Goal: Contribute content: Contribute content

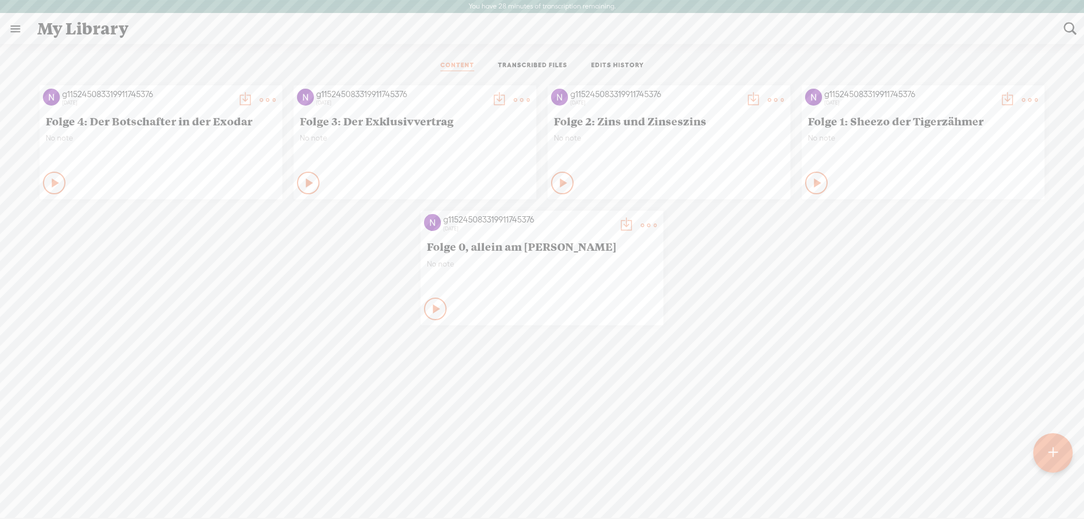
drag, startPoint x: 367, startPoint y: 415, endPoint x: 392, endPoint y: 430, distance: 28.1
click at [367, 415] on div "g115245083319911745376 [DATE] Folge 4: Der Botschafter in der Exodar No note Pl…" at bounding box center [541, 319] width 1067 height 479
click at [517, 489] on div "g115245083319911745376 [DATE] Folge 4: Der Botschafter in der Exodar No note Pl…" at bounding box center [541, 319] width 1067 height 479
drag, startPoint x: 511, startPoint y: 459, endPoint x: 509, endPoint y: 467, distance: 8.1
click at [509, 466] on div "g115245083319911745376 [DATE] Folge 4: Der Botschafter in der Exodar No note Pl…" at bounding box center [541, 319] width 1067 height 479
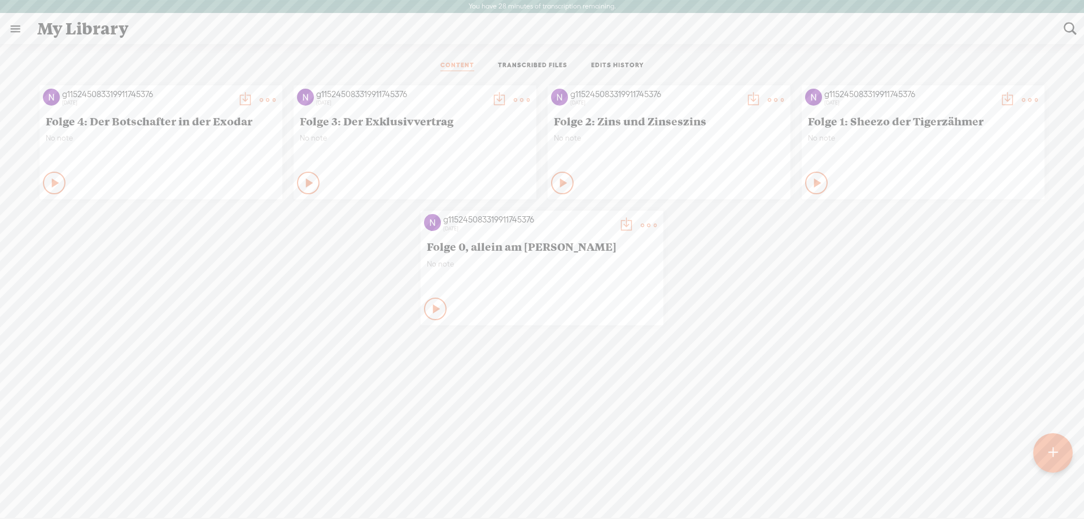
click at [524, 472] on div "g115245083319911745376 [DATE] Folge 4: Der Botschafter in der Exodar No note Pl…" at bounding box center [541, 319] width 1067 height 479
drag, startPoint x: 272, startPoint y: 406, endPoint x: 282, endPoint y: 396, distance: 14.4
click at [272, 406] on div "g115245083319911745376 [DATE] Folge 4: Der Botschafter in der Exodar No note Pl…" at bounding box center [541, 319] width 1067 height 479
click at [143, 261] on div "g115245083319911745376 [DATE] Folge 4: Der Botschafter in der Exodar No note Pl…" at bounding box center [541, 205] width 1067 height 251
drag, startPoint x: 917, startPoint y: 237, endPoint x: 811, endPoint y: 323, distance: 136.8
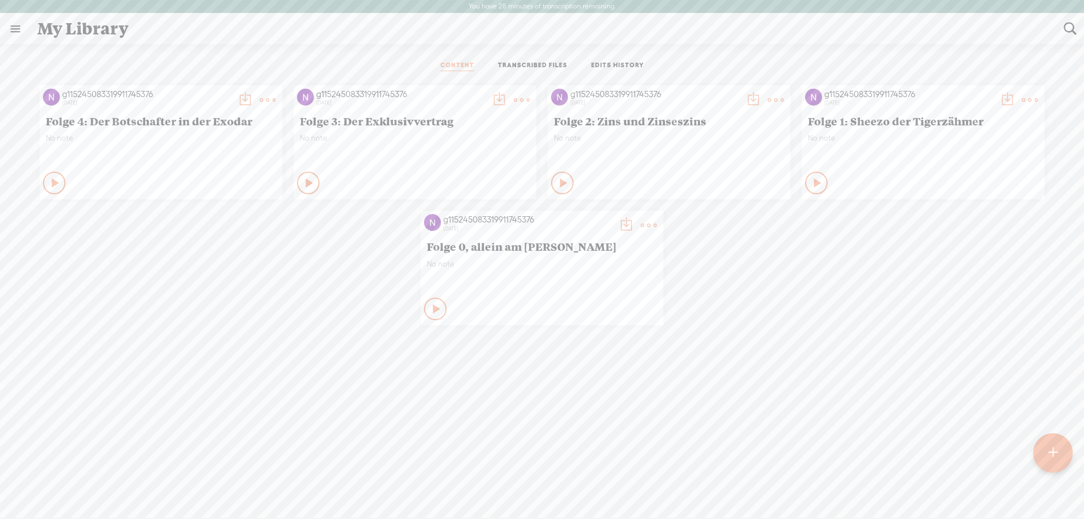
drag, startPoint x: 811, startPoint y: 323, endPoint x: 412, endPoint y: 469, distance: 425.2
click at [432, 426] on div "g115245083319911745376 [DATE] Folge 4: Der Botschafter in der Exodar No note Pl…" at bounding box center [541, 319] width 1067 height 479
click at [740, 351] on div "g115245083319911745376 [DATE] Folge 4: Der Botschafter in der Exodar No note Pl…" at bounding box center [541, 319] width 1067 height 479
click at [741, 349] on div "g115245083319911745376 [DATE] Folge 4: Der Botschafter in der Exodar No note Pl…" at bounding box center [541, 319] width 1067 height 479
click at [741, 347] on div "g115245083319911745376 [DATE] Folge 4: Der Botschafter in der Exodar No note Pl…" at bounding box center [541, 319] width 1067 height 479
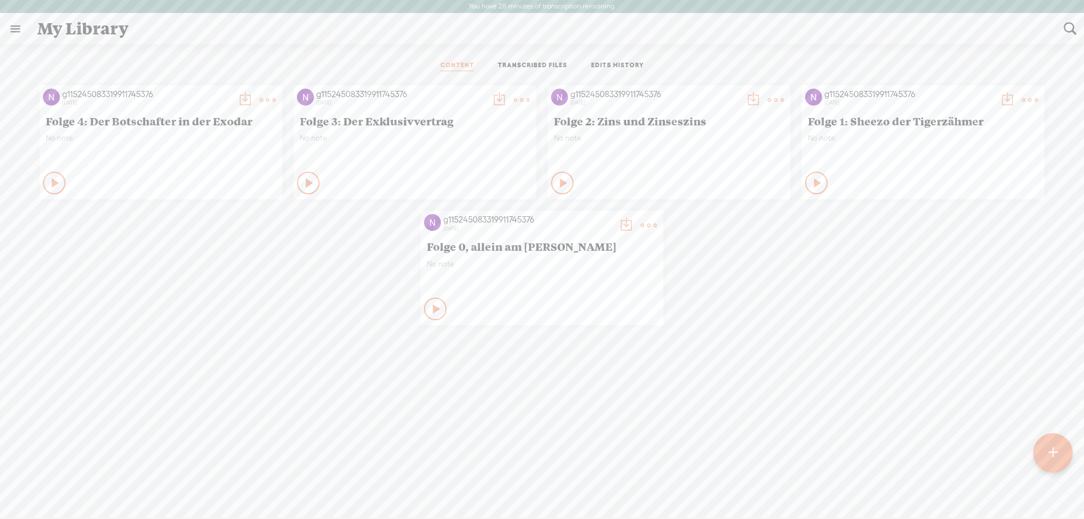
click at [819, 319] on div "g115245083319911745376 [DATE] Folge 4: Der Botschafter in der Exodar No note Pl…" at bounding box center [541, 205] width 1067 height 251
click at [344, 330] on div "g115245083319911745376 [DATE] Folge 4: Der Botschafter in der Exodar No note Pl…" at bounding box center [541, 205] width 1067 height 251
click at [850, 301] on div "g115245083319911745376 [DATE] Folge 4: Der Botschafter in der Exodar No note Pl…" at bounding box center [541, 205] width 1067 height 251
click at [339, 336] on div "g115245083319911745376 [DATE] Folge 4: Der Botschafter in der Exodar No note Pl…" at bounding box center [541, 319] width 1067 height 479
click at [322, 352] on div "g115245083319911745376 [DATE] Folge 4: Der Botschafter in der Exodar No note Pl…" at bounding box center [541, 319] width 1067 height 479
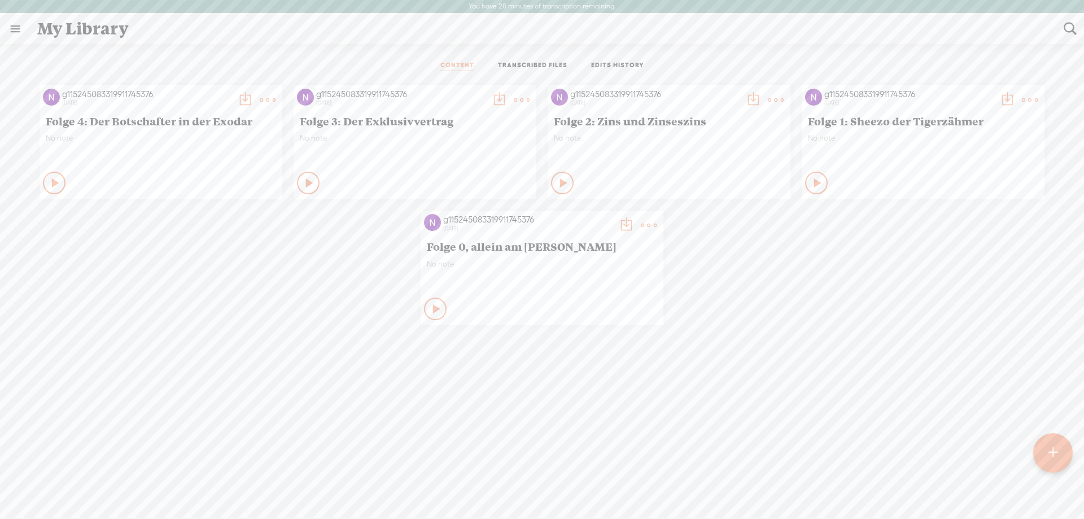
click at [342, 365] on div "g115245083319911745376 [DATE] Folge 4: Der Botschafter in der Exodar No note Pl…" at bounding box center [541, 319] width 1067 height 479
click at [340, 361] on div "g115245083319911745376 [DATE] Folge 4: Der Botschafter in der Exodar No note Pl…" at bounding box center [541, 319] width 1067 height 479
click at [326, 371] on div "g115245083319911745376 [DATE] Folge 4: Der Botschafter in der Exodar No note Pl…" at bounding box center [541, 319] width 1067 height 479
click at [322, 374] on div "g115245083319911745376 [DATE] Folge 4: Der Botschafter in der Exodar No note Pl…" at bounding box center [541, 319] width 1067 height 479
click at [301, 384] on div "g115245083319911745376 [DATE] Folge 4: Der Botschafter in der Exodar No note Pl…" at bounding box center [541, 319] width 1067 height 479
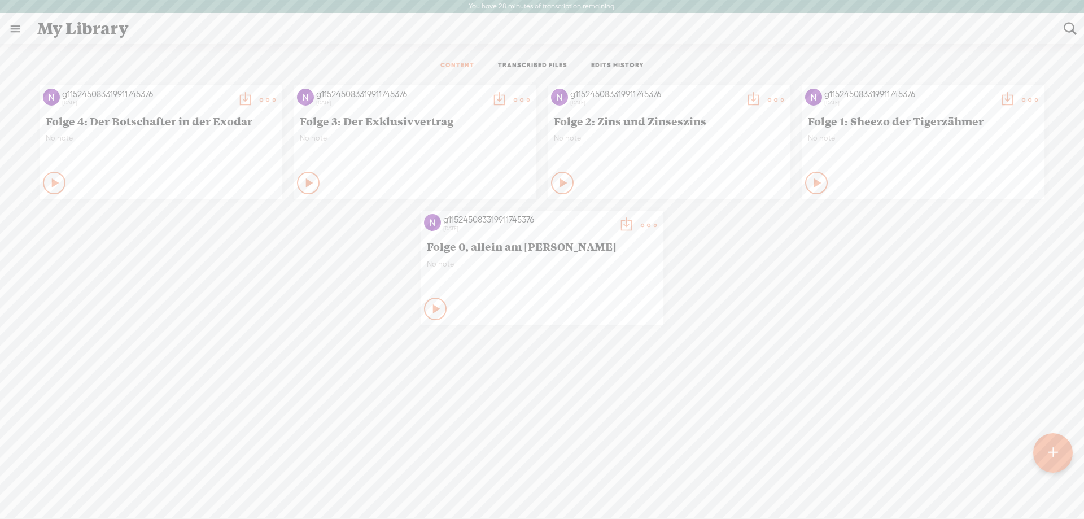
click at [301, 392] on div "g115245083319911745376 [DATE] Folge 4: Der Botschafter in der Exodar No note Pl…" at bounding box center [541, 319] width 1067 height 479
click at [318, 400] on div "g115245083319911745376 [DATE] Folge 4: Der Botschafter in der Exodar No note Pl…" at bounding box center [541, 319] width 1067 height 479
click at [307, 404] on div "g115245083319911745376 [DATE] Folge 4: Der Botschafter in der Exodar No note Pl…" at bounding box center [541, 319] width 1067 height 479
click at [280, 406] on div "g115245083319911745376 [DATE] Folge 4: Der Botschafter in der Exodar No note Pl…" at bounding box center [541, 319] width 1067 height 479
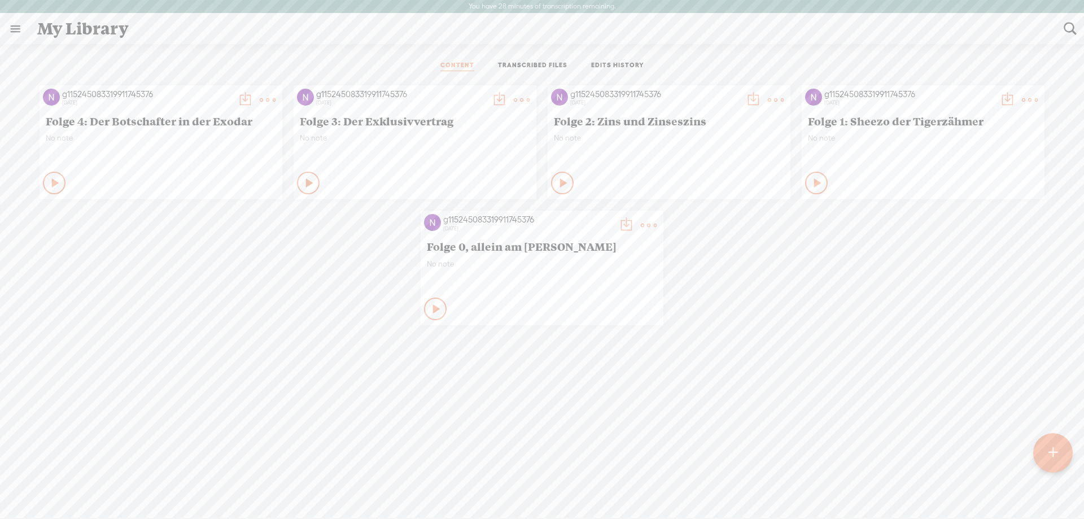
click at [555, 430] on div "g115245083319911745376 [DATE] Folge 4: Der Botschafter in der Exodar No note Pl…" at bounding box center [541, 319] width 1067 height 479
click at [203, 374] on div "g115245083319911745376 [DATE] Folge 4: Der Botschafter in der Exodar No note Pl…" at bounding box center [541, 319] width 1067 height 479
drag, startPoint x: 498, startPoint y: 450, endPoint x: 496, endPoint y: 443, distance: 7.0
click at [497, 447] on div "g115245083319911745376 [DATE] Folge 4: Der Botschafter in der Exodar No note Pl…" at bounding box center [541, 319] width 1067 height 479
click at [498, 435] on div "g115245083319911745376 [DATE] Folge 4: Der Botschafter in der Exodar No note Pl…" at bounding box center [541, 319] width 1067 height 479
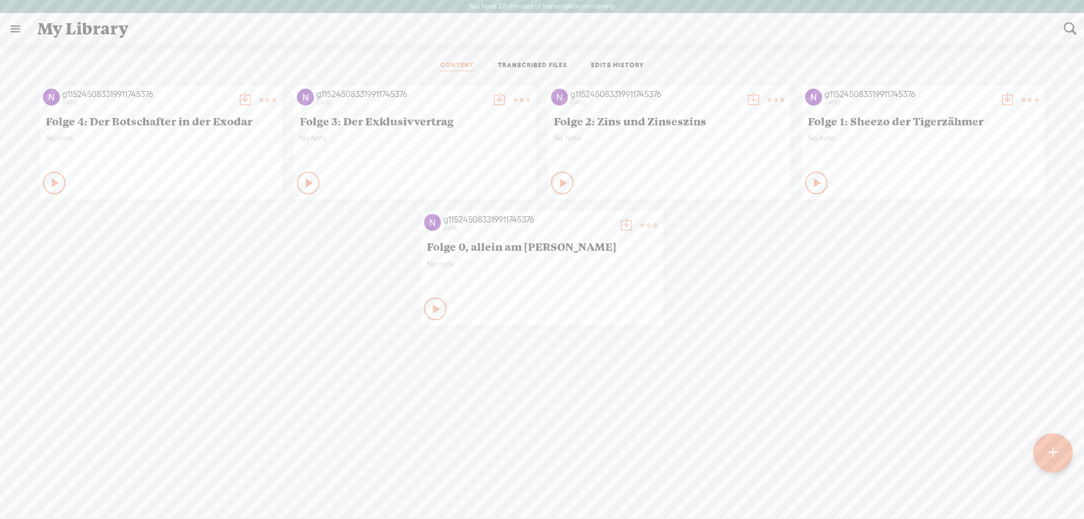
drag, startPoint x: 93, startPoint y: 0, endPoint x: 325, endPoint y: 42, distance: 235.3
click at [325, 42] on div "My Library" at bounding box center [542, 28] width 1026 height 29
click at [360, 38] on div "My Library" at bounding box center [542, 28] width 1026 height 29
click at [699, 27] on div "My Library" at bounding box center [542, 28] width 1026 height 29
click at [343, 34] on div "My Library" at bounding box center [542, 28] width 1026 height 29
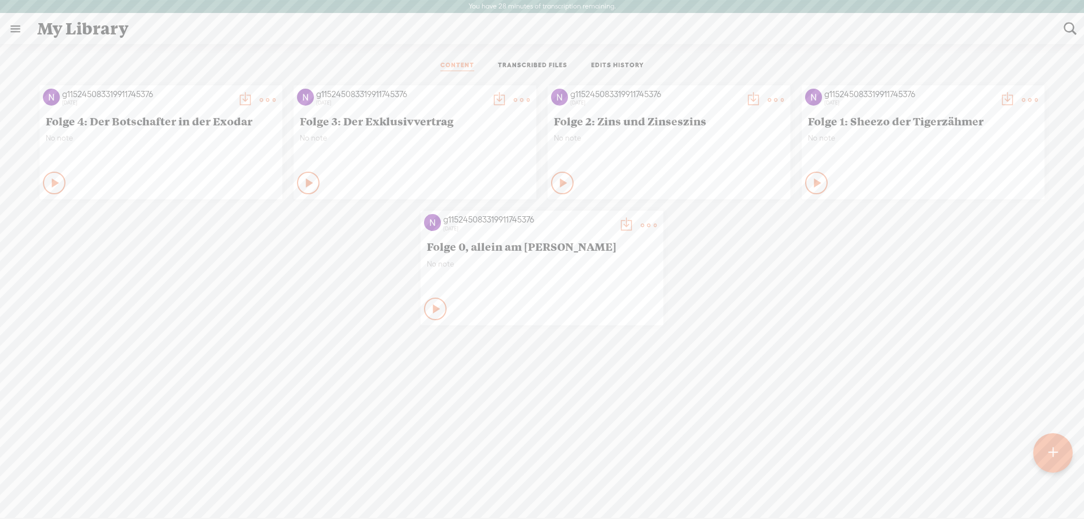
drag, startPoint x: 128, startPoint y: 0, endPoint x: 367, endPoint y: 58, distance: 246.3
click at [367, 58] on div "CONTENT TRANSCRIBED FILES EDITS HISTORY" at bounding box center [541, 65] width 1067 height 27
click at [275, 332] on div "g115245083319911745376 [DATE] Folge 4: Der Botschafter in der Exodar No note Pl…" at bounding box center [541, 319] width 1067 height 479
drag, startPoint x: 265, startPoint y: 339, endPoint x: 836, endPoint y: 364, distance: 571.2
click at [840, 367] on div "g115245083319911745376 [DATE] Folge 4: Der Botschafter in der Exodar No note Pl…" at bounding box center [541, 319] width 1067 height 479
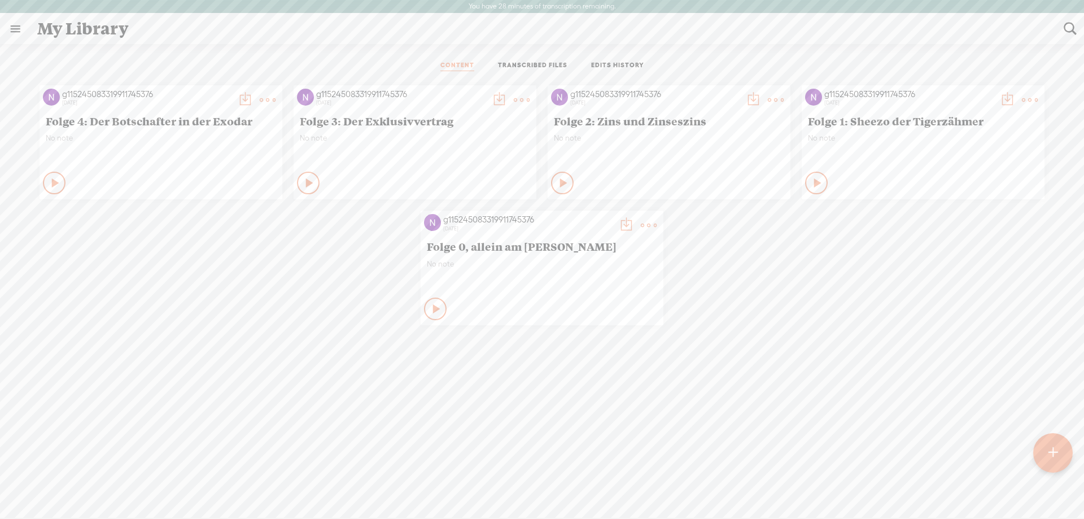
click at [863, 296] on div "g115245083319911745376 [DATE] Folge 4: Der Botschafter in der Exodar No note Pl…" at bounding box center [541, 205] width 1067 height 251
click at [861, 334] on div "g115245083319911745376 [DATE] Folge 4: Der Botschafter in der Exodar No note Pl…" at bounding box center [541, 319] width 1067 height 479
click at [1050, 445] on t at bounding box center [1053, 452] width 10 height 25
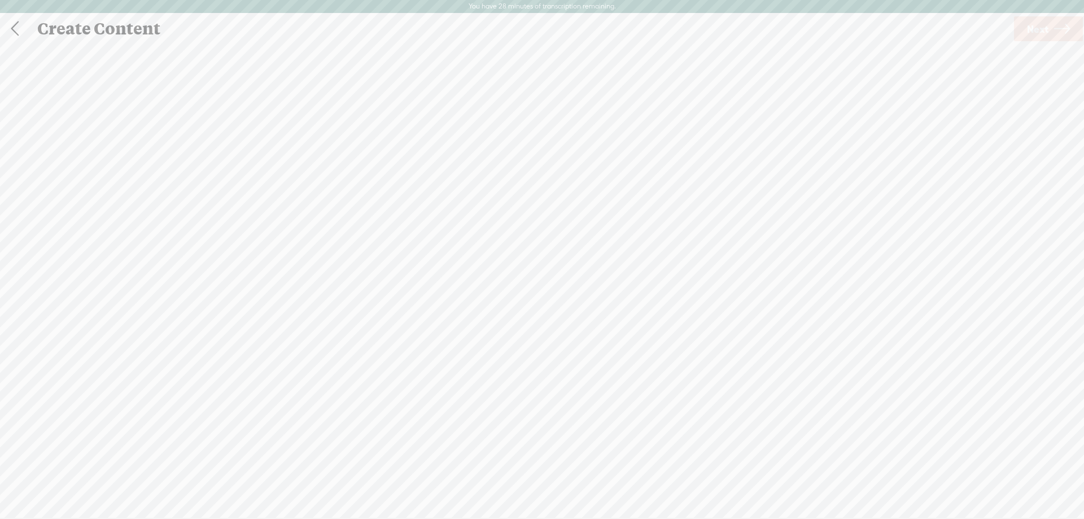
scroll to position [1, 0]
click at [610, 58] on div "Record Mode" at bounding box center [596, 56] width 102 height 28
drag, startPoint x: 810, startPoint y: 226, endPoint x: 820, endPoint y: 216, distance: 14.4
click at [810, 225] on div "0:00" at bounding box center [542, 261] width 1084 height 308
click at [816, 221] on div "0:00" at bounding box center [542, 261] width 1084 height 308
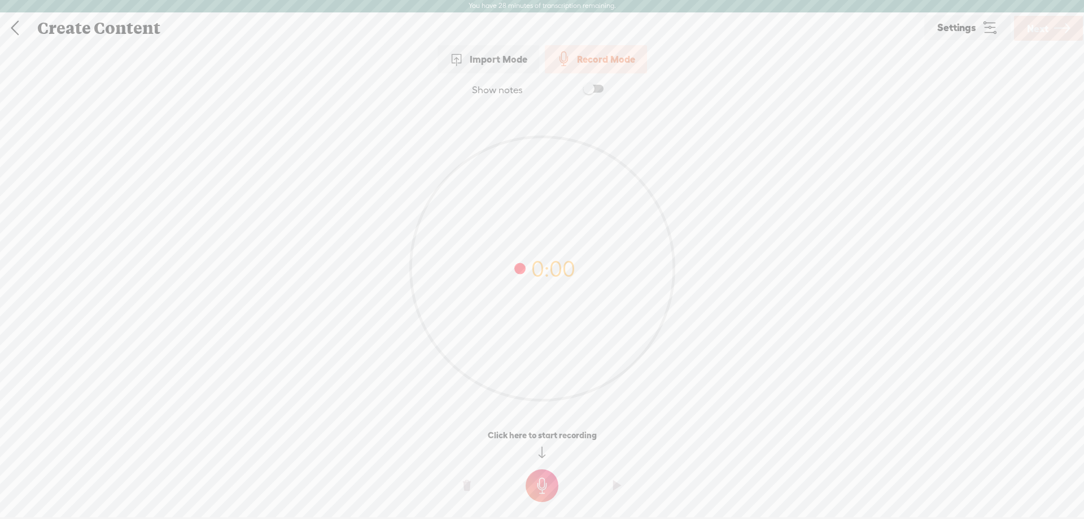
click at [848, 443] on div "Click here to start recording" at bounding box center [542, 447] width 1084 height 34
click at [541, 485] on t at bounding box center [542, 485] width 33 height 33
click at [548, 485] on t at bounding box center [542, 493] width 33 height 33
click at [455, 491] on o at bounding box center [466, 493] width 45 height 34
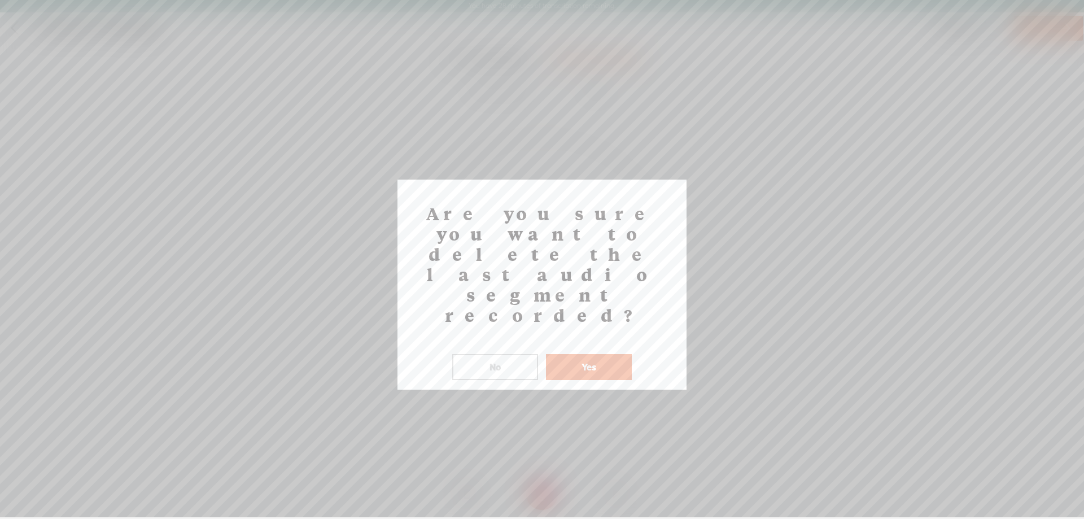
click at [589, 354] on button "Yes" at bounding box center [589, 367] width 86 height 26
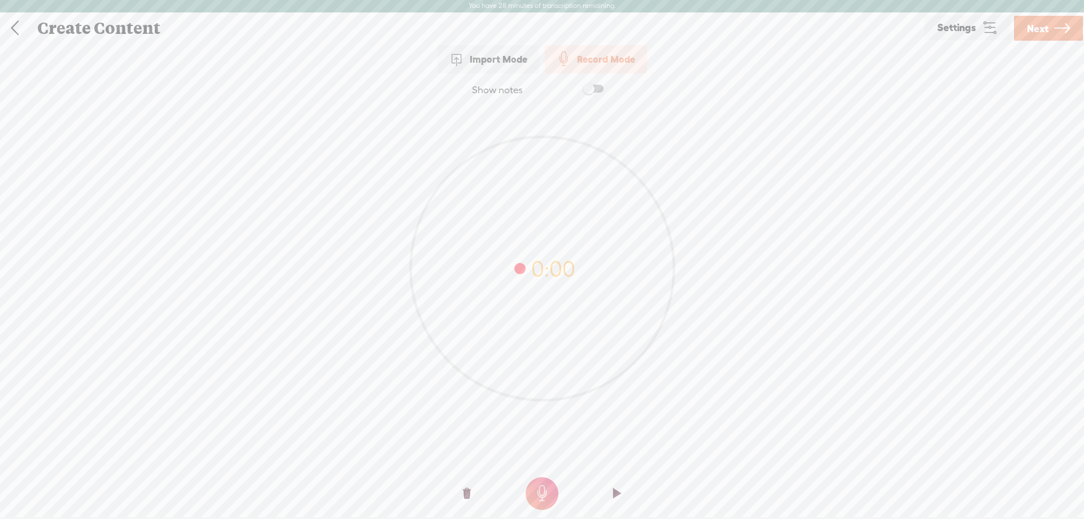
click at [538, 480] on t at bounding box center [542, 493] width 33 height 33
click at [537, 494] on t at bounding box center [542, 493] width 33 height 33
click at [480, 487] on o at bounding box center [466, 493] width 45 height 34
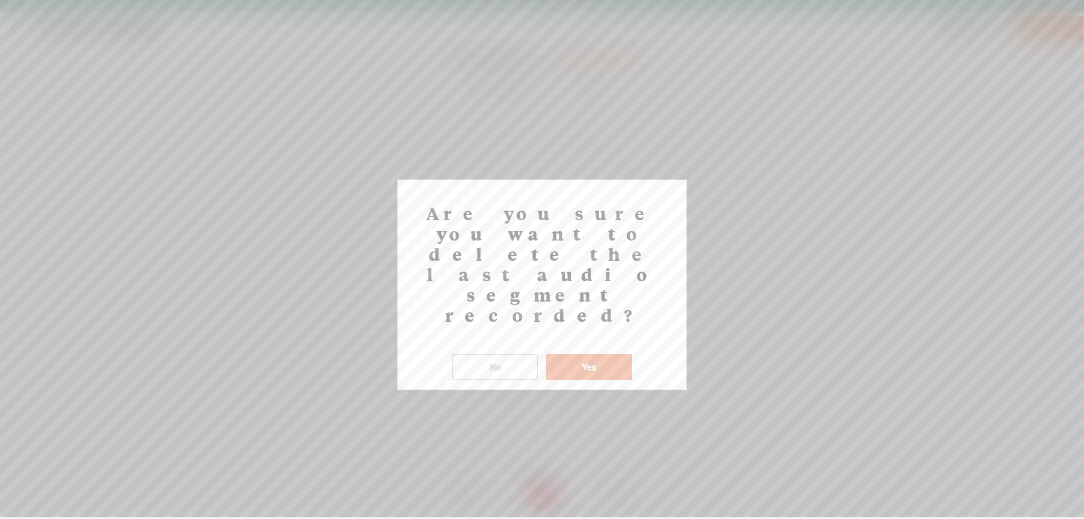
click at [615, 318] on div "Are you sure you want to delete the last audio segment recorded? ! Not valid! N…" at bounding box center [541, 285] width 289 height 210
click at [615, 354] on button "Yes" at bounding box center [589, 367] width 86 height 26
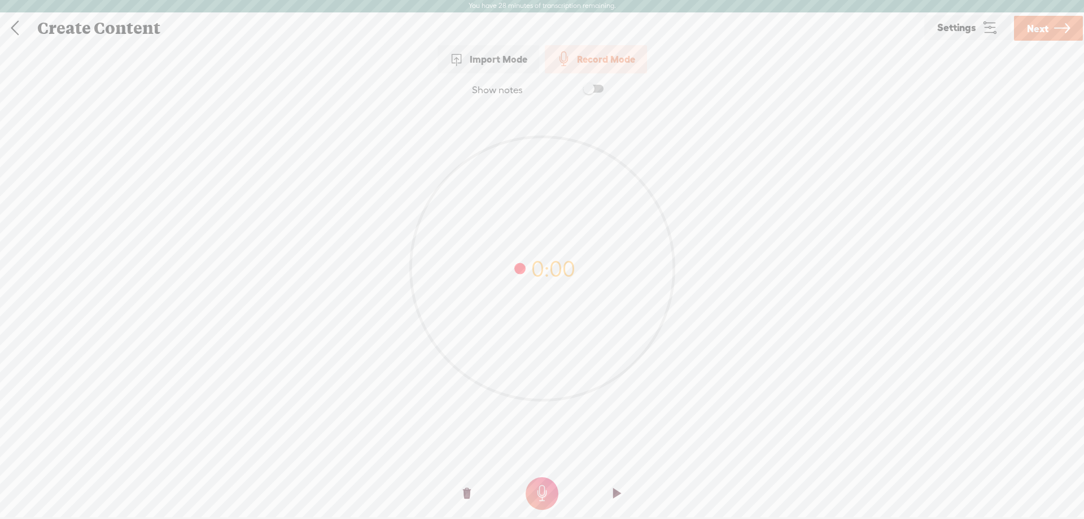
click at [553, 282] on icon at bounding box center [541, 268] width 263 height 263
click at [851, 248] on div "0:00" at bounding box center [542, 261] width 1084 height 308
click at [528, 492] on t at bounding box center [542, 493] width 33 height 33
click at [557, 492] on t at bounding box center [542, 493] width 33 height 33
click at [454, 504] on o at bounding box center [466, 493] width 45 height 34
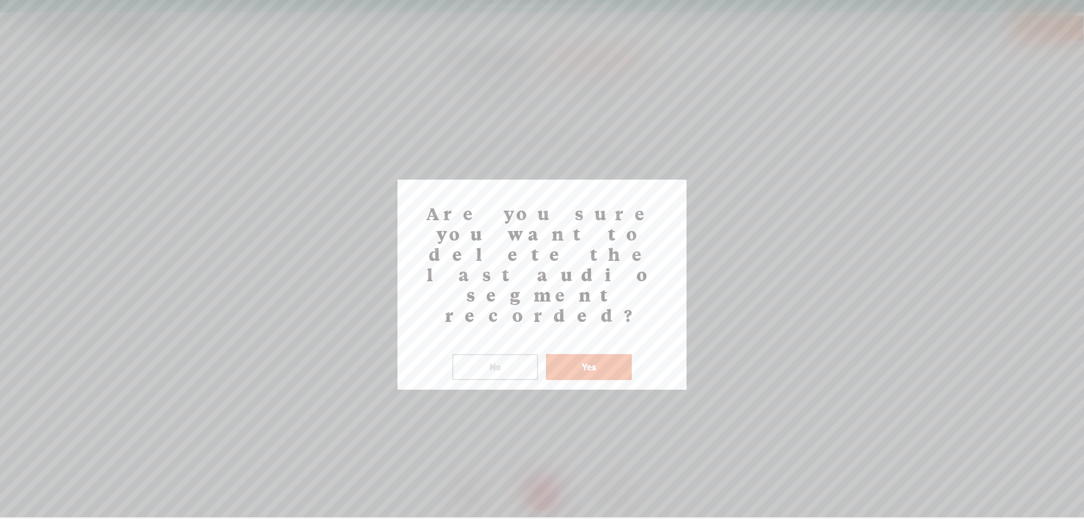
click at [605, 339] on div "Yes" at bounding box center [588, 359] width 91 height 41
click at [601, 354] on button "Yes" at bounding box center [589, 367] width 86 height 26
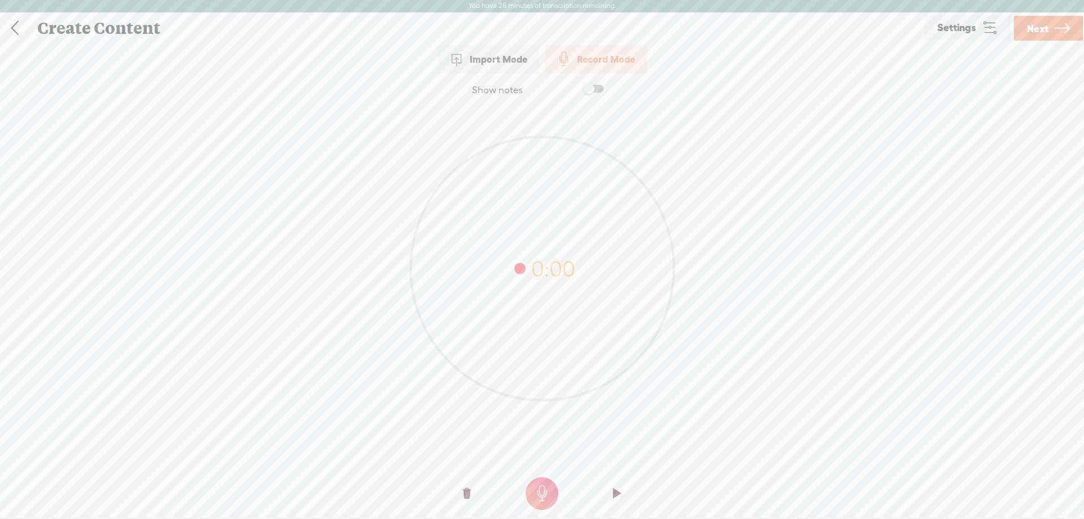
click at [538, 484] on t at bounding box center [542, 493] width 33 height 33
click at [543, 494] on t at bounding box center [542, 493] width 33 height 33
click at [542, 494] on t at bounding box center [542, 493] width 33 height 33
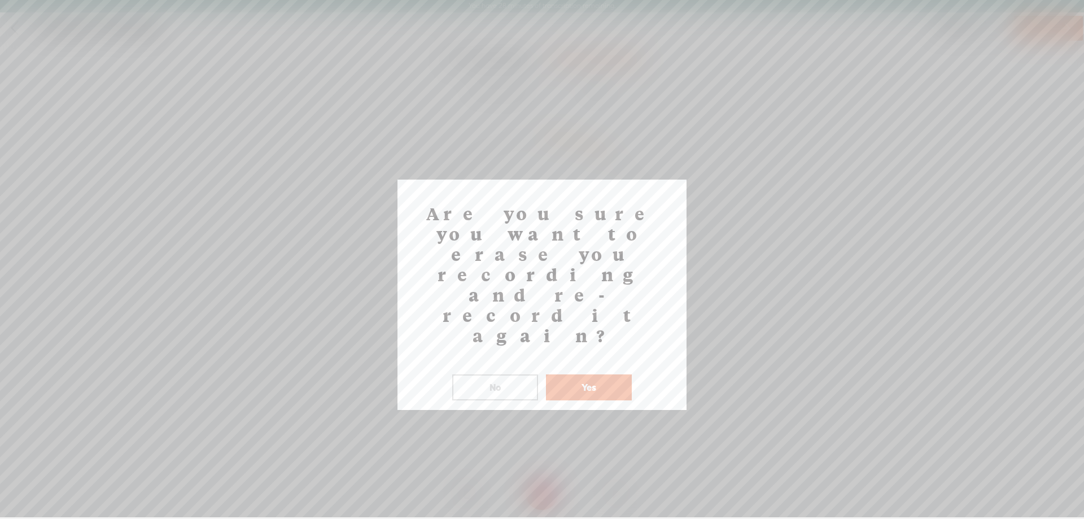
click at [504, 374] on button "No" at bounding box center [495, 387] width 86 height 26
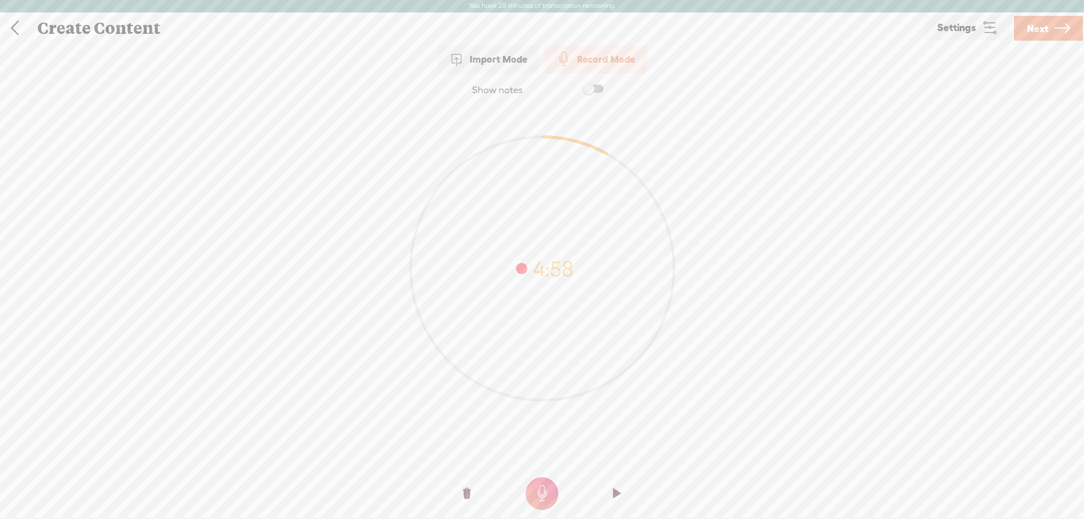
click at [623, 497] on o at bounding box center [616, 493] width 45 height 34
click at [622, 497] on o at bounding box center [616, 493] width 45 height 34
click at [609, 483] on o at bounding box center [616, 493] width 45 height 34
click at [621, 492] on o at bounding box center [616, 493] width 45 height 34
click at [1044, 33] on span "Next" at bounding box center [1037, 28] width 21 height 29
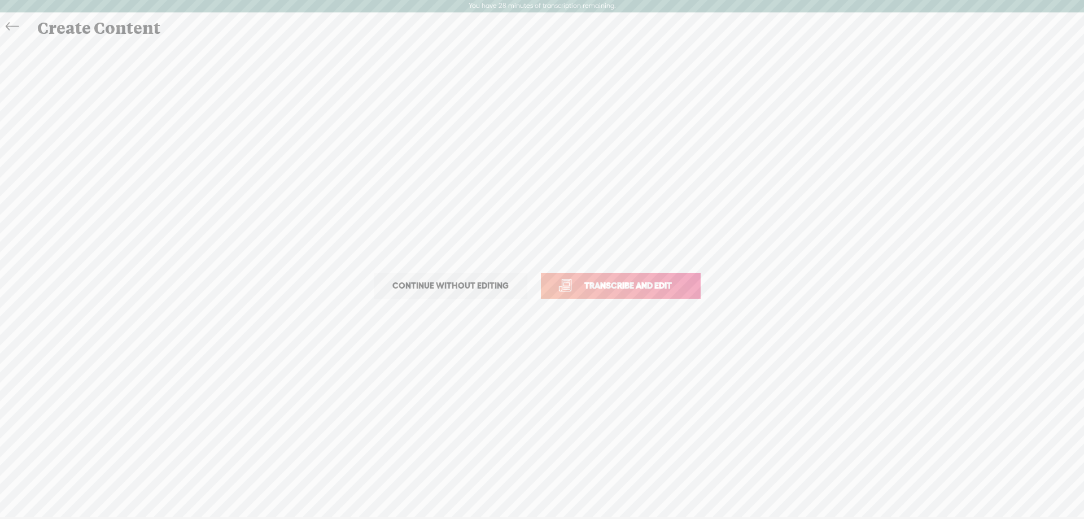
click at [467, 292] on span "Continue without editing" at bounding box center [450, 286] width 140 height 16
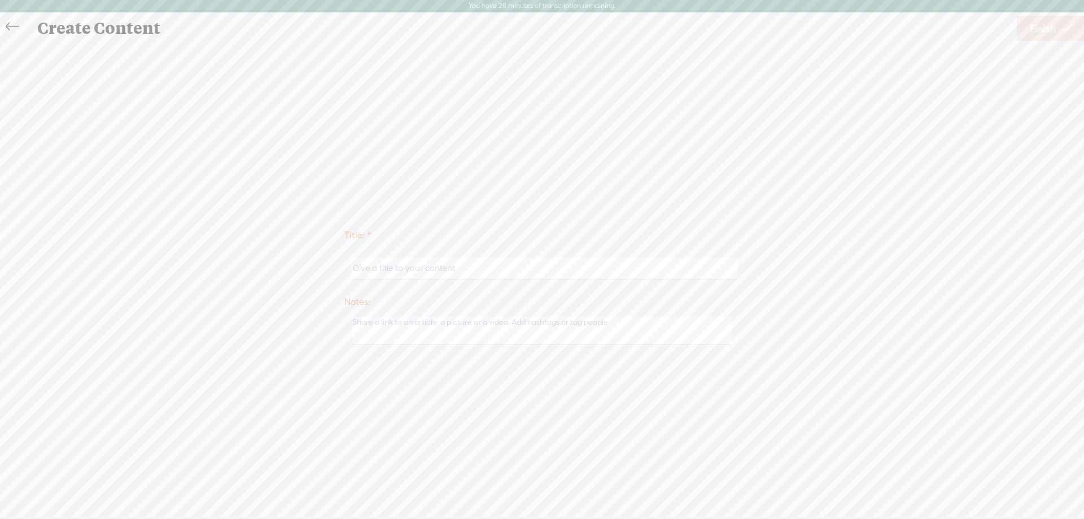
click at [14, 28] on icon at bounding box center [12, 26] width 13 height 25
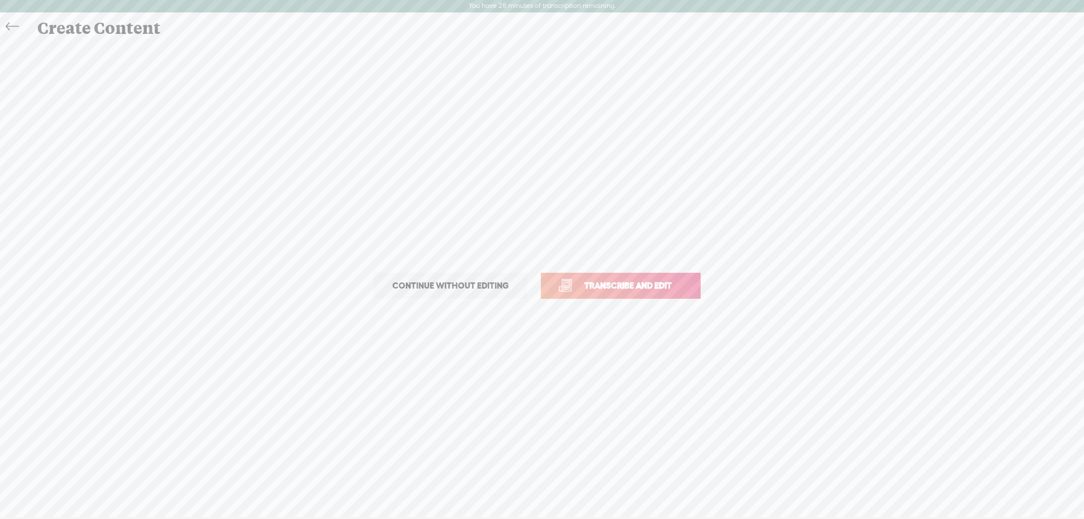
click at [651, 286] on span "Transcribe and edit" at bounding box center [627, 285] width 111 height 13
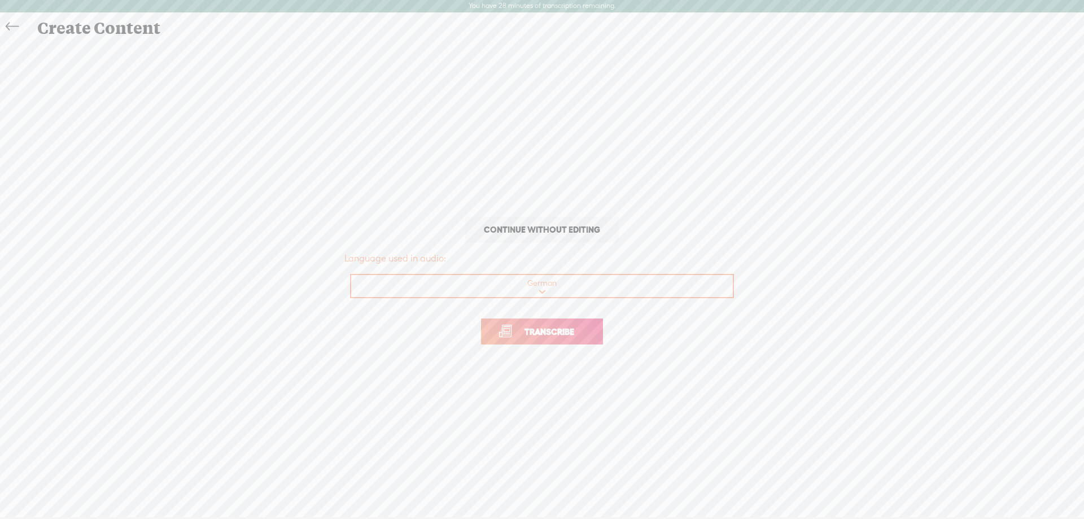
click at [542, 329] on span "Transcribe" at bounding box center [549, 331] width 73 height 13
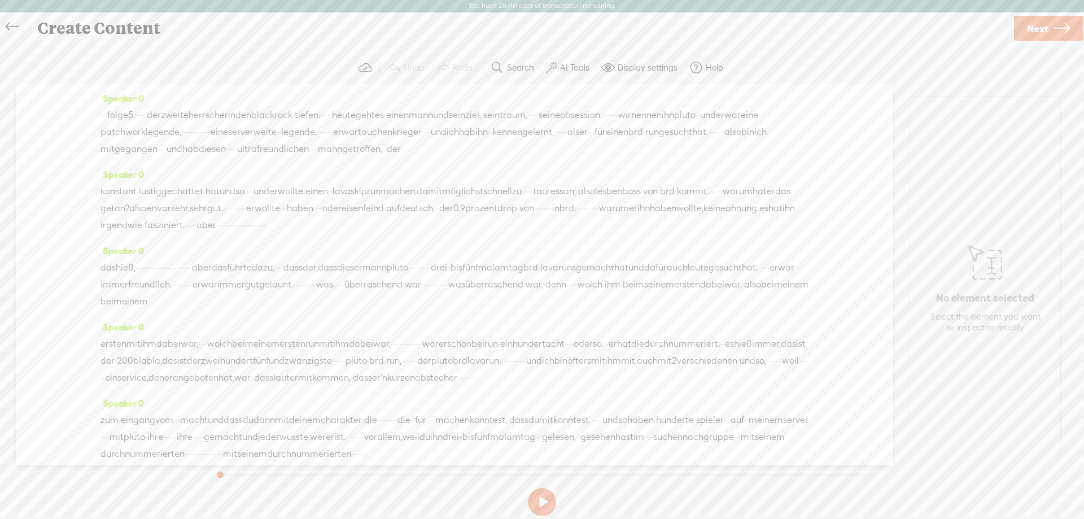
click at [323, 116] on span "·" at bounding box center [322, 115] width 2 height 17
click at [386, 90] on span "Insert" at bounding box center [377, 87] width 23 height 11
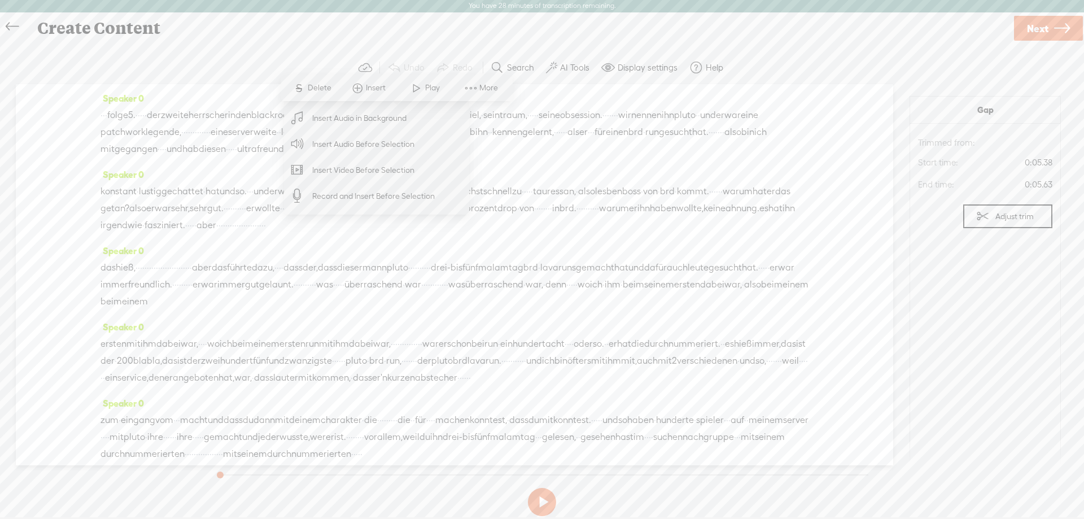
click at [358, 200] on span "Record and Insert Before Selection" at bounding box center [373, 195] width 167 height 25
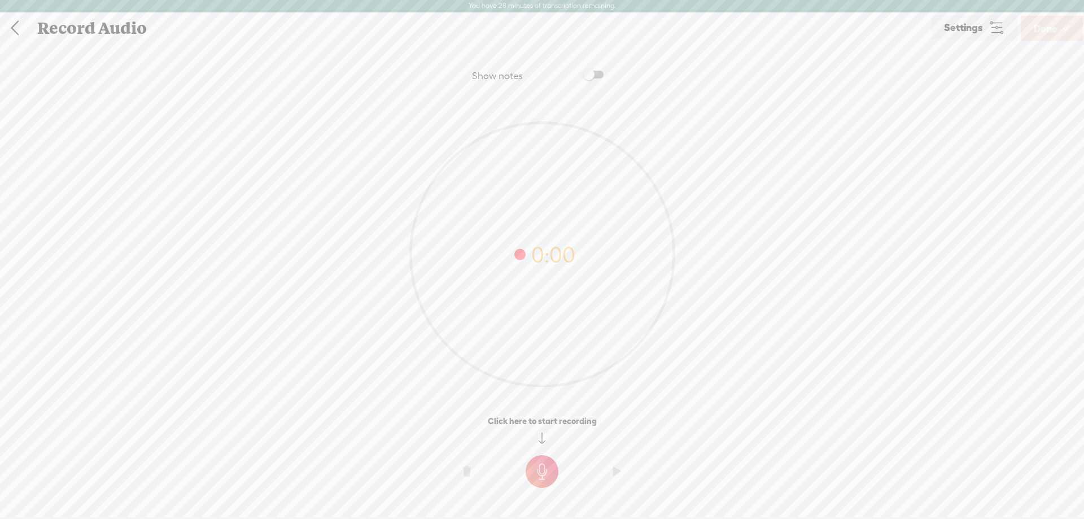
click at [544, 465] on t at bounding box center [542, 471] width 33 height 33
click at [536, 473] on t at bounding box center [542, 479] width 33 height 33
click at [467, 478] on t at bounding box center [467, 479] width 8 height 34
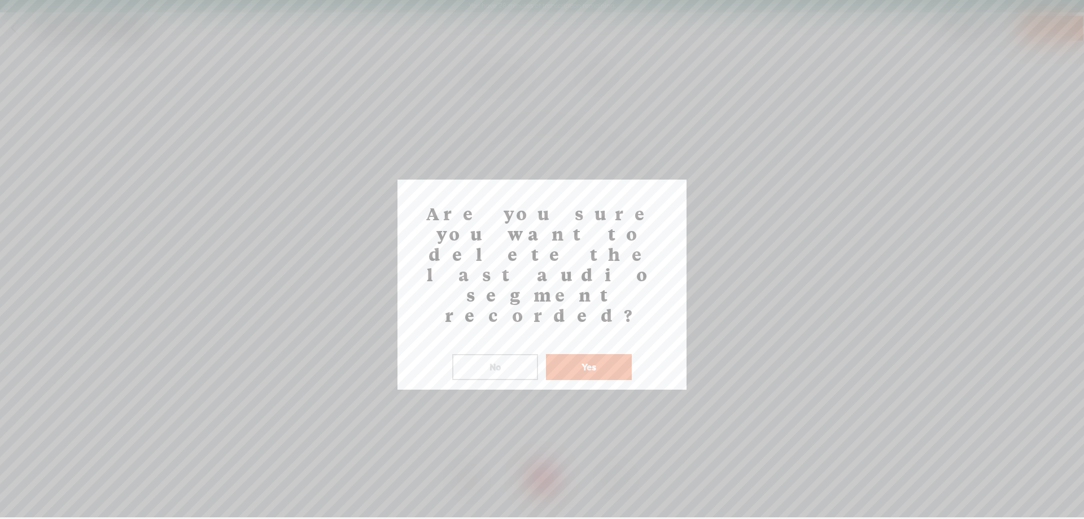
click at [615, 354] on button "Yes" at bounding box center [589, 367] width 86 height 26
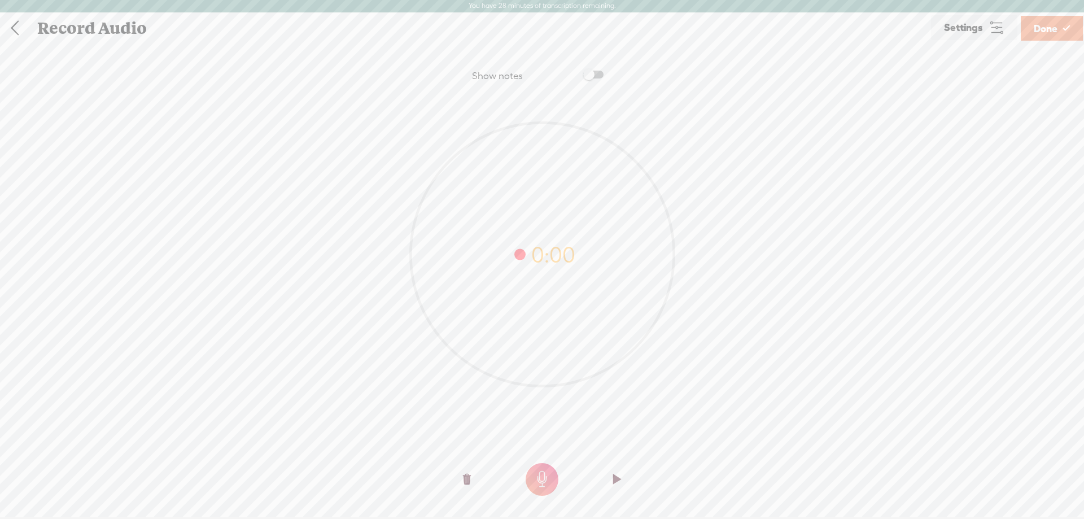
click at [554, 478] on t at bounding box center [542, 479] width 33 height 33
click at [556, 475] on o at bounding box center [541, 479] width 45 height 34
click at [1045, 23] on span "Done" at bounding box center [1046, 28] width 24 height 29
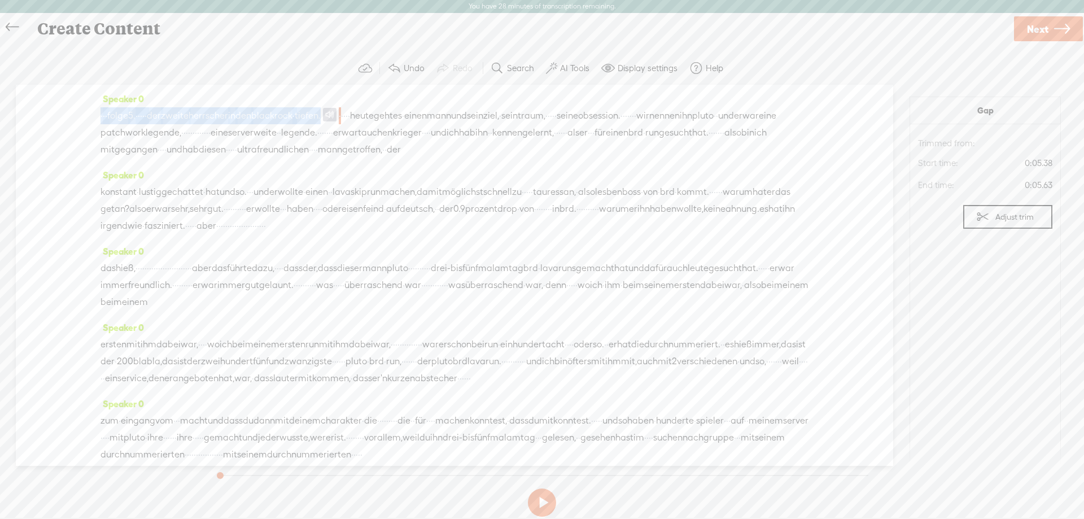
drag, startPoint x: 390, startPoint y: 116, endPoint x: 87, endPoint y: 124, distance: 302.7
click at [90, 123] on div "Speaker 0 · · · folge 5. · · · · · der zweite herrscher in den [GEOGRAPHIC_DATA…" at bounding box center [454, 275] width 877 height 381
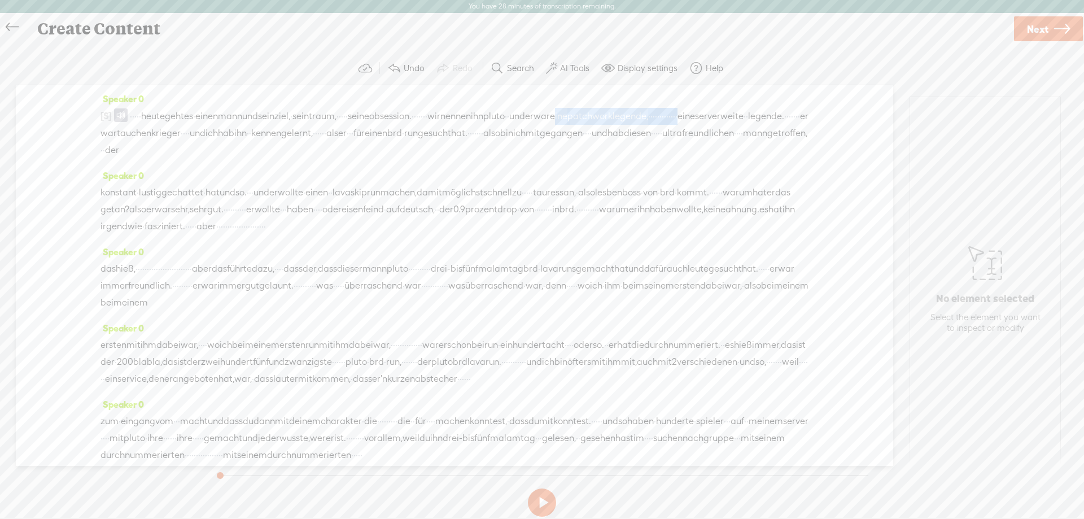
drag, startPoint x: 265, startPoint y: 137, endPoint x: 729, endPoint y: 113, distance: 464.6
click at [729, 113] on div "[S] · · · folge 5. · · · · · der zweite herrscher in den blackrock · tiefen. · …" at bounding box center [454, 132] width 708 height 51
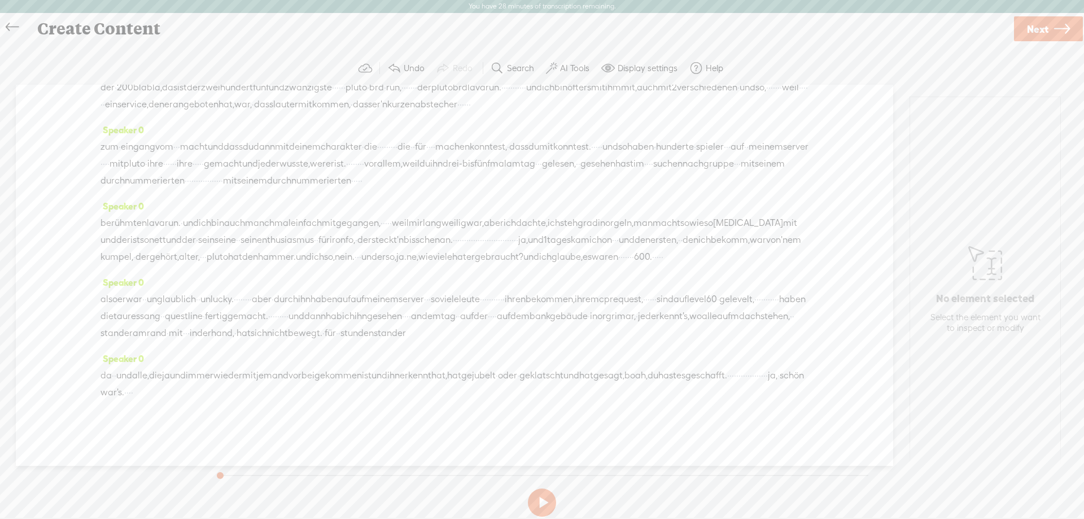
scroll to position [376, 0]
drag, startPoint x: 294, startPoint y: 392, endPoint x: 172, endPoint y: 392, distance: 121.9
click at [172, 392] on div "da · · und alle, die ja und immer wieder mit [GEOGRAPHIC_DATA] vorbeigekommen i…" at bounding box center [454, 384] width 708 height 34
click at [79, 375] on span "S" at bounding box center [77, 365] width 17 height 20
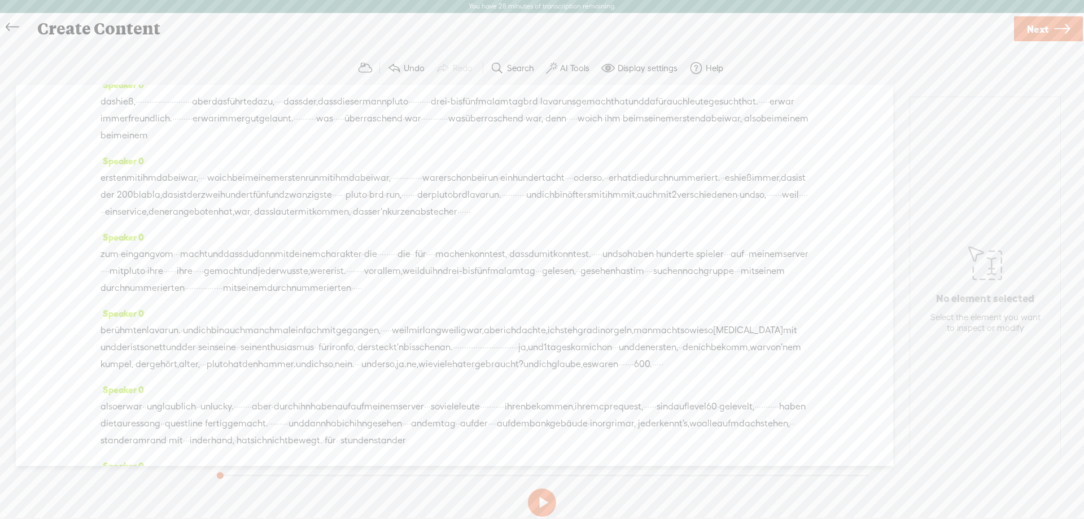
scroll to position [0, 0]
click at [103, 119] on span "[S]" at bounding box center [105, 116] width 11 height 10
click at [535, 509] on button at bounding box center [542, 502] width 28 height 28
click at [708, 125] on span "tauchenkrieger" at bounding box center [740, 116] width 64 height 17
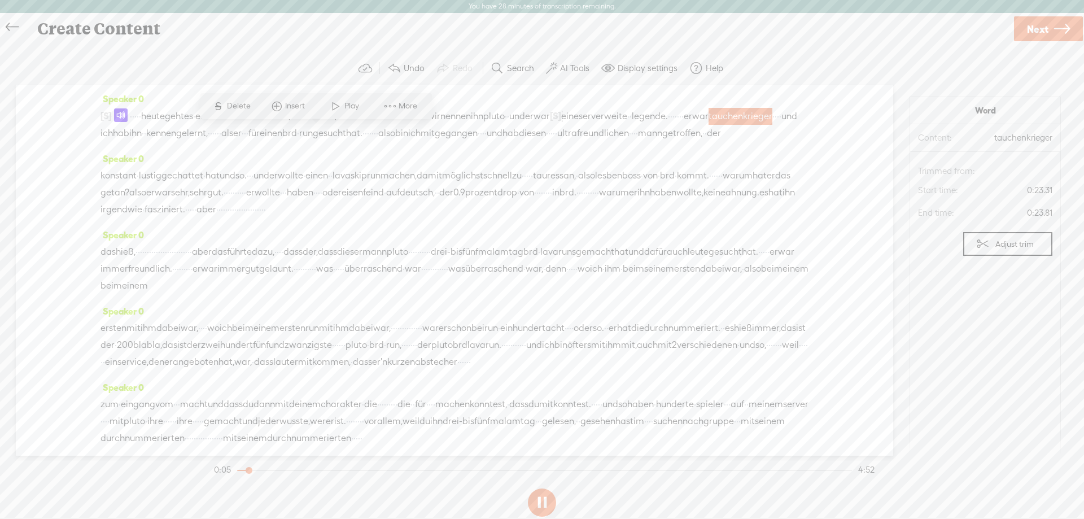
click at [303, 184] on span "wollte" at bounding box center [290, 175] width 25 height 17
click at [362, 218] on div "konstant · lustig gechattet · hat und so. · · · und er wollte · einen · · lava …" at bounding box center [454, 192] width 708 height 51
click at [239, 201] on span "·" at bounding box center [238, 192] width 2 height 17
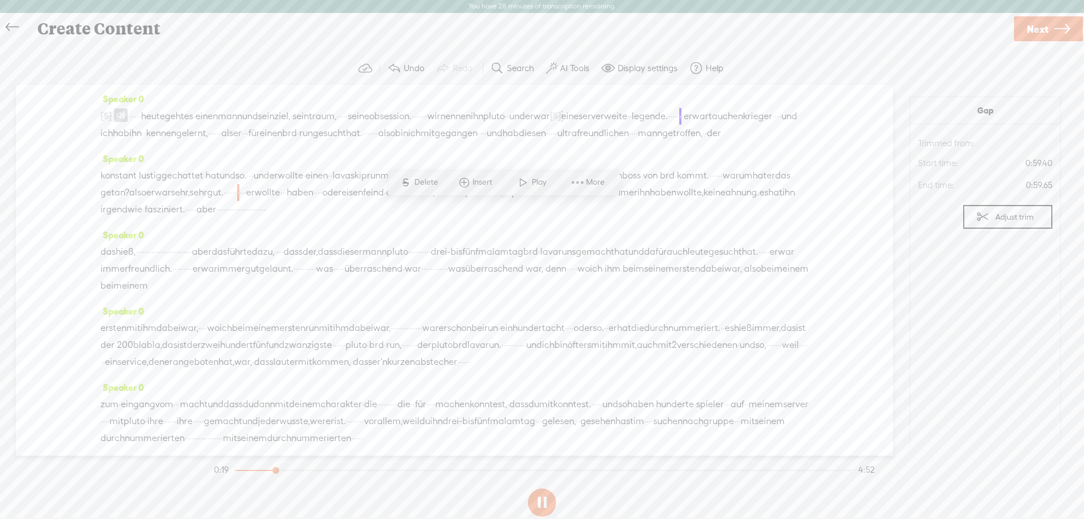
click at [637, 201] on span "ihn" at bounding box center [643, 192] width 12 height 17
drag, startPoint x: 247, startPoint y: 135, endPoint x: 207, endPoint y: 133, distance: 40.7
click at [207, 133] on div "[S] · · · folge 5. · · · · · der zweite herrscher in den blackrock · tiefen. · …" at bounding box center [454, 124] width 708 height 34
click at [123, 108] on span "Delete" at bounding box center [132, 105] width 27 height 11
click at [632, 125] on span "legende." at bounding box center [650, 116] width 36 height 17
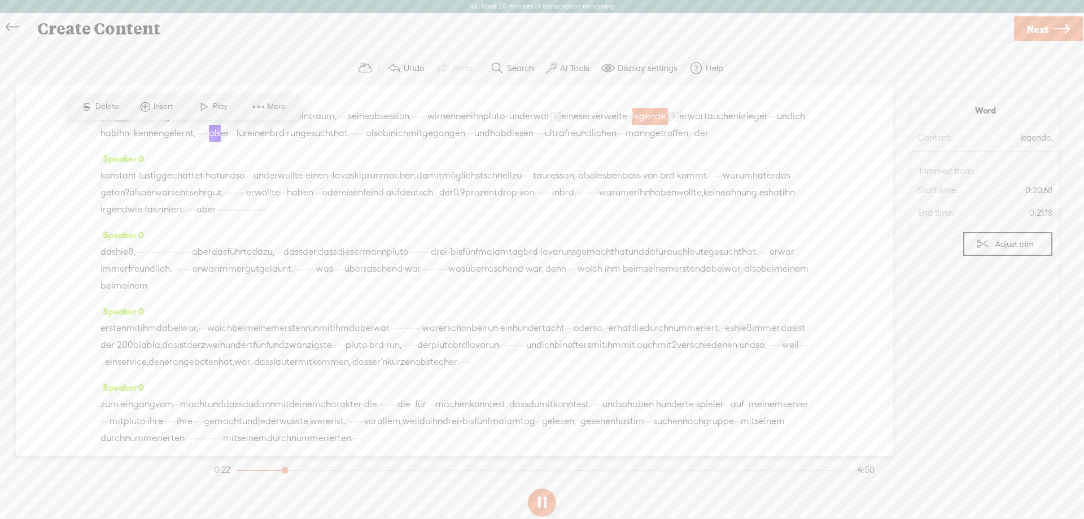
click at [221, 107] on span "Play" at bounding box center [221, 106] width 17 height 11
drag, startPoint x: 339, startPoint y: 134, endPoint x: 323, endPoint y: 130, distance: 16.3
click at [323, 130] on div "[S] · · · folge 5. · · · · · der zweite herrscher in den blackrock · tiefen. · …" at bounding box center [454, 124] width 708 height 34
click at [224, 104] on span "S" at bounding box center [224, 107] width 17 height 20
drag, startPoint x: 420, startPoint y: 133, endPoint x: 408, endPoint y: 132, distance: 12.5
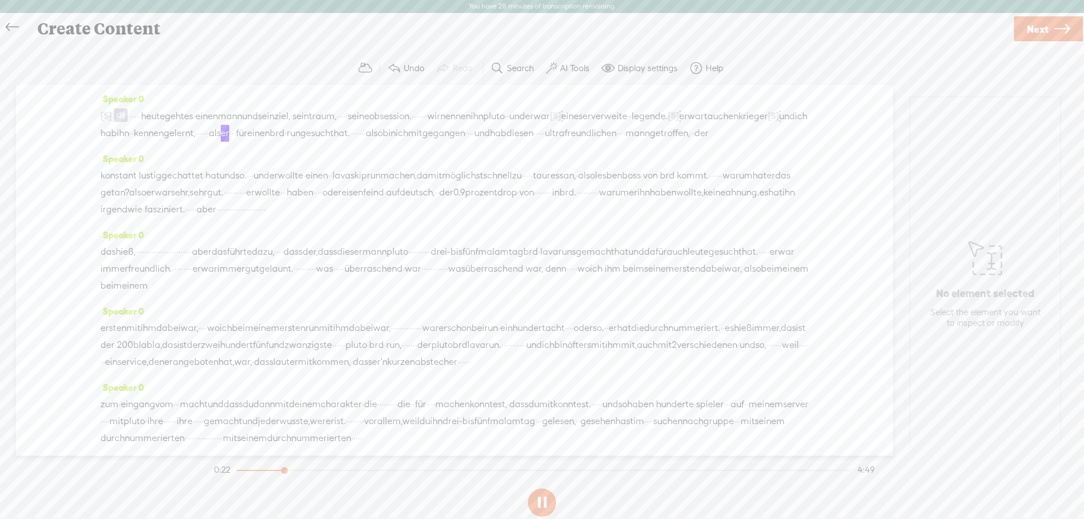
click at [408, 132] on div "[S] · · · folge 5. · · · · · der zweite herrscher in den blackrock · tiefen. · …" at bounding box center [454, 124] width 708 height 34
click at [442, 184] on span "damit" at bounding box center [429, 175] width 25 height 17
drag, startPoint x: 517, startPoint y: 132, endPoint x: 490, endPoint y: 130, distance: 26.6
click at [490, 130] on div "[S] · · · folge 5. · · · · · der zweite herrscher in den blackrock · tiefen. · …" at bounding box center [454, 124] width 708 height 34
click at [394, 107] on span "S" at bounding box center [392, 107] width 17 height 20
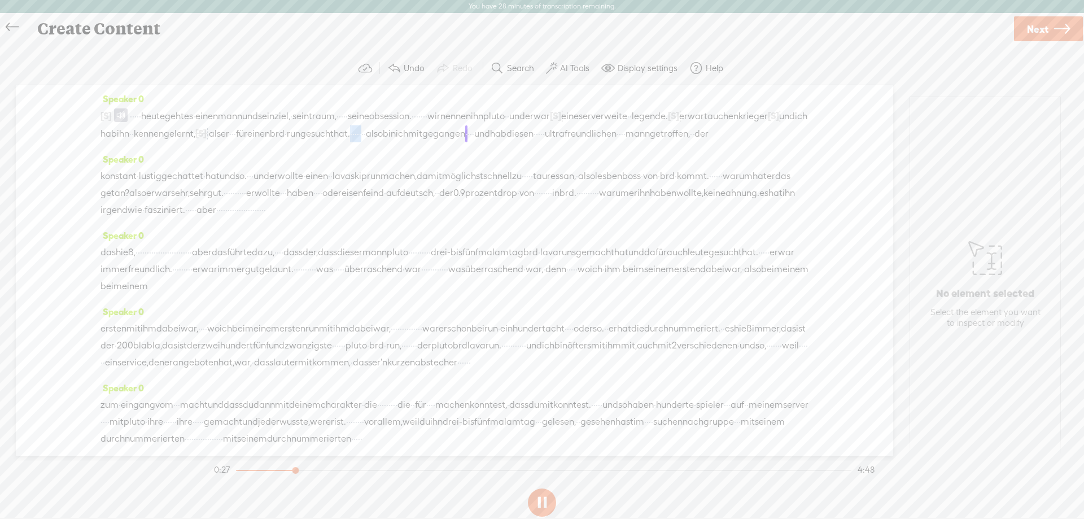
drag, startPoint x: 728, startPoint y: 137, endPoint x: 701, endPoint y: 135, distance: 27.7
click at [701, 135] on div "[S] · · · folge 5. · · · · · der zweite herrscher in den blackrock · tiefen. · …" at bounding box center [454, 124] width 708 height 35
click at [631, 112] on span "Delete" at bounding box center [627, 106] width 27 height 11
drag, startPoint x: 178, startPoint y: 154, endPoint x: 163, endPoint y: 154, distance: 15.2
click at [163, 142] on div "[S] · · · folge 5. · · · · · der zweite herrscher in den blackrock · tiefen. · …" at bounding box center [454, 124] width 708 height 35
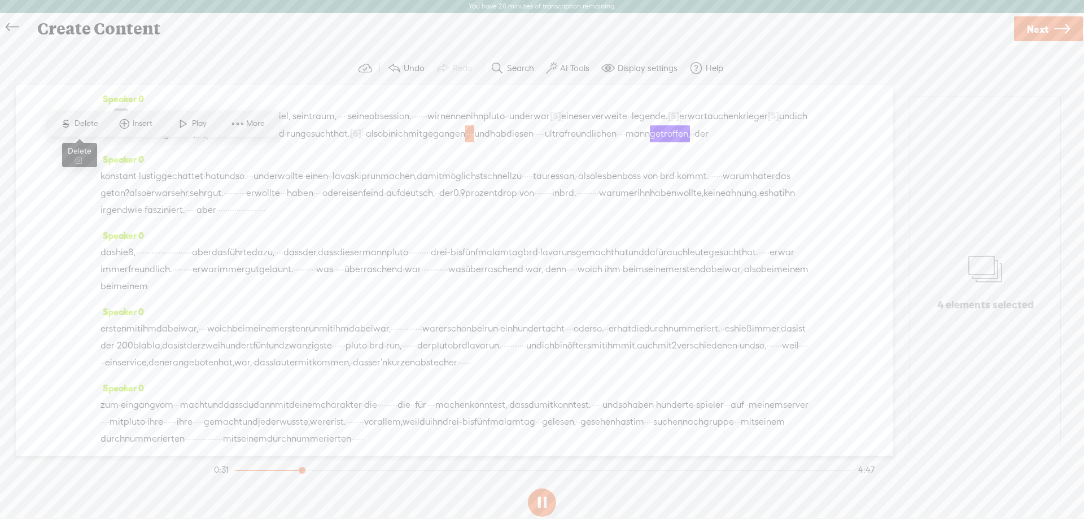
click at [72, 123] on span "S" at bounding box center [66, 123] width 17 height 20
click at [408, 142] on span "mitgegangen" at bounding box center [436, 133] width 57 height 17
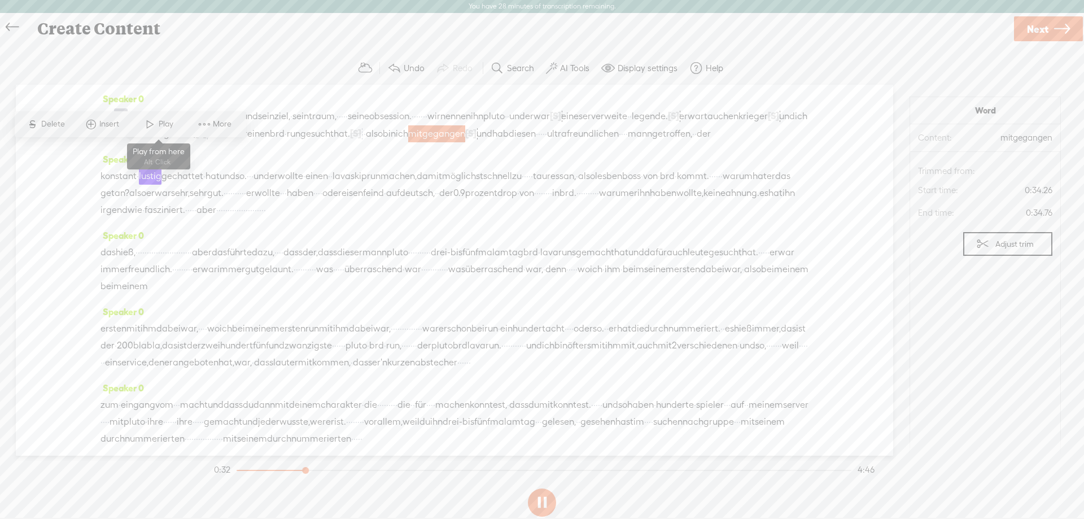
click at [152, 121] on span at bounding box center [150, 124] width 17 height 20
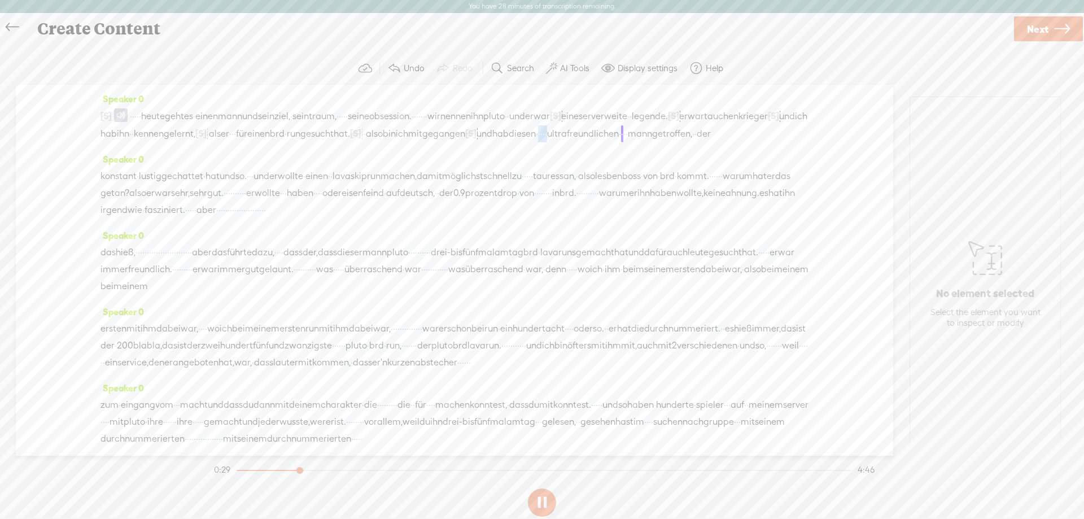
drag, startPoint x: 276, startPoint y: 154, endPoint x: 251, endPoint y: 154, distance: 25.4
click at [251, 142] on div "[S] · · · folge 5. · · · · · der zweite herrscher in den blackrock · tiefen. · …" at bounding box center [454, 124] width 708 height 35
click at [174, 118] on span "S Delete" at bounding box center [166, 124] width 56 height 20
drag, startPoint x: 654, startPoint y: 197, endPoint x: 641, endPoint y: 196, distance: 13.0
click at [641, 196] on div "konstant · lustig gechattet · hat und so. · · · und er wollte · einen · · lava …" at bounding box center [454, 193] width 708 height 51
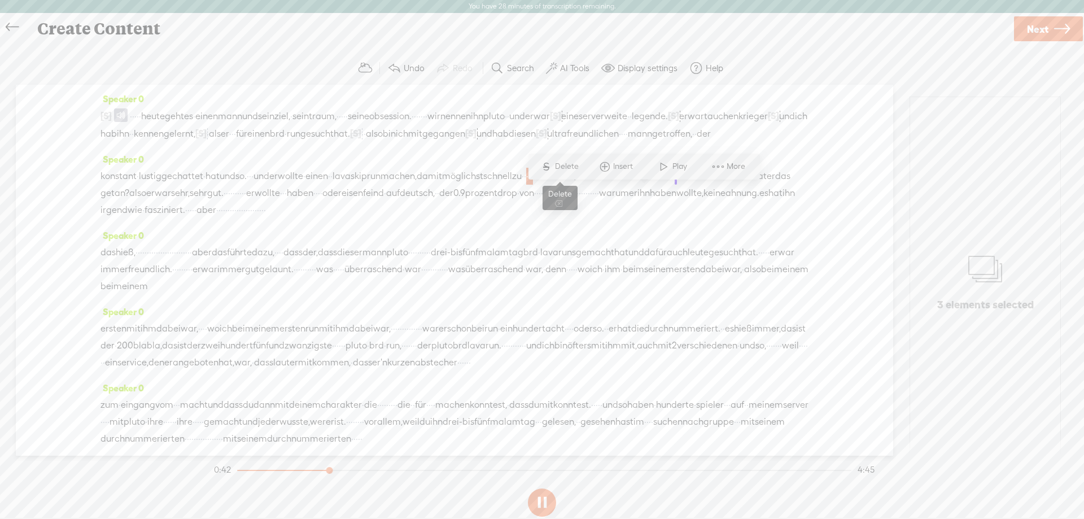
click at [542, 165] on span "S" at bounding box center [546, 166] width 17 height 20
click at [512, 185] on span "schnell" at bounding box center [497, 176] width 29 height 17
click at [620, 169] on span at bounding box center [617, 167] width 17 height 20
drag, startPoint x: 226, startPoint y: 208, endPoint x: 189, endPoint y: 203, distance: 37.0
click at [189, 203] on div "konstant · lustig gechattet · hat und so. · · · und er wollte · einen · · lava …" at bounding box center [454, 193] width 708 height 51
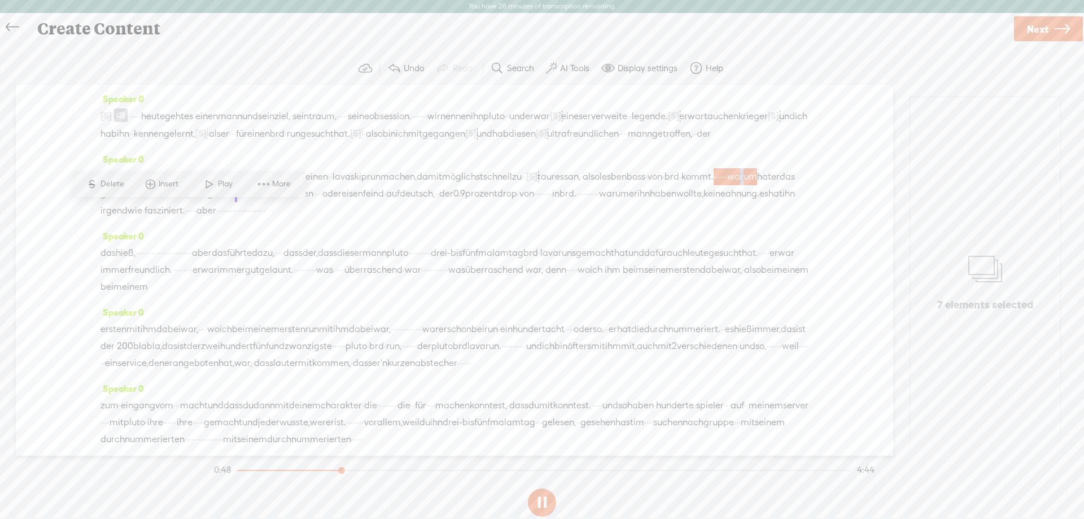
click at [727, 185] on span "warum" at bounding box center [742, 176] width 30 height 17
drag, startPoint x: 222, startPoint y: 215, endPoint x: 189, endPoint y: 212, distance: 32.9
click at [189, 212] on div "konstant · lustig gechattet · hat und so. · · · und er wollte · einen · · lava …" at bounding box center [454, 193] width 708 height 51
click at [117, 183] on span "Delete" at bounding box center [113, 183] width 27 height 11
drag, startPoint x: 494, startPoint y: 212, endPoint x: 440, endPoint y: 210, distance: 54.2
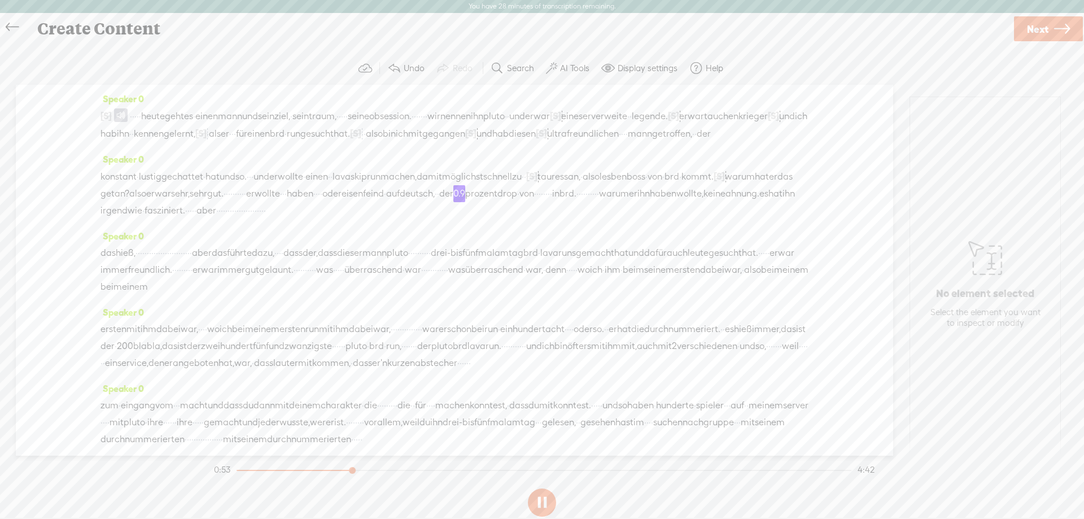
click at [440, 210] on div "konstant · lustig gechattet · hat und so. · · · und er wollte · einen · · lava …" at bounding box center [454, 193] width 708 height 51
click at [171, 202] on span "war" at bounding box center [163, 193] width 16 height 17
click at [401, 187] on span "Play" at bounding box center [398, 184] width 17 height 11
drag, startPoint x: 499, startPoint y: 214, endPoint x: 458, endPoint y: 211, distance: 41.3
click at [458, 211] on div "konstant · lustig gechattet · hat und so. · · · und er wollte · einen · · lava …" at bounding box center [454, 193] width 708 height 51
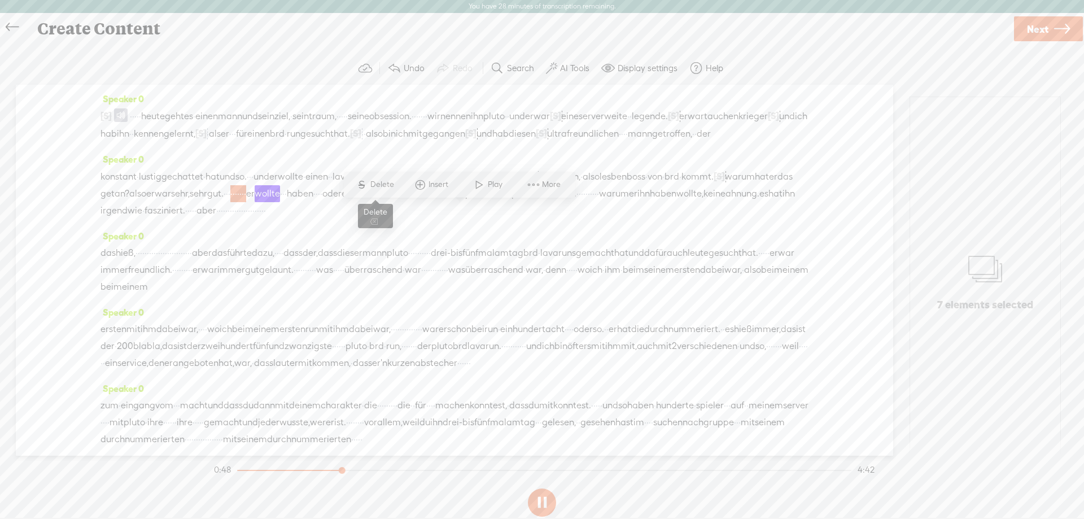
click at [381, 178] on span "S Delete" at bounding box center [375, 184] width 56 height 20
click at [224, 203] on span "gut." at bounding box center [215, 194] width 16 height 17
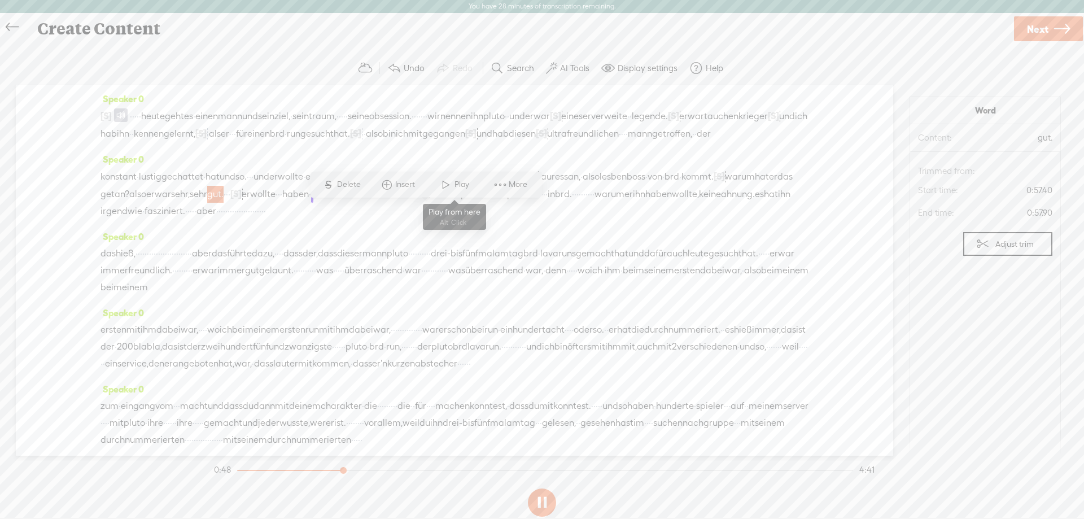
click at [442, 184] on span at bounding box center [445, 184] width 17 height 20
drag, startPoint x: 454, startPoint y: 216, endPoint x: 445, endPoint y: 212, distance: 9.1
click at [445, 212] on div "konstant · lustig gechattet · hat und so. · · · und er wollte · einen · · lava …" at bounding box center [454, 194] width 708 height 52
click at [365, 183] on span "Delete" at bounding box center [370, 184] width 27 height 11
click at [207, 203] on span "sehr" at bounding box center [198, 194] width 17 height 17
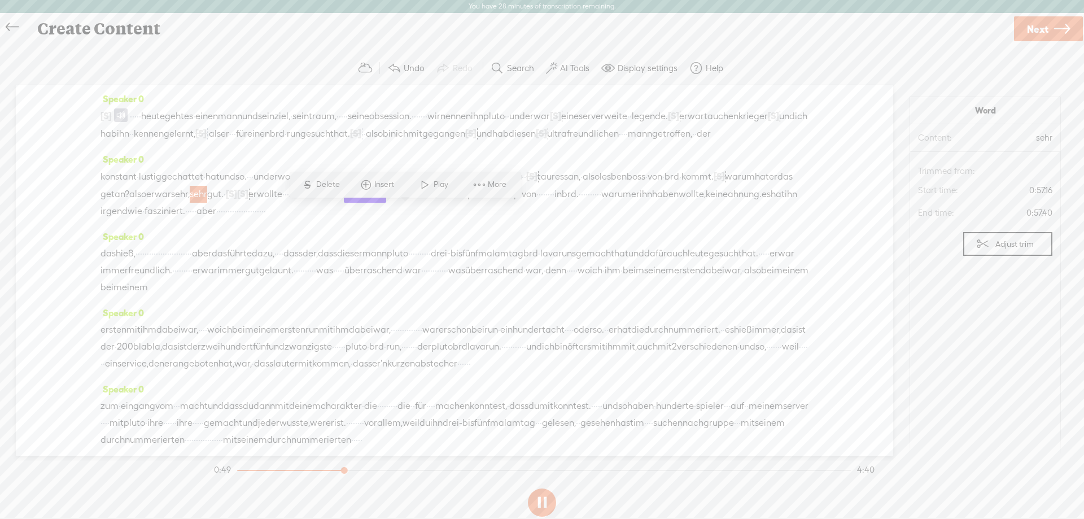
click at [426, 183] on span at bounding box center [425, 184] width 17 height 20
drag, startPoint x: 307, startPoint y: 231, endPoint x: 272, endPoint y: 226, distance: 35.4
click at [272, 220] on div "konstant · lustig gechattet · hat und so. · · · und er wollte · einen · · lava …" at bounding box center [454, 194] width 708 height 52
click at [170, 197] on span "S" at bounding box center [175, 201] width 17 height 20
click at [554, 203] on span "in" at bounding box center [557, 194] width 7 height 17
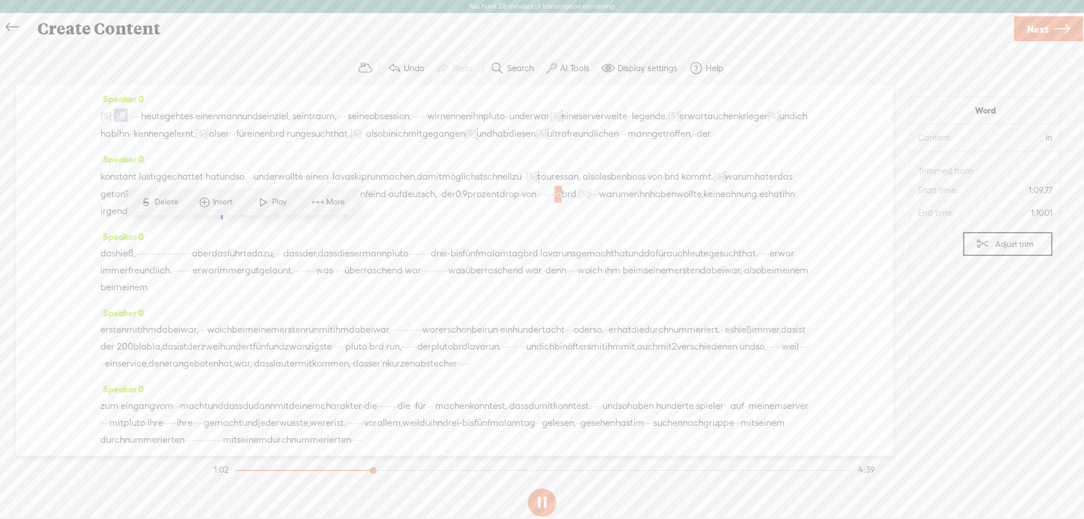
click at [279, 204] on span "Play" at bounding box center [280, 201] width 17 height 11
click at [579, 199] on span "[S]" at bounding box center [584, 194] width 11 height 10
click at [272, 206] on span "Restore" at bounding box center [277, 201] width 56 height 20
drag, startPoint x: 314, startPoint y: 226, endPoint x: 293, endPoint y: 224, distance: 21.0
click at [293, 220] on div "konstant · lustig gechattet · hat und so. · · · und er wollte · einen · · lava …" at bounding box center [454, 194] width 708 height 52
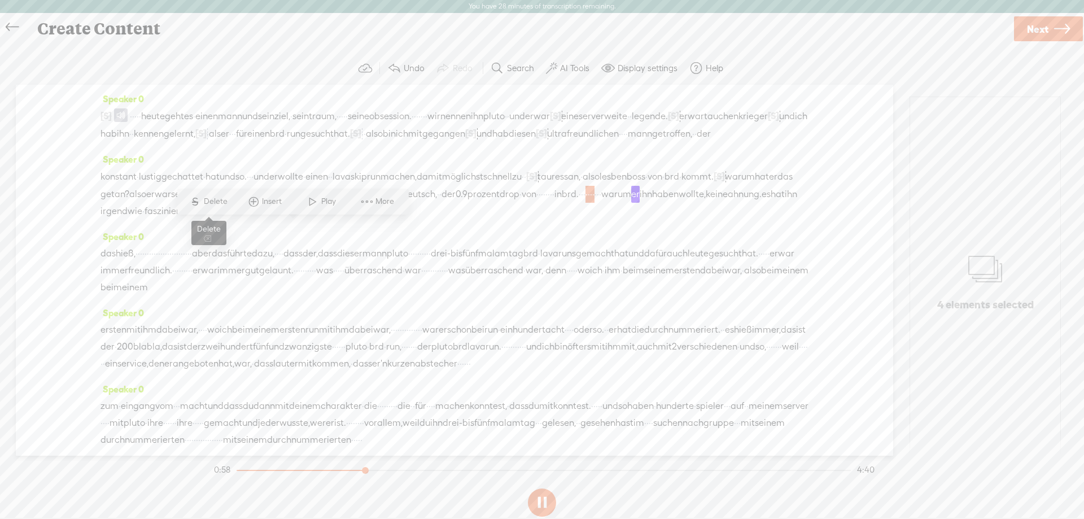
click at [212, 196] on span "Delete" at bounding box center [217, 201] width 27 height 11
click at [562, 203] on span "brd." at bounding box center [570, 194] width 17 height 17
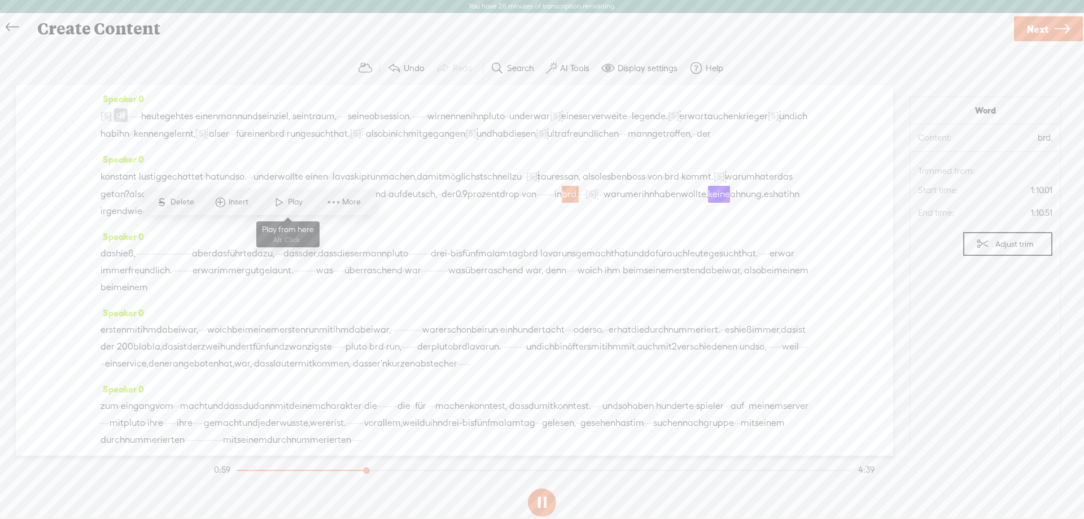
click at [277, 206] on span at bounding box center [279, 202] width 17 height 20
drag, startPoint x: 686, startPoint y: 235, endPoint x: 662, endPoint y: 230, distance: 25.2
click at [662, 220] on div "konstant · lustig gechattet · hat und so. · · · und er wollte · einen · · lava …" at bounding box center [454, 194] width 708 height 52
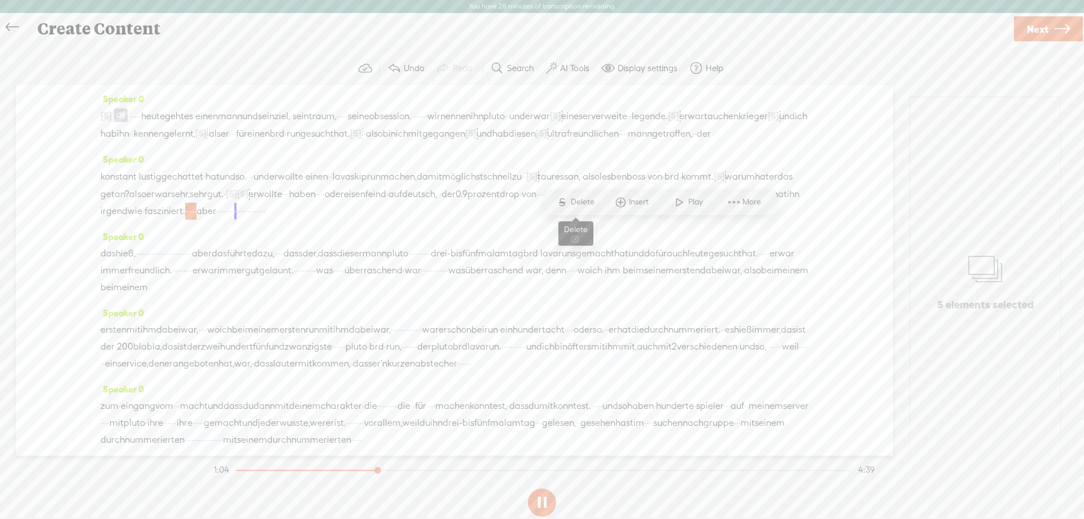
click at [586, 206] on span "Delete" at bounding box center [584, 201] width 27 height 11
drag, startPoint x: 695, startPoint y: 229, endPoint x: 307, endPoint y: 294, distance: 393.3
click at [307, 294] on div "Speaker 0 [S] · · · folge 5. · · · · · der zweite herrscher in den blackrock · …" at bounding box center [454, 270] width 877 height 371
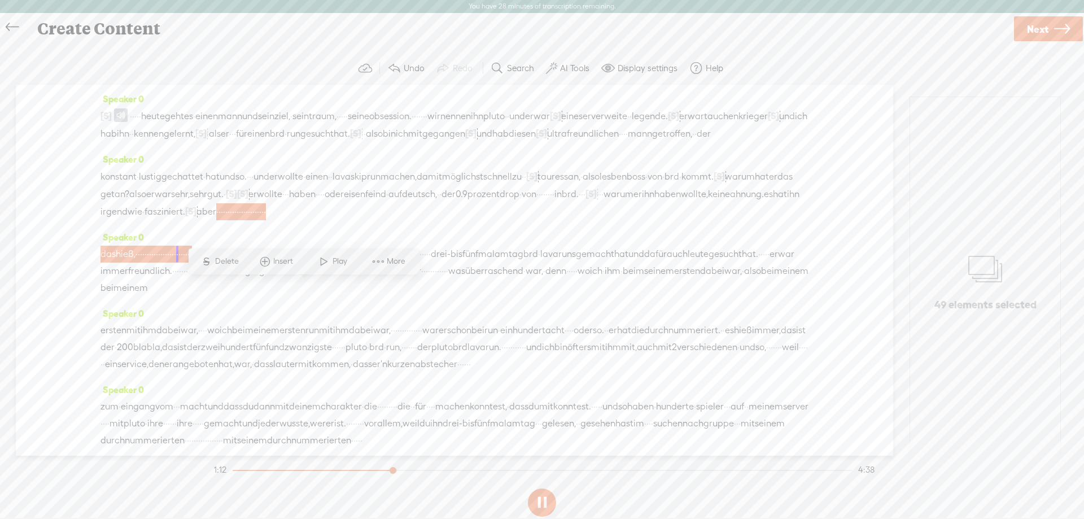
click at [242, 259] on span "S Delete" at bounding box center [219, 261] width 56 height 20
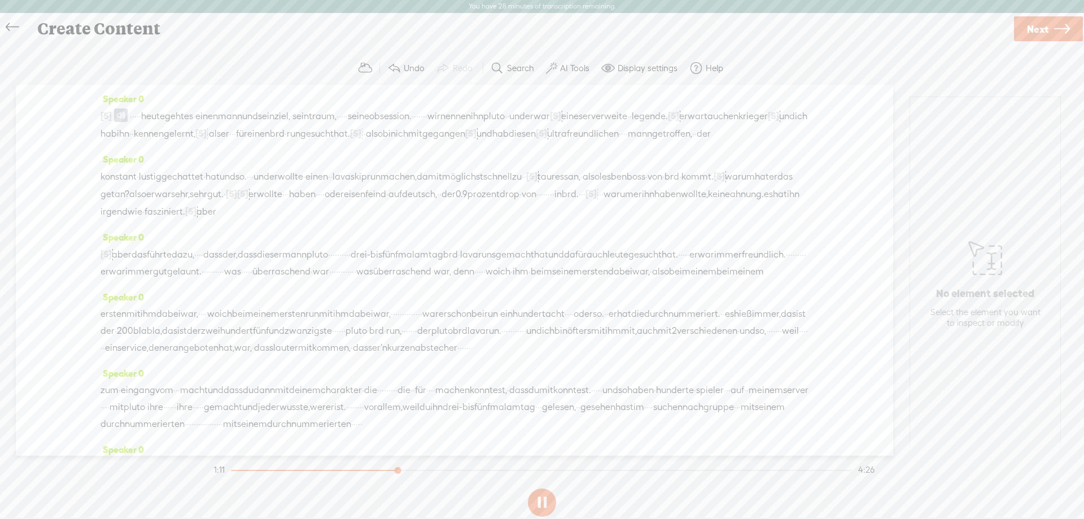
click at [216, 220] on span "aber" at bounding box center [206, 211] width 20 height 17
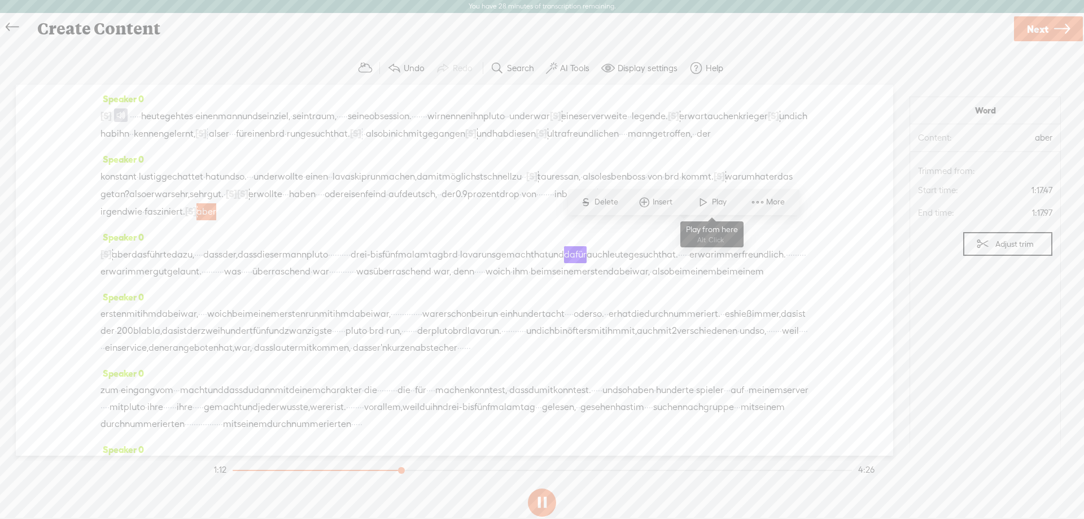
click at [701, 204] on span at bounding box center [703, 202] width 17 height 20
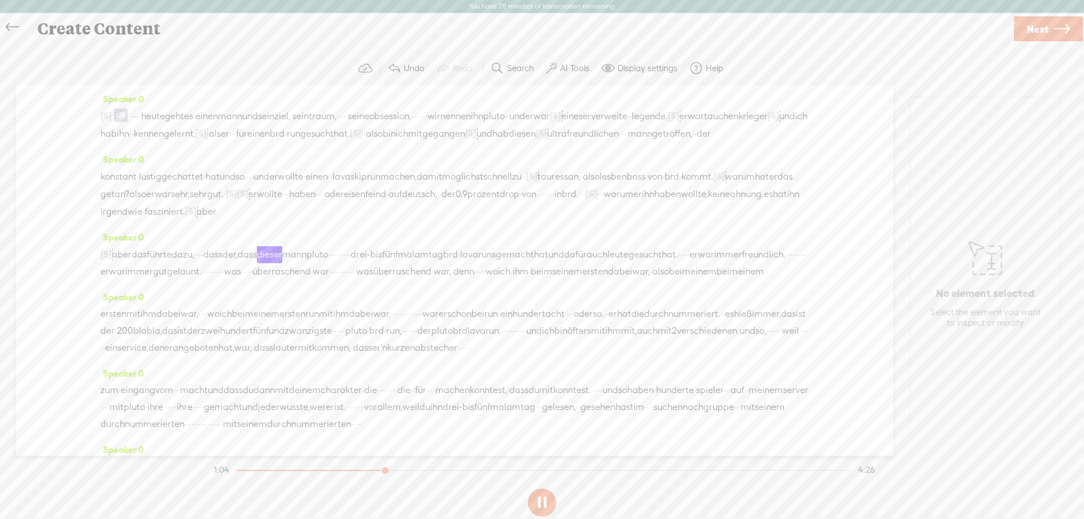
click at [131, 263] on span "aber" at bounding box center [122, 254] width 20 height 17
click at [51, 248] on span "Delete" at bounding box center [51, 244] width 27 height 11
click at [185, 220] on span "fasziniert." at bounding box center [165, 211] width 41 height 17
click at [660, 212] on span at bounding box center [654, 202] width 17 height 20
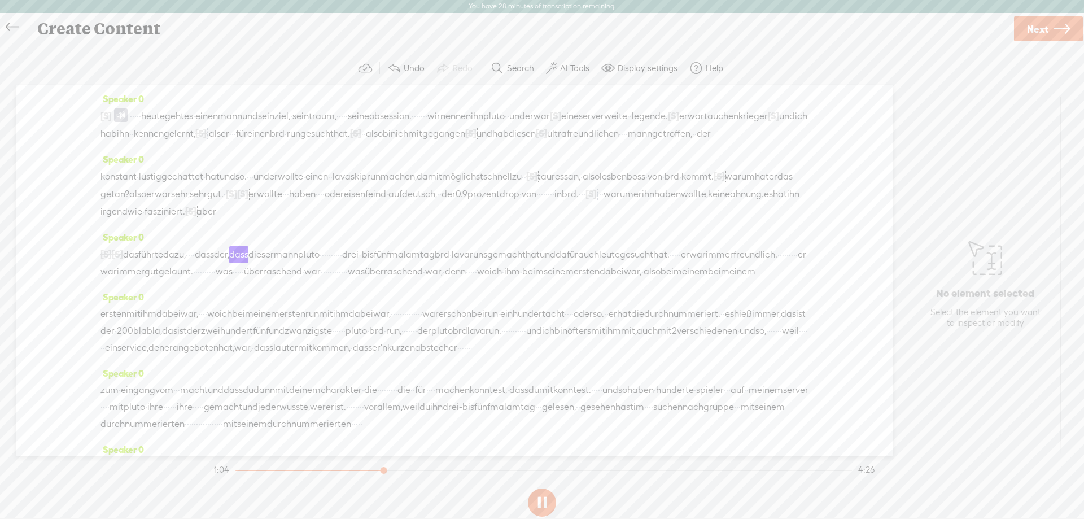
click at [132, 263] on span "das" at bounding box center [130, 254] width 15 height 17
click at [123, 259] on span "[S]" at bounding box center [117, 254] width 11 height 10
click at [114, 245] on span at bounding box center [107, 244] width 25 height 23
click at [216, 220] on span "aber" at bounding box center [206, 211] width 20 height 17
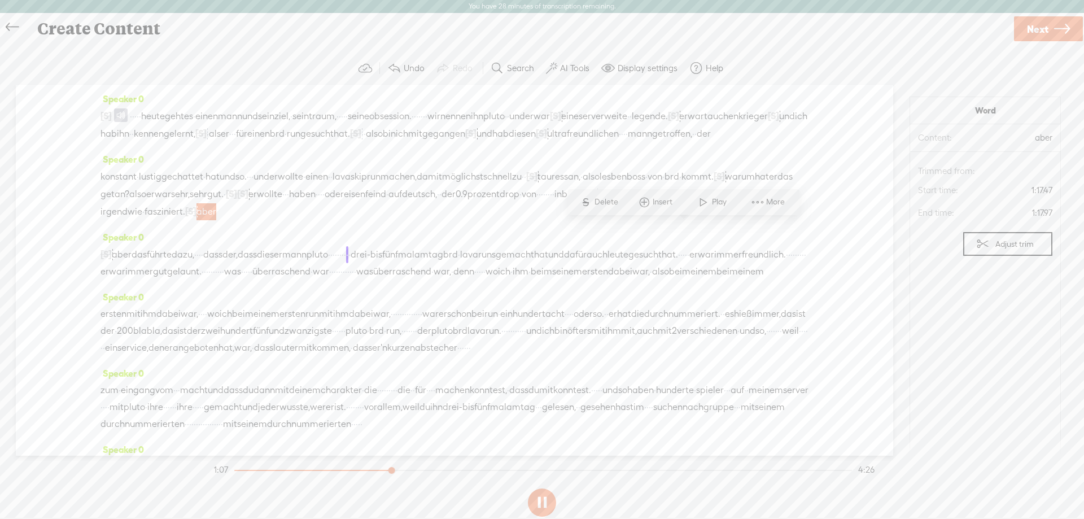
click at [603, 201] on span "Delete" at bounding box center [607, 201] width 27 height 11
click at [185, 220] on span "fasziniert." at bounding box center [165, 211] width 41 height 17
click at [651, 198] on span at bounding box center [654, 202] width 17 height 20
drag, startPoint x: 254, startPoint y: 272, endPoint x: 230, endPoint y: 270, distance: 23.8
click at [230, 270] on div "[S] aber [S] · · · · · · · · · · · · · · · · · · · · · · das hieß, · · · · · · …" at bounding box center [454, 263] width 708 height 34
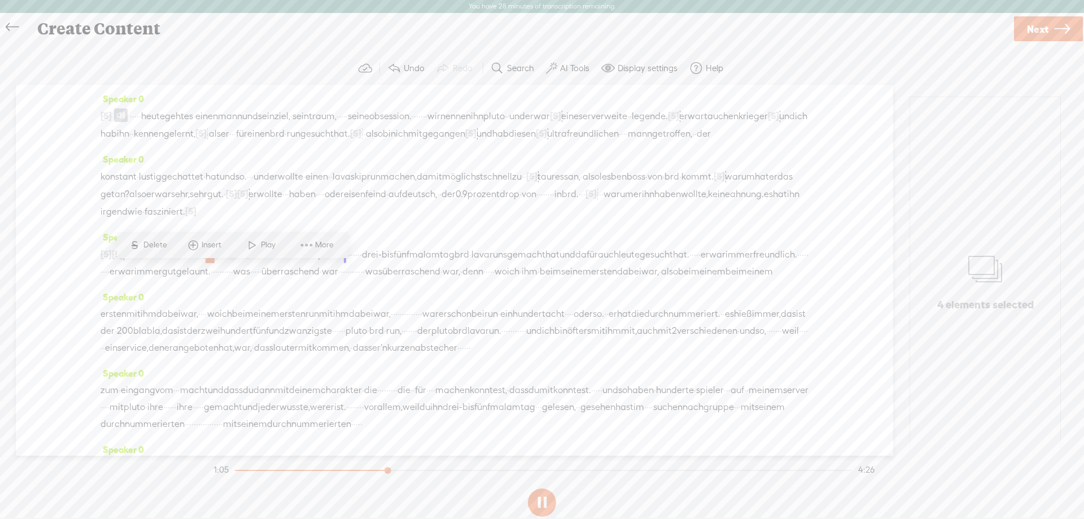
click at [146, 248] on span "Delete" at bounding box center [156, 244] width 27 height 11
drag, startPoint x: 455, startPoint y: 274, endPoint x: 392, endPoint y: 270, distance: 62.8
click at [392, 270] on div "[S] aber [S] · · · · · · · · · · · · · · · · · · · · · · das hieß, · · · · · · …" at bounding box center [454, 263] width 708 height 34
click at [353, 263] on span "·" at bounding box center [352, 254] width 2 height 17
drag, startPoint x: 453, startPoint y: 279, endPoint x: 396, endPoint y: 274, distance: 57.2
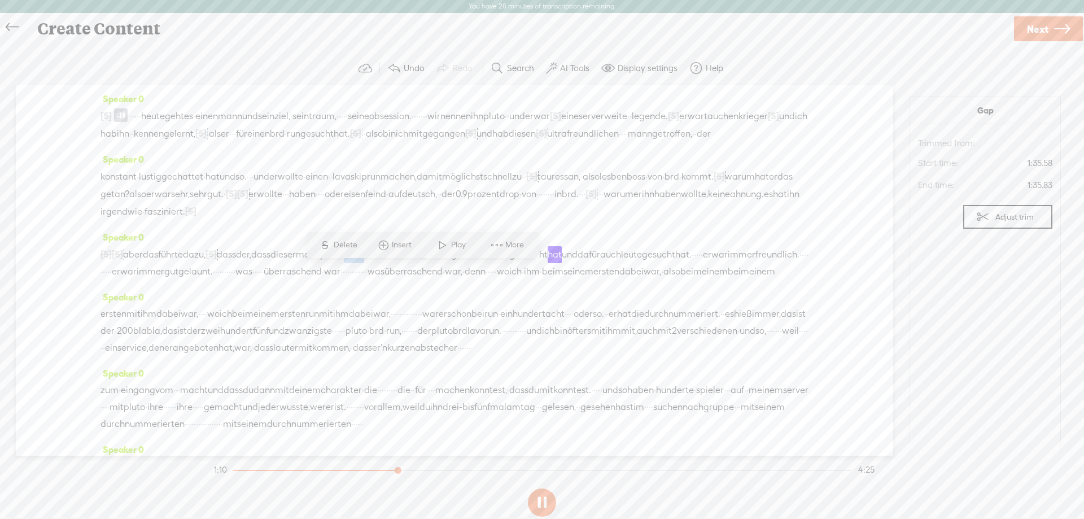
click at [396, 274] on div "[S] aber [S] · · · · · · · · · · · · · · · · · · · · · · das hieß, · · · · · · …" at bounding box center [454, 263] width 708 height 34
click at [336, 248] on span "S Delete" at bounding box center [311, 245] width 56 height 20
click at [320, 263] on span "mann" at bounding box center [308, 254] width 24 height 17
click at [385, 243] on span "Play" at bounding box center [390, 244] width 17 height 11
click at [353, 262] on div at bounding box center [347, 254] width 11 height 17
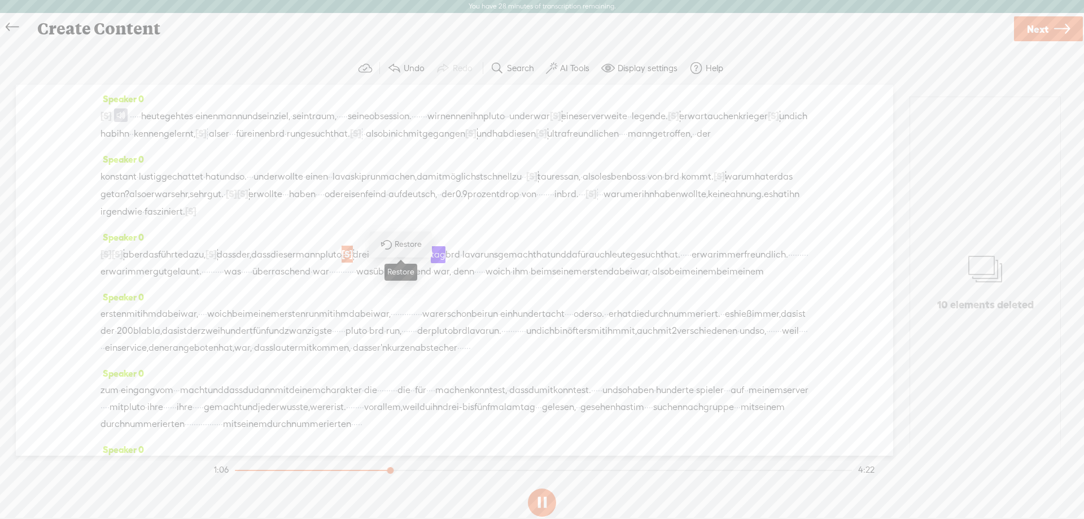
click at [388, 247] on span at bounding box center [385, 244] width 25 height 23
drag, startPoint x: 434, startPoint y: 277, endPoint x: 397, endPoint y: 271, distance: 36.7
click at [397, 271] on div "[S] aber [S] · · · · · · · · · · · · · · · · · · · · · · das hieß, · · · · · · …" at bounding box center [454, 263] width 708 height 34
click at [323, 240] on span "Delete" at bounding box center [320, 244] width 27 height 11
click at [320, 263] on span "mann" at bounding box center [308, 254] width 24 height 17
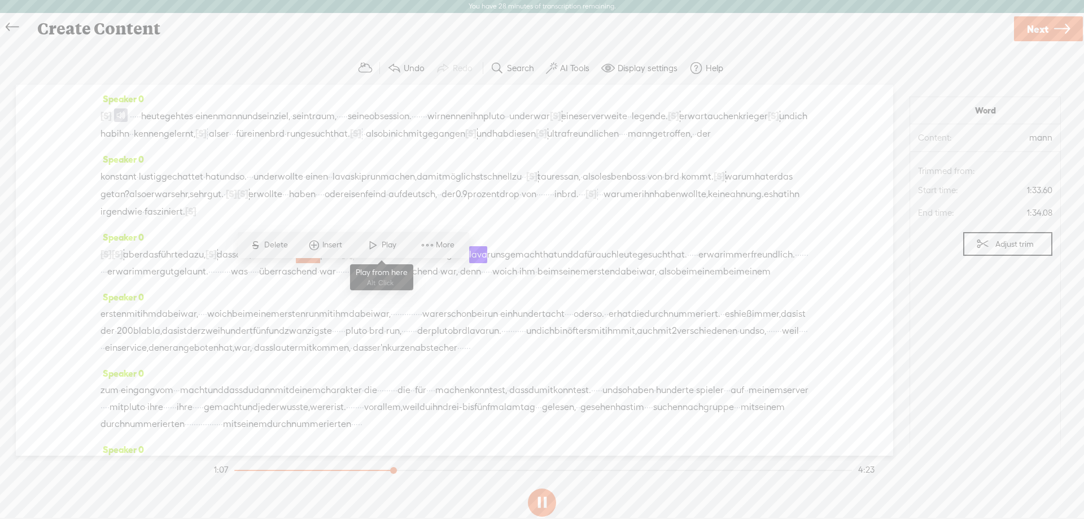
click at [382, 246] on span "Play" at bounding box center [390, 244] width 17 height 11
drag, startPoint x: 184, startPoint y: 288, endPoint x: 159, endPoint y: 282, distance: 26.3
click at [159, 280] on div "[S] aber [S] · · · · · · · · · · · · · · · · · · · · · · das hieß, · · · · · · …" at bounding box center [454, 263] width 708 height 34
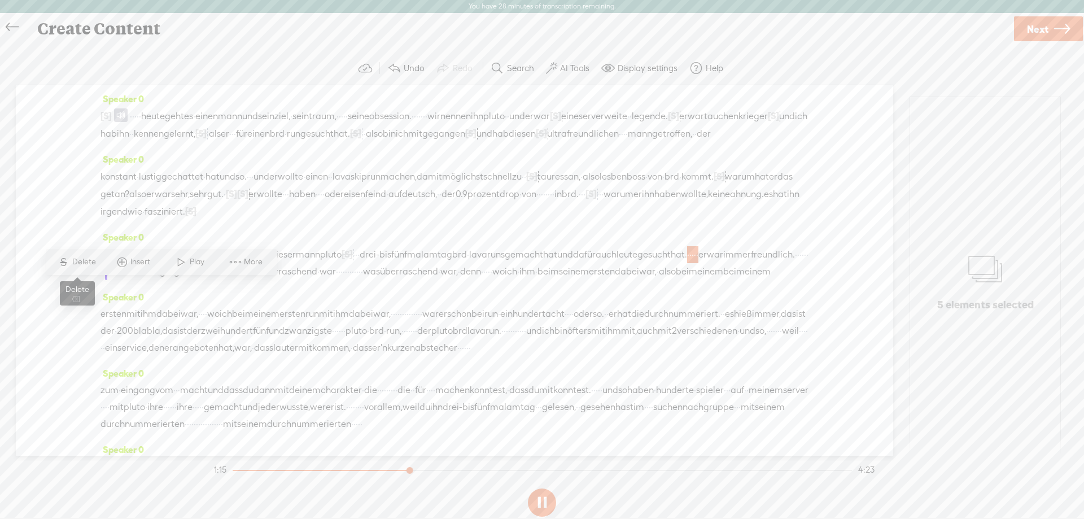
click at [87, 266] on span "Delete" at bounding box center [85, 261] width 27 height 11
drag, startPoint x: 336, startPoint y: 293, endPoint x: 285, endPoint y: 295, distance: 50.9
click at [285, 280] on div "[S] aber [S] · · · · · · · · · · · · · · · · · · · · · · das hieß, · · · · · · …" at bounding box center [454, 263] width 708 height 34
click at [201, 262] on span "Delete" at bounding box center [211, 262] width 27 height 11
drag, startPoint x: 702, startPoint y: 292, endPoint x: 418, endPoint y: 286, distance: 284.0
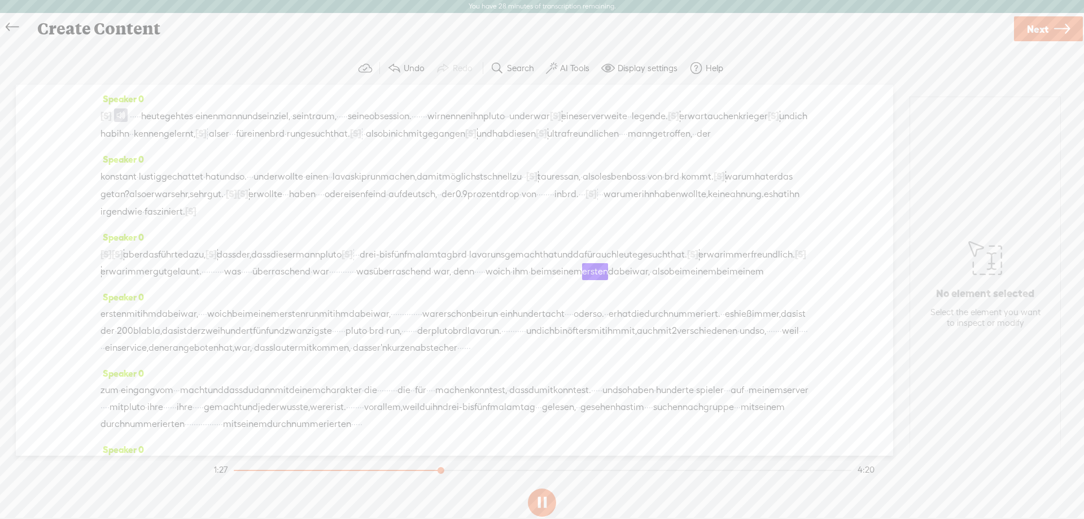
click at [418, 280] on div "[S] aber [S] · · · · · · · · · · · · · · · · · · · · · · das hieß, · · · · · · …" at bounding box center [454, 263] width 708 height 34
click at [330, 263] on span "S" at bounding box center [323, 262] width 17 height 20
click at [288, 281] on span "überraschend" at bounding box center [259, 272] width 58 height 17
click at [507, 260] on span at bounding box center [504, 262] width 17 height 20
drag, startPoint x: 595, startPoint y: 291, endPoint x: 577, endPoint y: 290, distance: 17.5
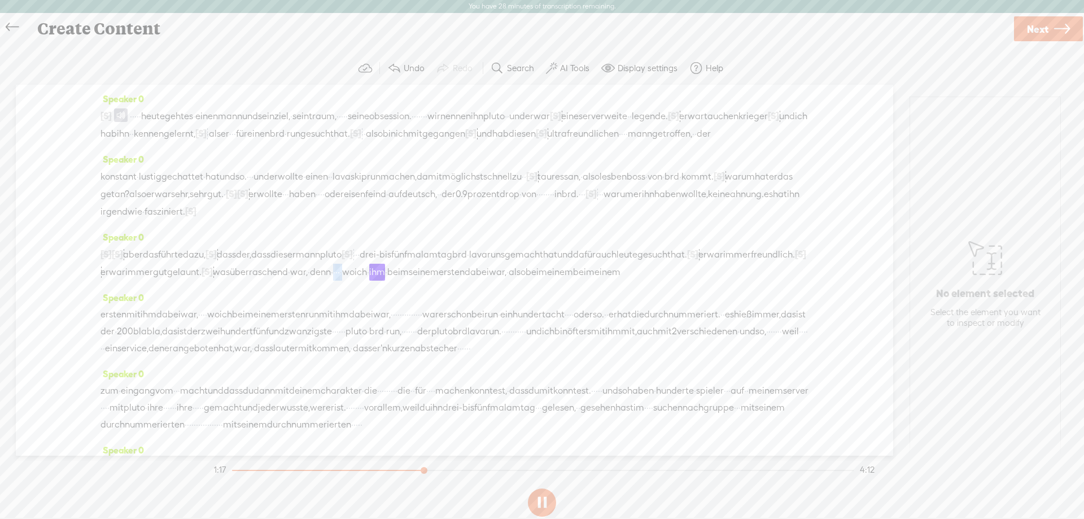
click at [577, 281] on div "[S] aber [S] · · · · · · · · · · · · · · · · · · · · · · das hieß, · · · · · · …" at bounding box center [454, 263] width 708 height 35
drag, startPoint x: 500, startPoint y: 262, endPoint x: 535, endPoint y: 282, distance: 41.0
click at [499, 262] on span "Delete" at bounding box center [502, 262] width 27 height 11
click at [308, 281] on span "war," at bounding box center [298, 272] width 17 height 17
click at [555, 261] on span at bounding box center [552, 262] width 17 height 20
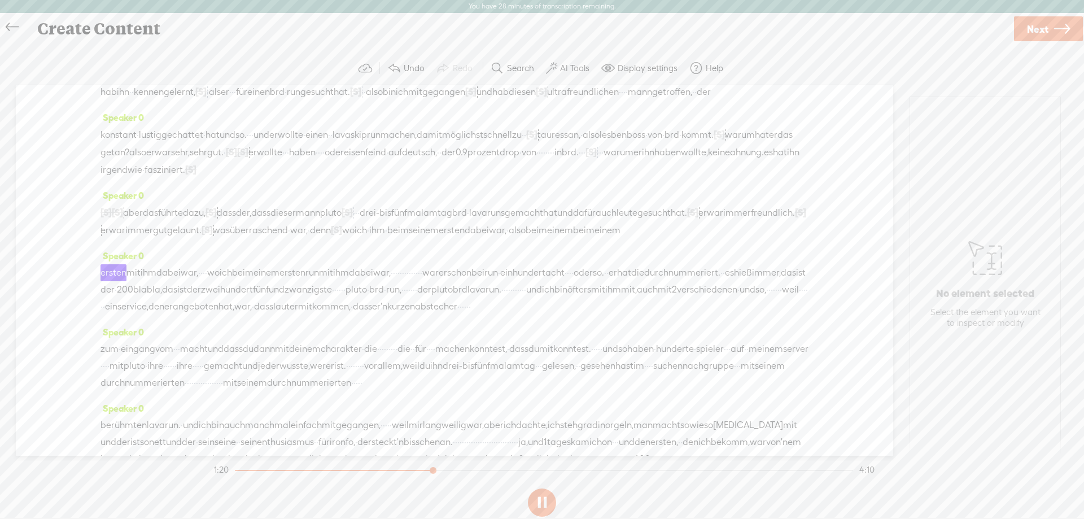
scroll to position [56, 0]
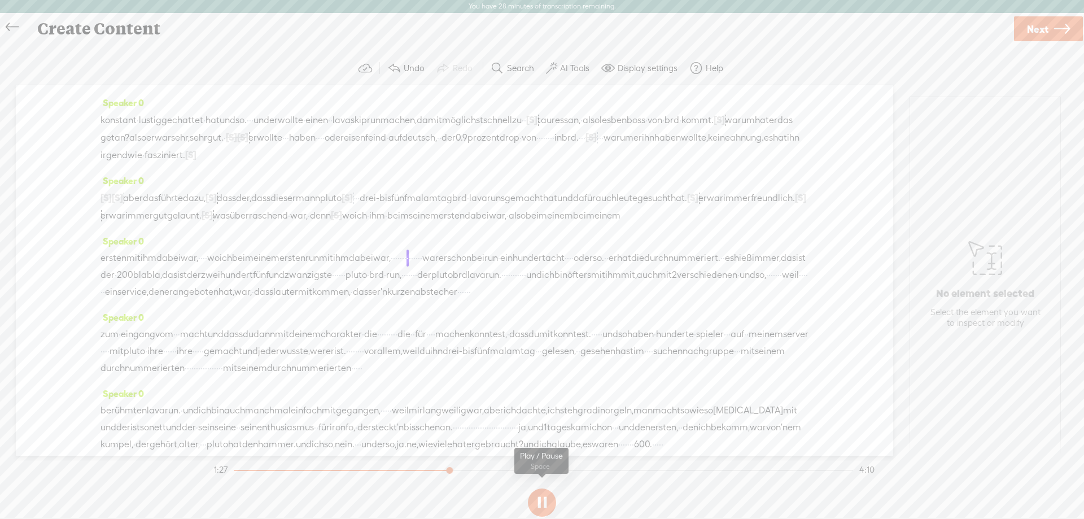
click at [535, 494] on button at bounding box center [542, 502] width 28 height 28
drag, startPoint x: 595, startPoint y: 233, endPoint x: 242, endPoint y: 296, distance: 359.1
click at [242, 296] on div "Speaker 0 [S] · · · folge 5. · · · · · der zweite herrscher in den blackrock · …" at bounding box center [454, 270] width 877 height 371
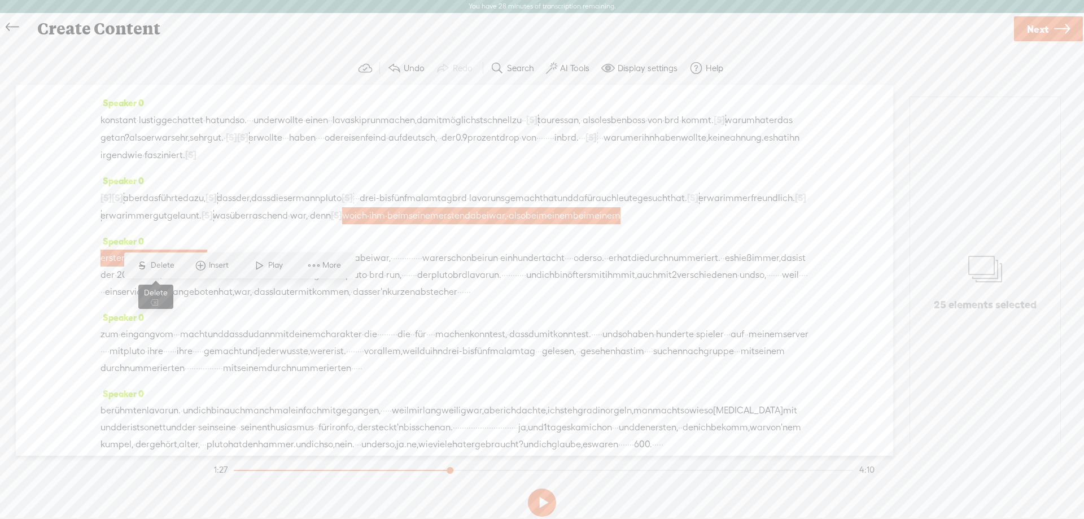
click at [167, 264] on span "Delete" at bounding box center [164, 265] width 27 height 11
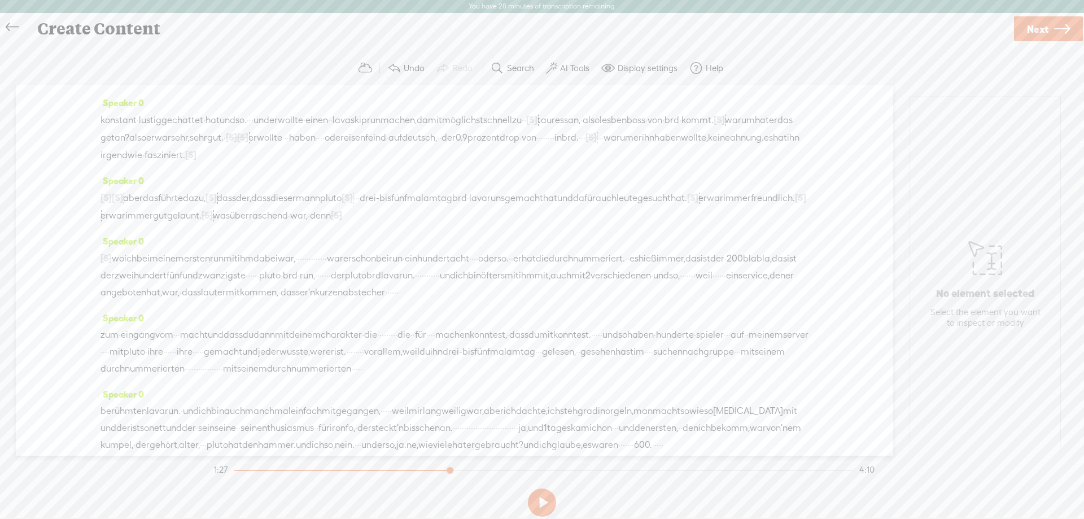
click at [308, 224] on span "war," at bounding box center [298, 215] width 17 height 17
click at [555, 211] on span at bounding box center [552, 206] width 17 height 20
drag, startPoint x: 421, startPoint y: 277, endPoint x: 343, endPoint y: 272, distance: 78.6
click at [343, 272] on div "[S] wo ich · ihm · beim seinem ersten dabei war, · also bei meinem bei meinem e…" at bounding box center [454, 275] width 708 height 51
click at [257, 248] on span "Delete" at bounding box center [265, 248] width 27 height 11
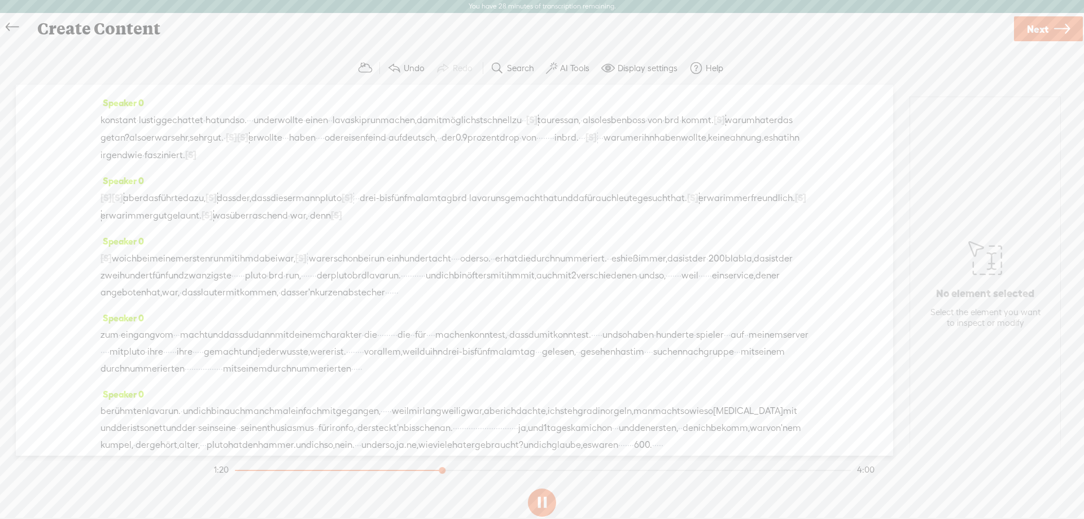
click at [278, 267] on span "dabei" at bounding box center [265, 258] width 24 height 17
click at [321, 247] on span at bounding box center [323, 249] width 17 height 20
drag, startPoint x: 584, startPoint y: 297, endPoint x: 549, endPoint y: 297, distance: 35.0
click at [549, 297] on div "[S] wo ich · ihm · beim seinem ersten dabei war, · also bei meinem bei meinem e…" at bounding box center [454, 275] width 708 height 51
click at [456, 270] on span "S" at bounding box center [452, 266] width 17 height 20
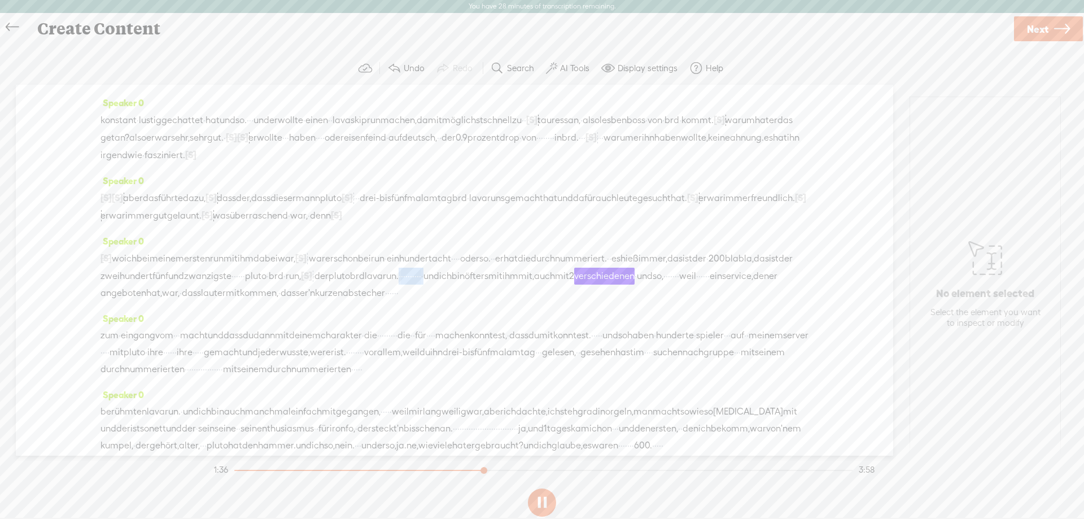
drag, startPoint x: 733, startPoint y: 296, endPoint x: 667, endPoint y: 297, distance: 66.0
click at [667, 297] on div "[S] wo ich · ihm · beim seinem ersten dabei war, · also bei meinem bei meinem e…" at bounding box center [454, 276] width 708 height 52
click at [580, 264] on span "S" at bounding box center [573, 266] width 17 height 20
click at [399, 284] on span "lavarun." at bounding box center [382, 276] width 34 height 17
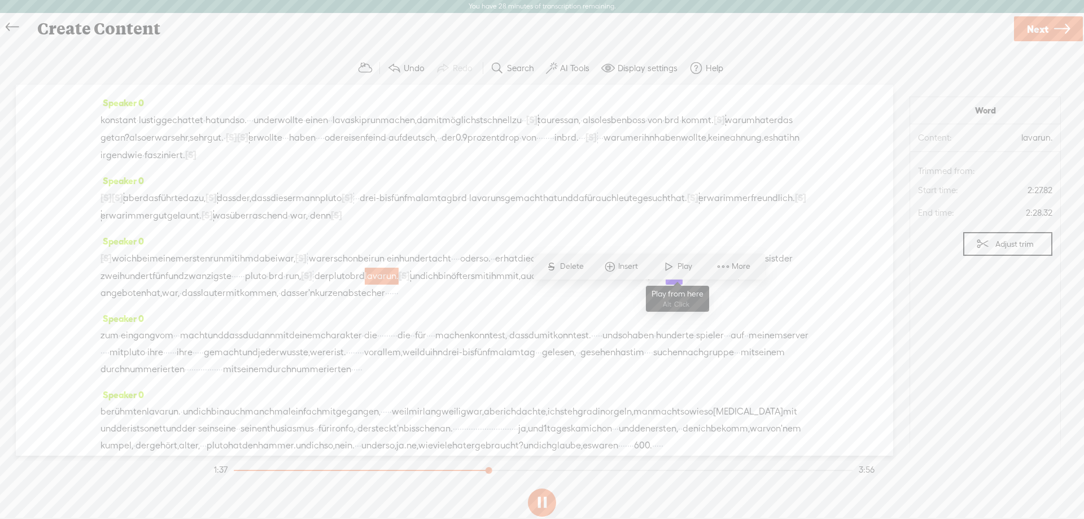
click at [671, 267] on span at bounding box center [668, 266] width 17 height 20
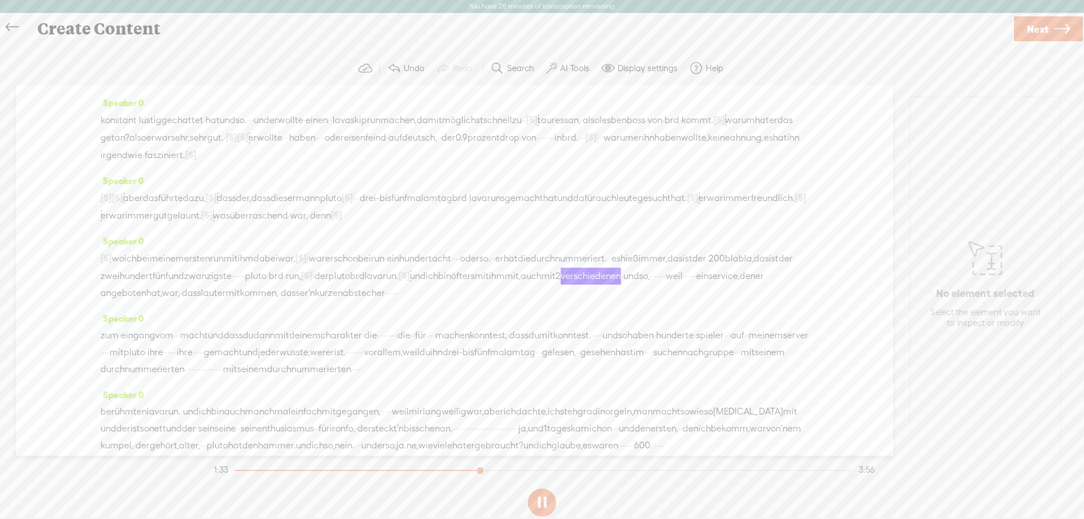
click at [410, 281] on span "[S]" at bounding box center [404, 275] width 11 height 10
click at [668, 266] on span at bounding box center [659, 265] width 25 height 23
drag, startPoint x: 683, startPoint y: 295, endPoint x: 737, endPoint y: 295, distance: 54.2
click at [737, 295] on div "[S] wo ich · ihm · beim seinem ersten dabei war, · also bei meinem bei meinem e…" at bounding box center [454, 276] width 708 height 52
click at [651, 267] on span "Delete" at bounding box center [660, 266] width 27 height 11
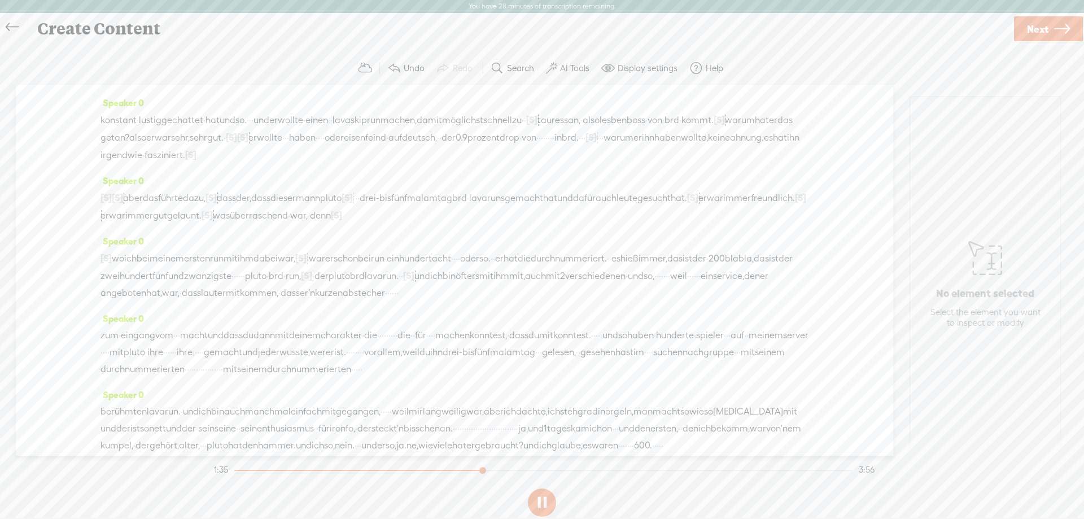
click at [399, 284] on span "lavarun." at bounding box center [382, 276] width 34 height 17
click at [666, 268] on span at bounding box center [668, 266] width 17 height 20
drag, startPoint x: 342, startPoint y: 310, endPoint x: 301, endPoint y: 309, distance: 40.7
click at [301, 301] on div "[S] wo ich · ihm · beim seinem ersten dabei war, · also bei meinem bei meinem e…" at bounding box center [454, 276] width 708 height 52
click at [224, 285] on span "Delete" at bounding box center [226, 283] width 27 height 11
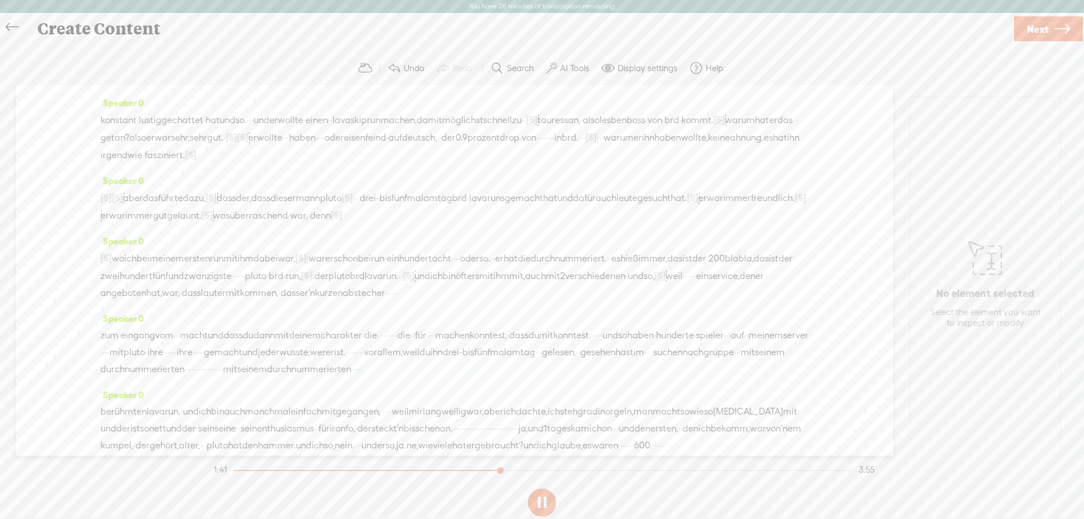
click at [625, 284] on span "·" at bounding box center [626, 276] width 2 height 17
click at [294, 283] on span "Play" at bounding box center [296, 283] width 17 height 11
drag, startPoint x: 364, startPoint y: 314, endPoint x: 339, endPoint y: 313, distance: 24.9
click at [339, 301] on div "[S] wo ich · ihm · beim seinem ersten dabei war, · also bei meinem bei meinem e…" at bounding box center [454, 276] width 708 height 52
click at [259, 285] on span "Delete" at bounding box center [261, 283] width 27 height 11
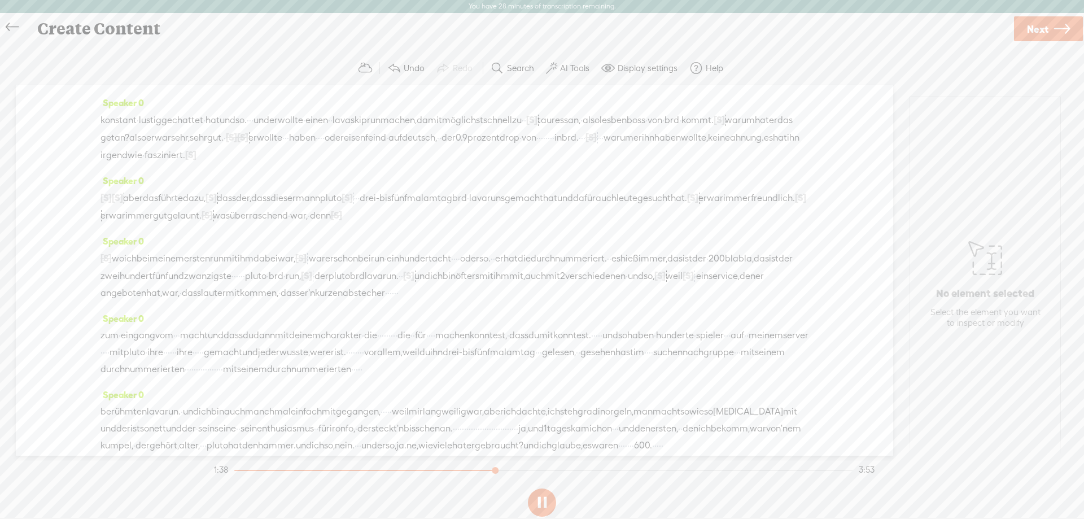
click at [644, 284] on span "so," at bounding box center [649, 276] width 11 height 17
click at [322, 288] on span "Play" at bounding box center [327, 283] width 17 height 11
drag, startPoint x: 102, startPoint y: 327, endPoint x: 124, endPoint y: 327, distance: 22.0
click at [124, 301] on div "[S] wo ich · ihm · beim seinem ersten dabei war, · also bei meinem bei meinem e…" at bounding box center [454, 276] width 708 height 52
click at [54, 301] on span "Delete" at bounding box center [47, 300] width 27 height 11
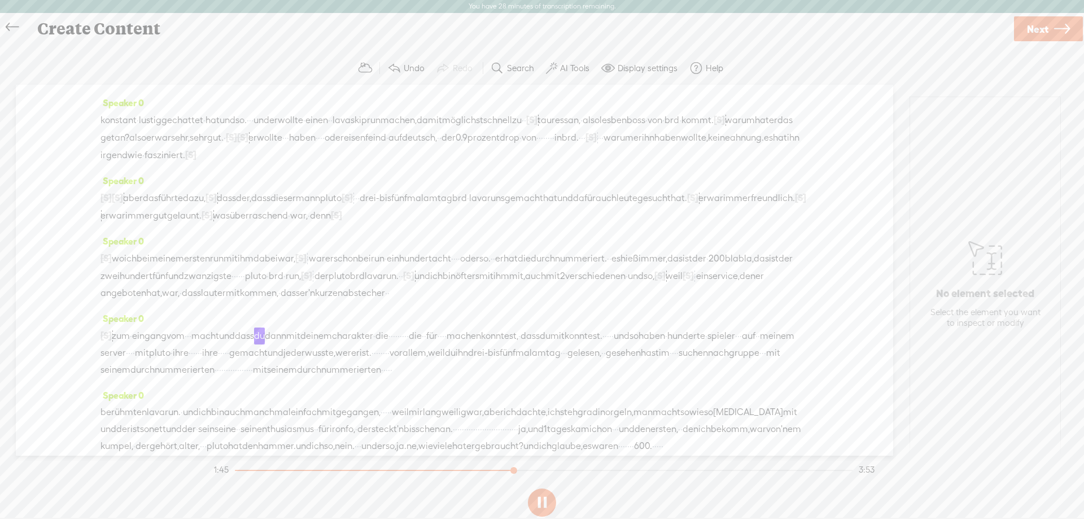
click at [343, 301] on span "kurzen" at bounding box center [329, 292] width 28 height 17
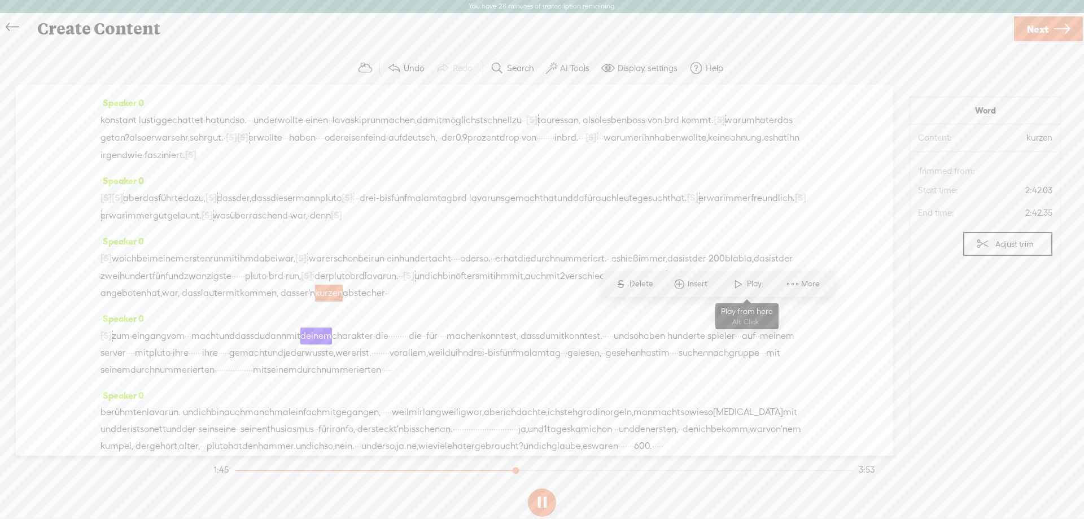
click at [742, 286] on span at bounding box center [738, 284] width 17 height 20
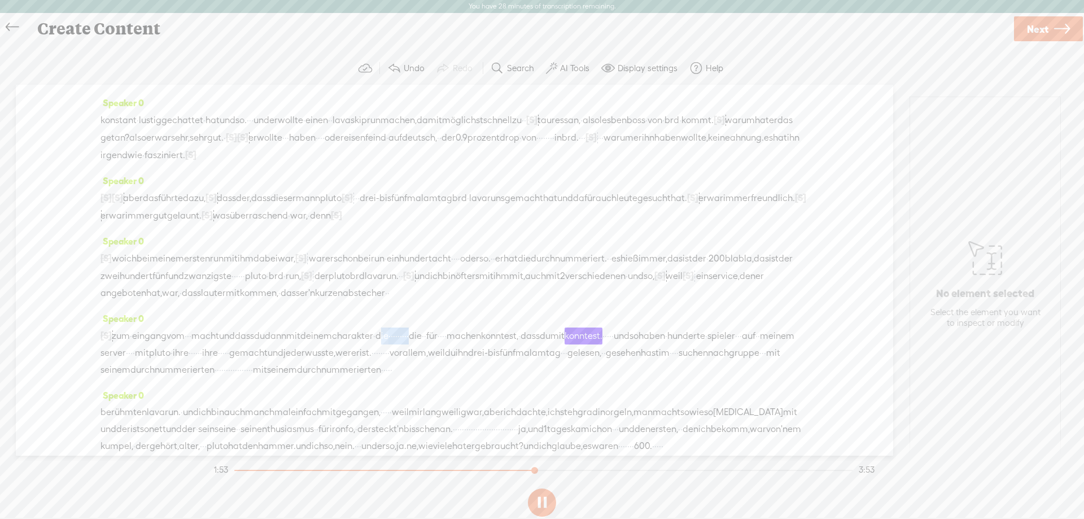
drag, startPoint x: 517, startPoint y: 371, endPoint x: 447, endPoint y: 371, distance: 70.6
click at [447, 371] on div "[S] · · · · zum · eingang vom · · · macht und dass du dann mit deinem charakter…" at bounding box center [454, 352] width 708 height 51
click at [360, 338] on span "S" at bounding box center [355, 344] width 17 height 20
click at [373, 344] on span "charakter" at bounding box center [352, 335] width 41 height 17
click at [455, 342] on span "Play" at bounding box center [452, 343] width 17 height 11
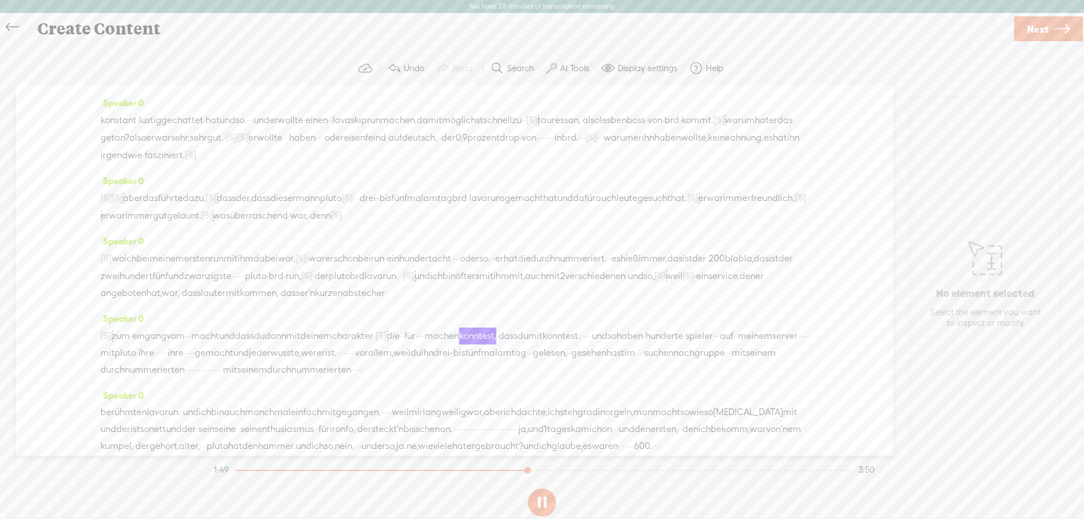
click at [375, 344] on span "·" at bounding box center [374, 335] width 2 height 17
click at [372, 345] on span "Delete" at bounding box center [365, 343] width 27 height 11
click at [373, 344] on span "charakter" at bounding box center [352, 335] width 41 height 17
click at [441, 341] on span at bounding box center [435, 344] width 17 height 20
drag, startPoint x: 753, startPoint y: 374, endPoint x: 726, endPoint y: 371, distance: 27.2
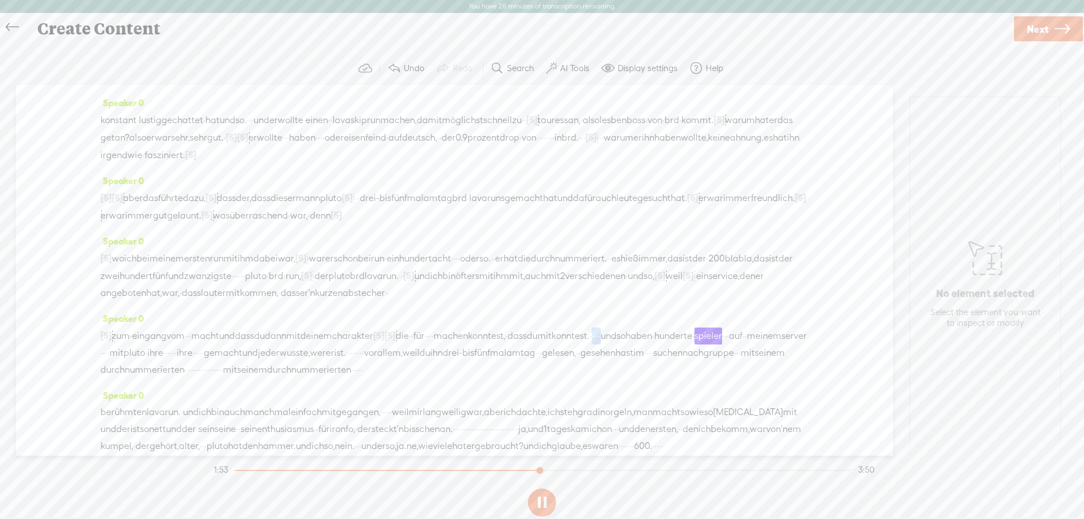
click at [726, 371] on div "[S] · · · · zum · eingang vom · · · macht und dass du dann mit deinem charakter…" at bounding box center [454, 352] width 708 height 51
click at [647, 344] on span "Delete" at bounding box center [651, 343] width 27 height 11
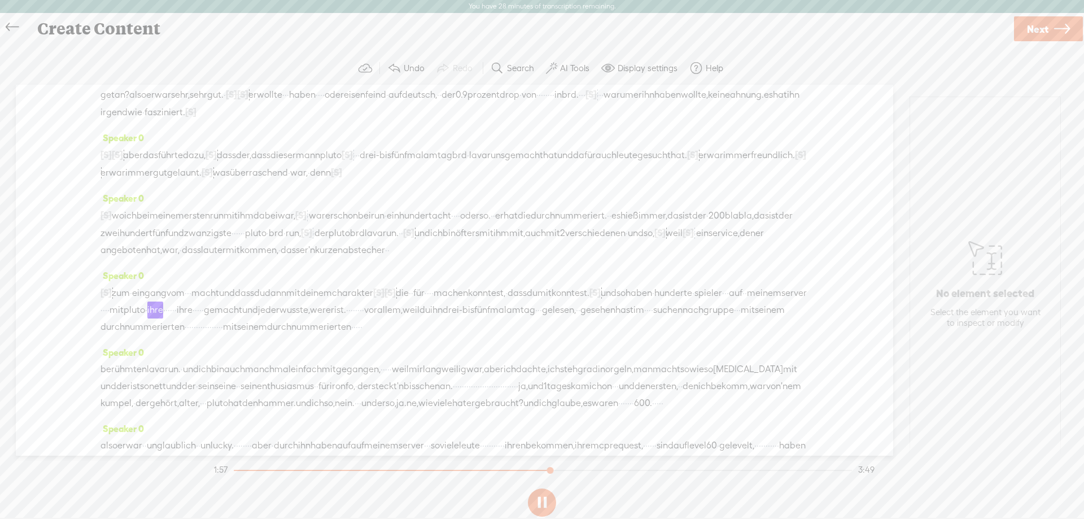
scroll to position [169, 0]
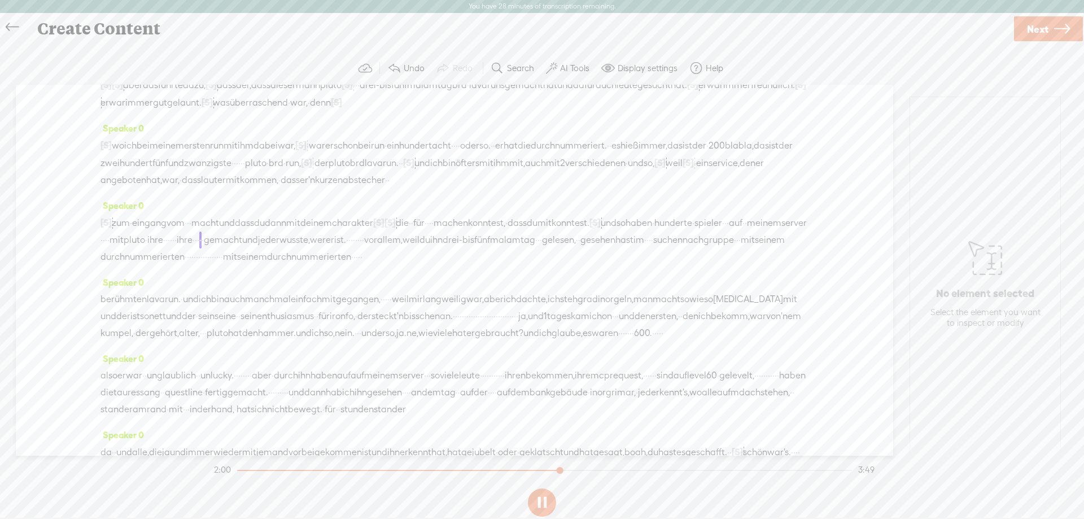
drag, startPoint x: 466, startPoint y: 278, endPoint x: 414, endPoint y: 276, distance: 51.4
click at [414, 265] on div "[S] · · · · zum · eingang vom · · · macht und dass du dann mit deinem charakter…" at bounding box center [454, 239] width 708 height 51
click at [344, 245] on span "Delete" at bounding box center [345, 247] width 27 height 11
click at [145, 249] on span "pluto" at bounding box center [134, 240] width 21 height 17
click at [424, 249] on span "Play" at bounding box center [429, 248] width 17 height 11
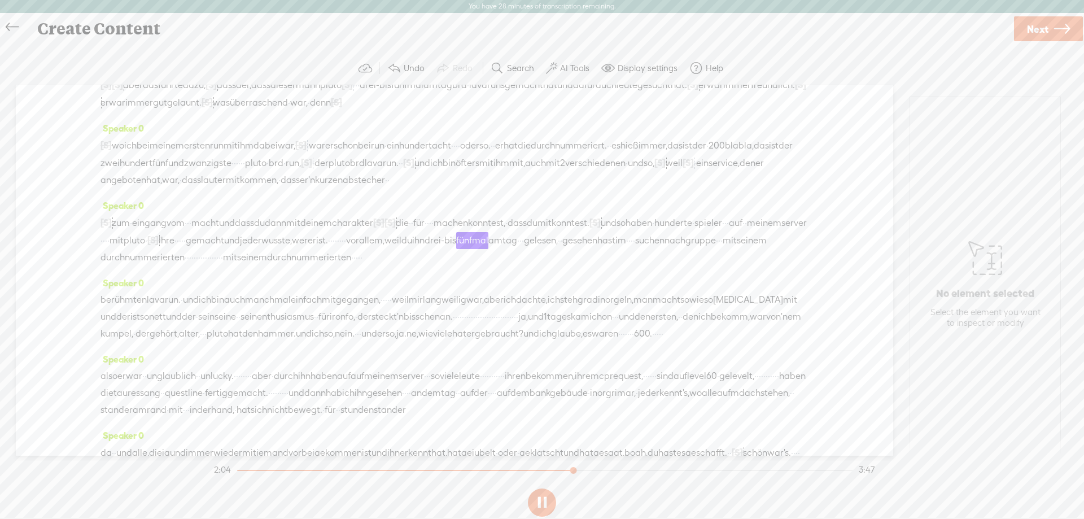
drag, startPoint x: 698, startPoint y: 277, endPoint x: 649, endPoint y: 276, distance: 49.1
click at [649, 266] on div "[S] · · · · zum · eingang vom · · · macht und dass du dann mit deinem charakter…" at bounding box center [454, 240] width 708 height 52
click at [574, 256] on span "S Delete" at bounding box center [567, 248] width 56 height 20
drag, startPoint x: 661, startPoint y: 296, endPoint x: 620, endPoint y: 290, distance: 41.7
click at [620, 266] on div "[S] · · · · zum · eingang vom · · · macht und dass du dann mit deinem charakter…" at bounding box center [454, 240] width 708 height 52
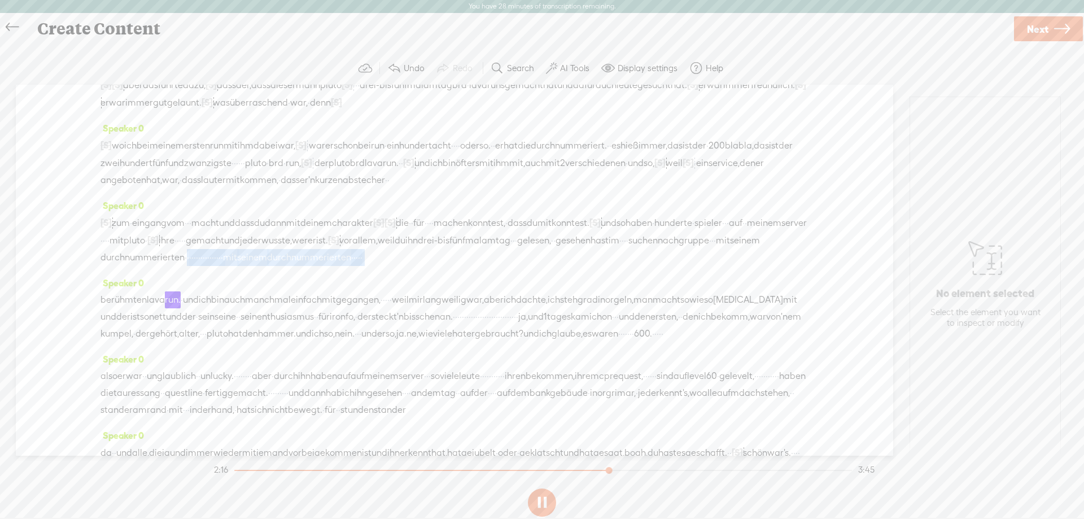
drag, startPoint x: 616, startPoint y: 290, endPoint x: 633, endPoint y: 303, distance: 20.5
click at [633, 266] on div "[S] · · · · zum · eingang vom · · · macht und dass du dann mit deinem charakter…" at bounding box center [454, 240] width 708 height 52
click at [297, 266] on div "[S] · · · · zum · eingang vom · · · macht und dass du dann mit deinem charakter…" at bounding box center [454, 240] width 708 height 52
click at [362, 266] on span at bounding box center [373, 257] width 23 height 17
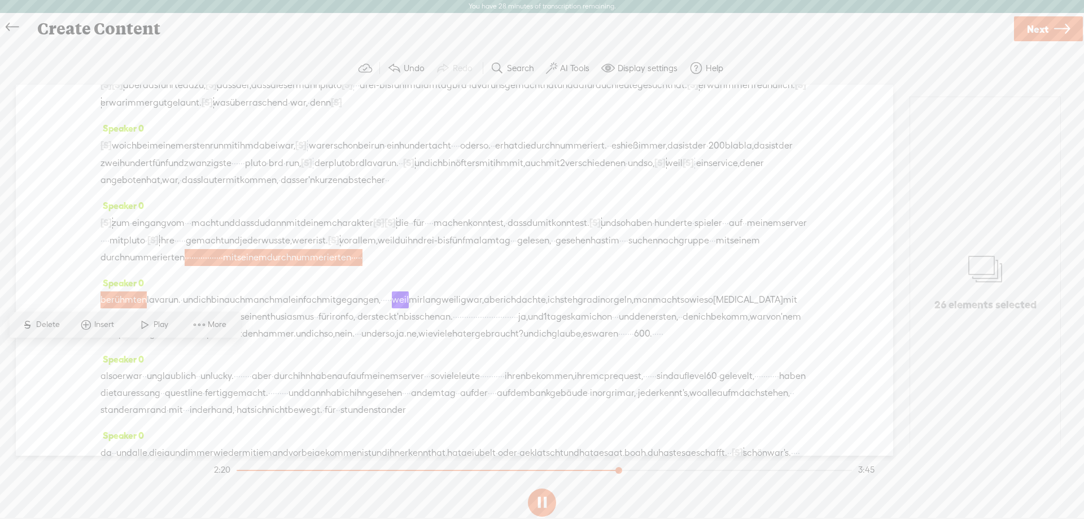
click at [185, 266] on span "durchnummerierten" at bounding box center [142, 257] width 84 height 17
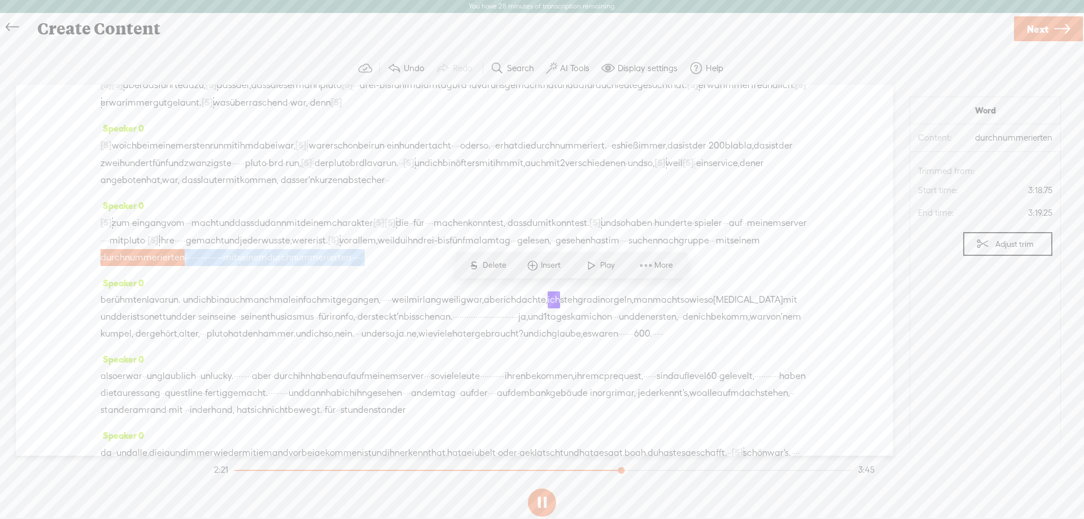
drag, startPoint x: 616, startPoint y: 289, endPoint x: 392, endPoint y: 319, distance: 225.5
click at [367, 274] on div "Speaker 0 [S] · · · · zum · eingang vom · · · macht und dass du dann mit deinem…" at bounding box center [454, 235] width 708 height 77
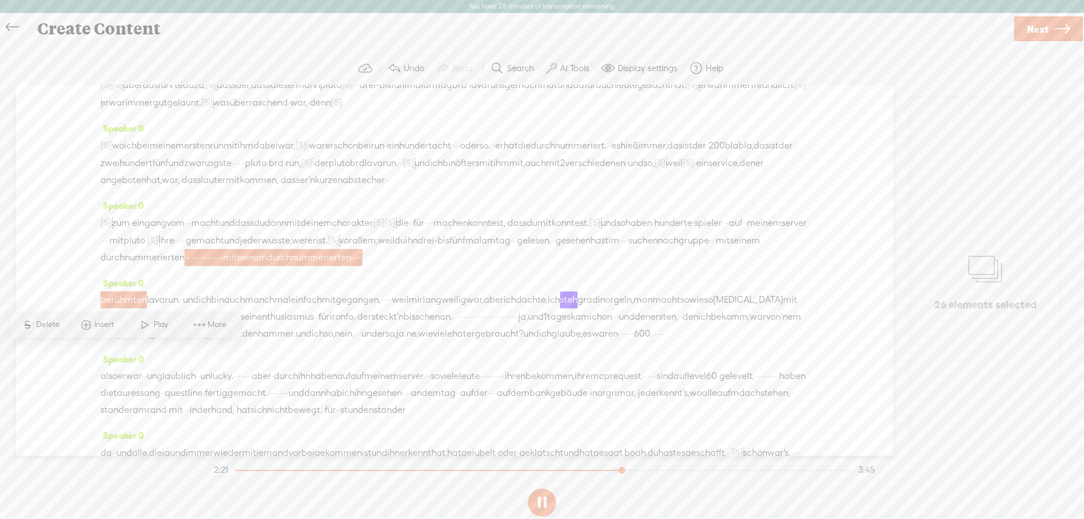
click at [531, 266] on div "[S] · · · · zum · eingang vom · · · macht und dass du dann mit deinem charakter…" at bounding box center [454, 240] width 708 height 52
click at [38, 322] on span "Delete" at bounding box center [49, 324] width 27 height 11
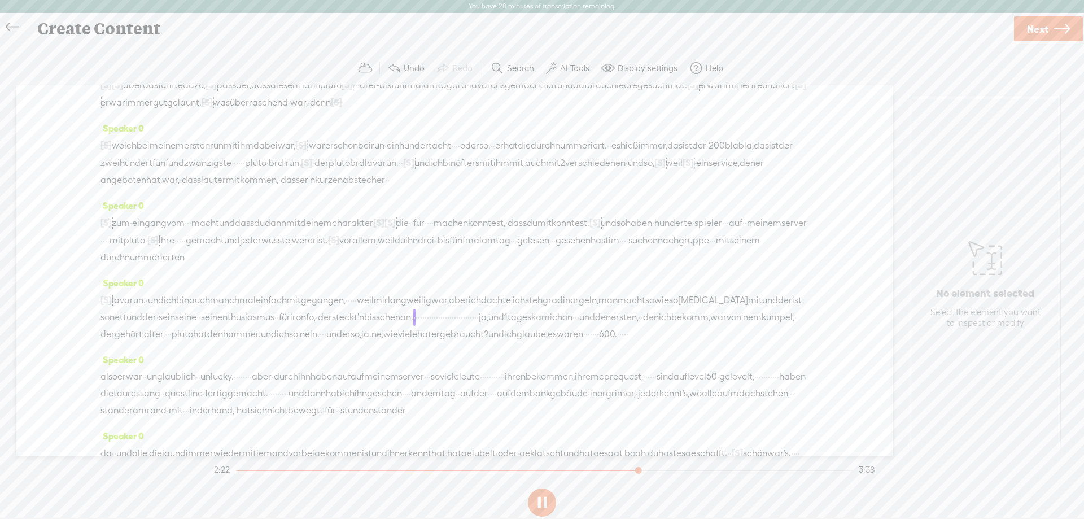
click at [111, 305] on span "[S]" at bounding box center [105, 300] width 11 height 10
click at [115, 314] on span "Restore" at bounding box center [108, 307] width 56 height 20
click at [538, 505] on button at bounding box center [542, 502] width 28 height 28
drag, startPoint x: 211, startPoint y: 313, endPoint x: 615, endPoint y: 293, distance: 405.2
click at [615, 266] on div "[S] · · · · zum · eingang vom · · · macht und dass du dann mit deinem charakter…" at bounding box center [454, 240] width 708 height 52
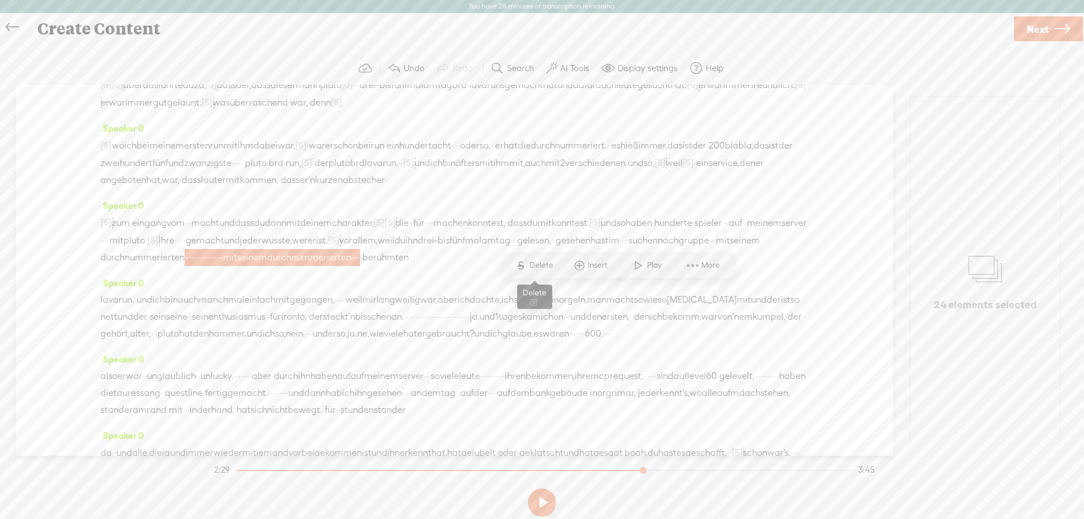
click at [526, 262] on span "S" at bounding box center [521, 265] width 17 height 20
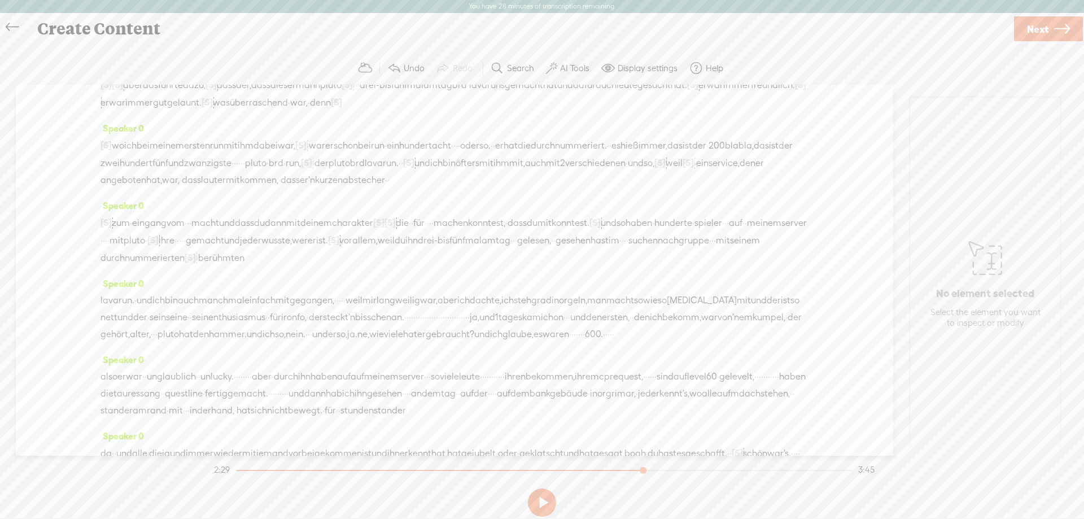
click at [730, 249] on span "seinem" at bounding box center [745, 240] width 30 height 17
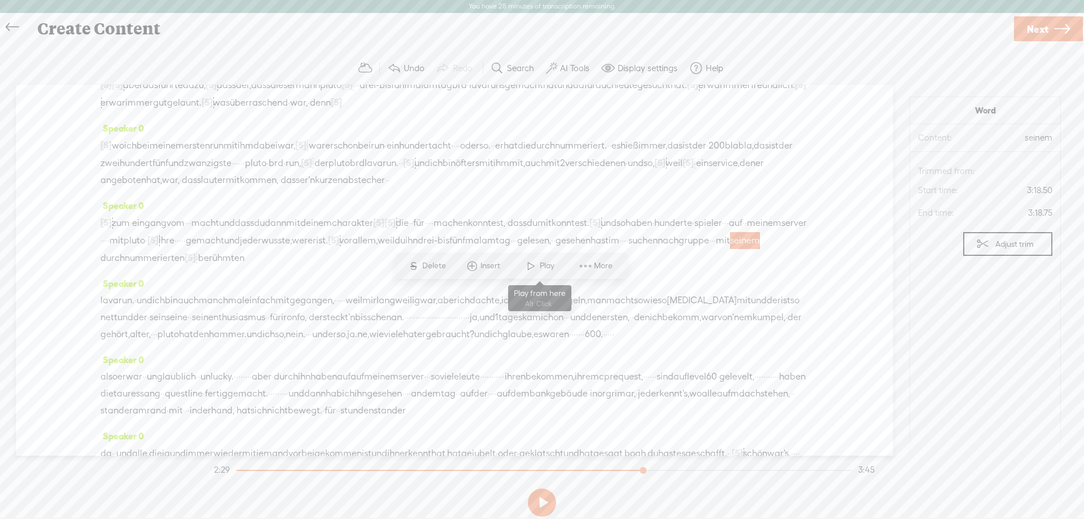
click at [536, 262] on span at bounding box center [531, 266] width 17 height 20
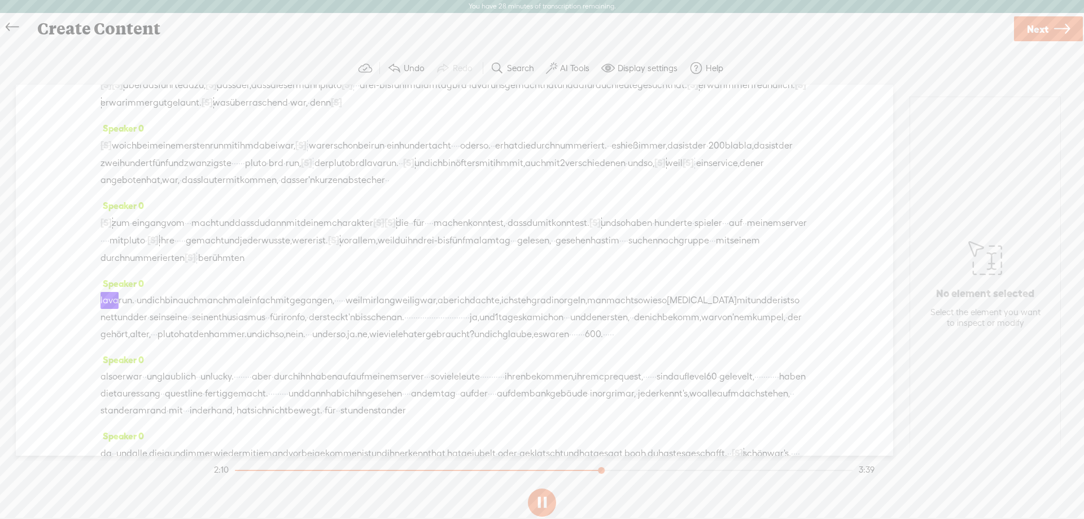
click at [196, 262] on span "[S]" at bounding box center [190, 257] width 11 height 10
click at [198, 266] on span "·" at bounding box center [197, 258] width 2 height 17
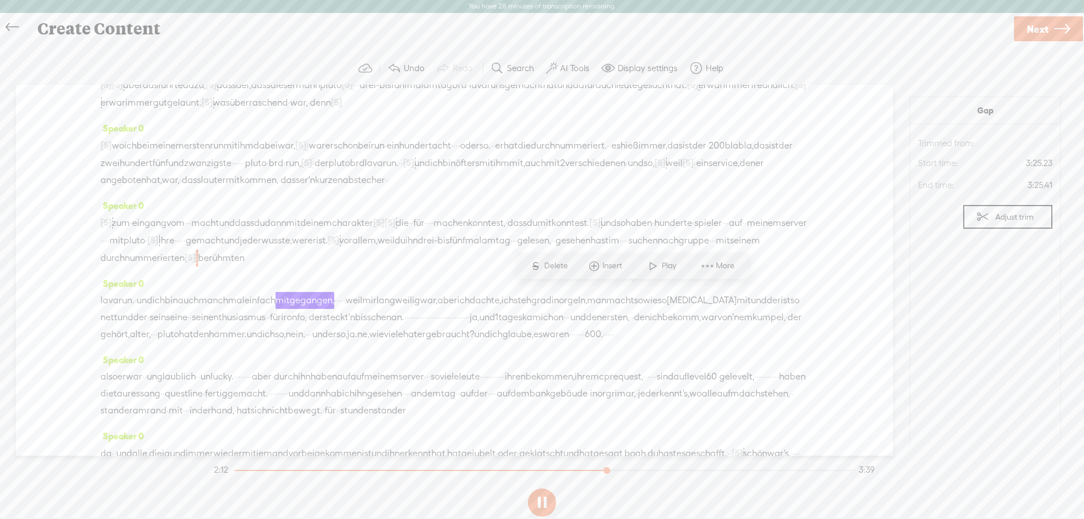
click at [558, 264] on span "Delete" at bounding box center [557, 265] width 27 height 11
click at [185, 266] on span "durchnummerierten" at bounding box center [142, 258] width 84 height 17
click at [601, 268] on span "Play" at bounding box center [608, 265] width 17 height 11
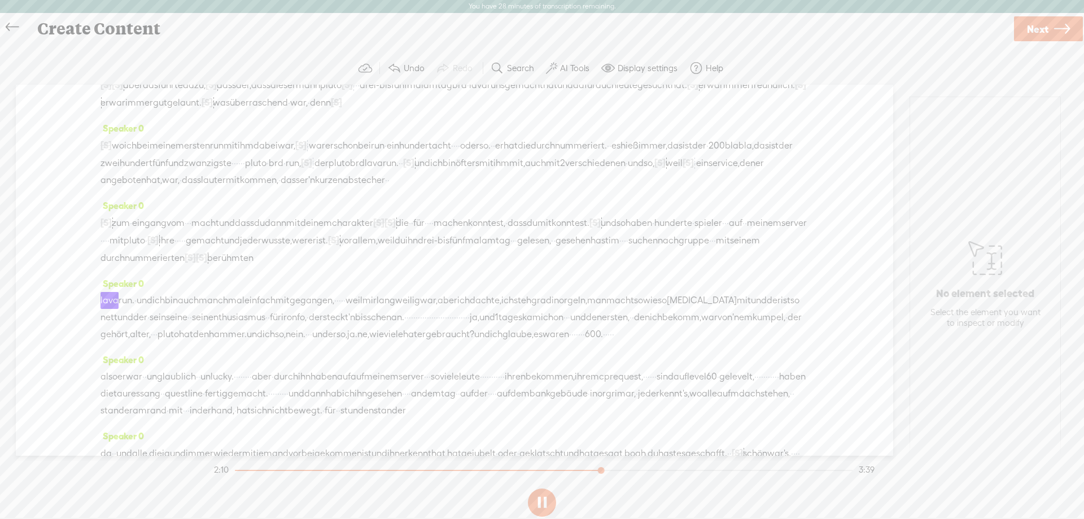
click at [185, 266] on span "durchnummerierten" at bounding box center [142, 258] width 84 height 17
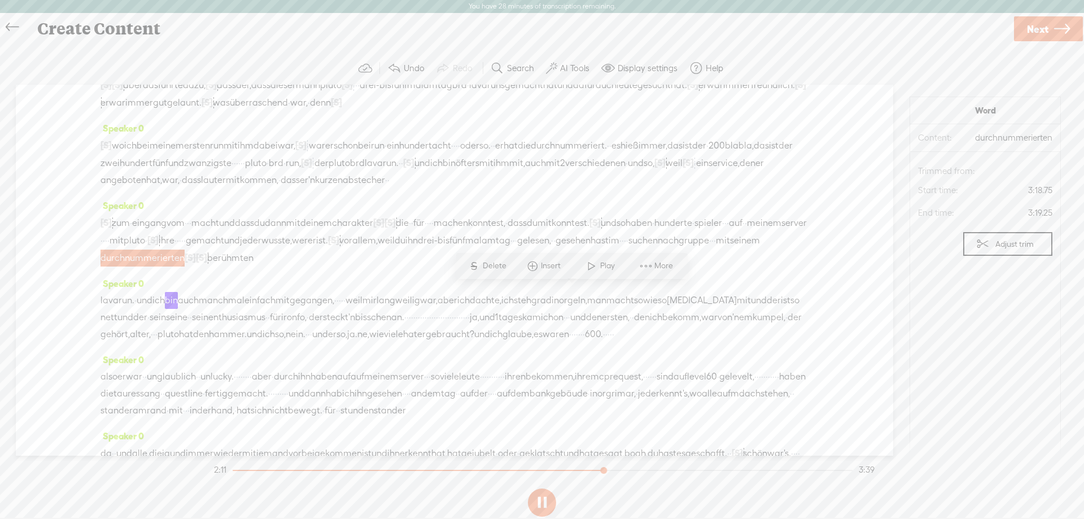
click at [196, 262] on span "[S]" at bounding box center [190, 257] width 11 height 10
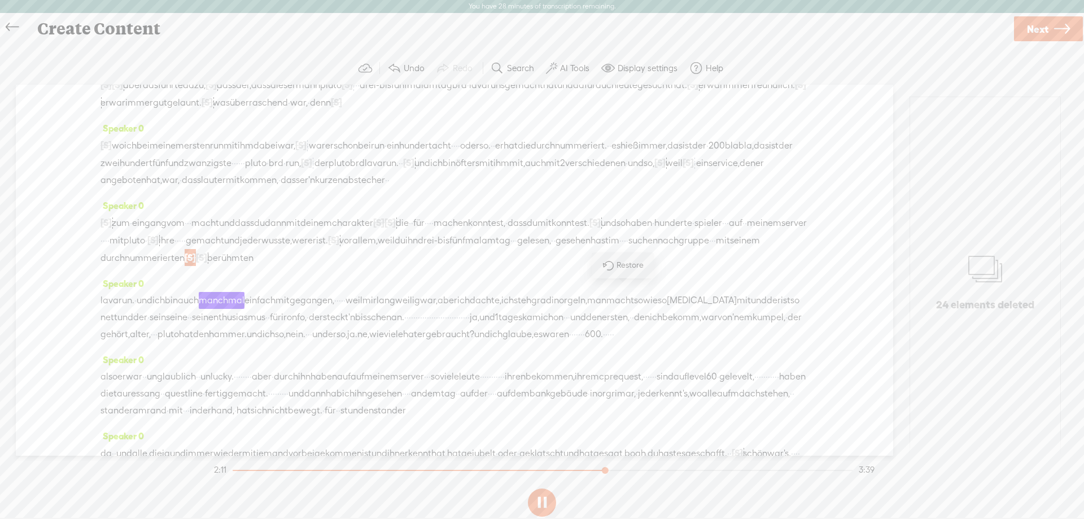
click at [612, 271] on span at bounding box center [607, 264] width 25 height 23
drag, startPoint x: 726, startPoint y: 294, endPoint x: 475, endPoint y: 295, distance: 250.6
click at [475, 266] on div "[S] · · · · zum · eingang vom · · · macht und dass du dann mit deinem charakter…" at bounding box center [454, 240] width 708 height 52
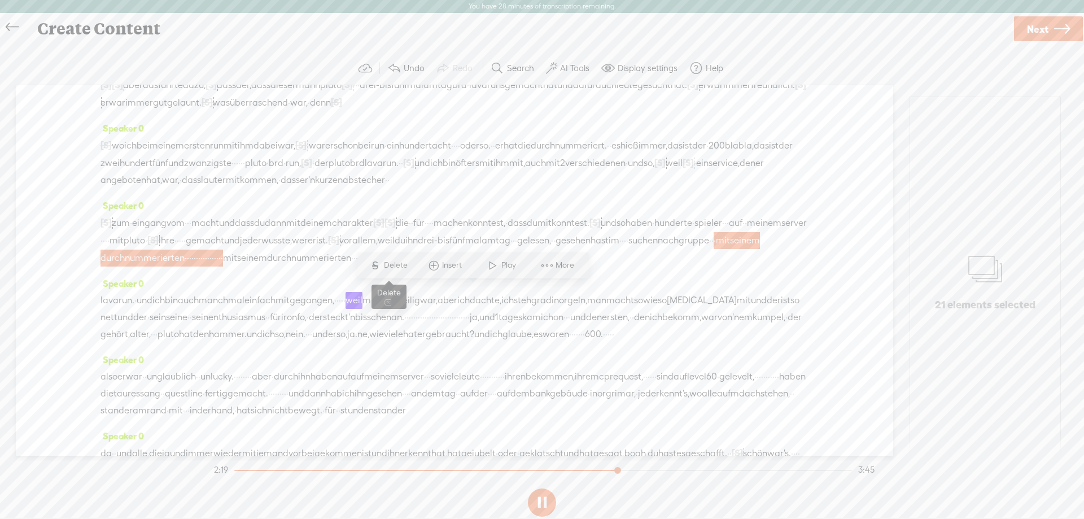
click at [393, 263] on span "Delete" at bounding box center [397, 265] width 27 height 11
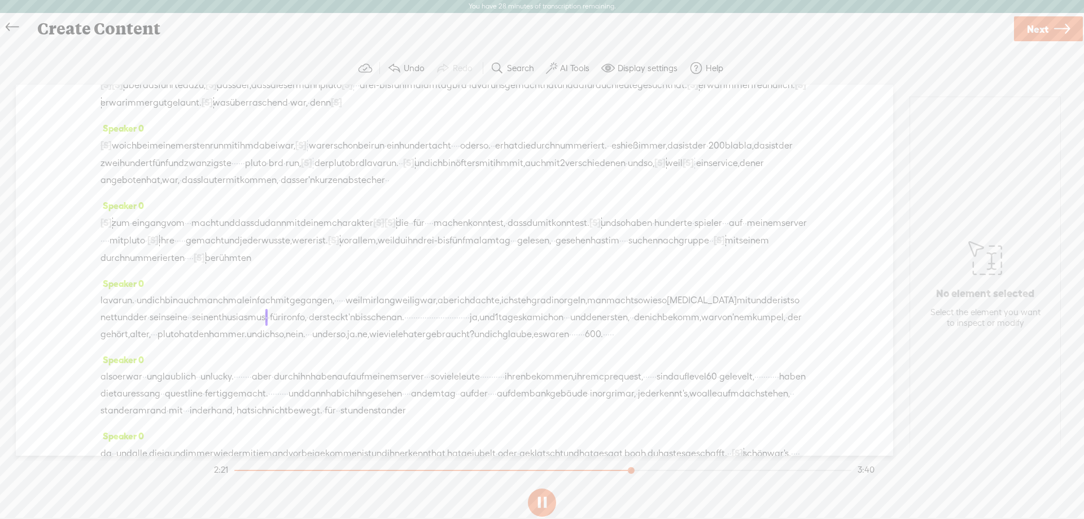
drag, startPoint x: 646, startPoint y: 295, endPoint x: 629, endPoint y: 295, distance: 16.4
click at [629, 266] on div "[S] · · · · zum · eingang vom · · · macht und dass du dann mit deinem charakter…" at bounding box center [454, 240] width 708 height 52
click at [553, 259] on span "S Delete" at bounding box center [542, 266] width 56 height 20
click at [185, 266] on span "durchnummerierten" at bounding box center [142, 258] width 84 height 17
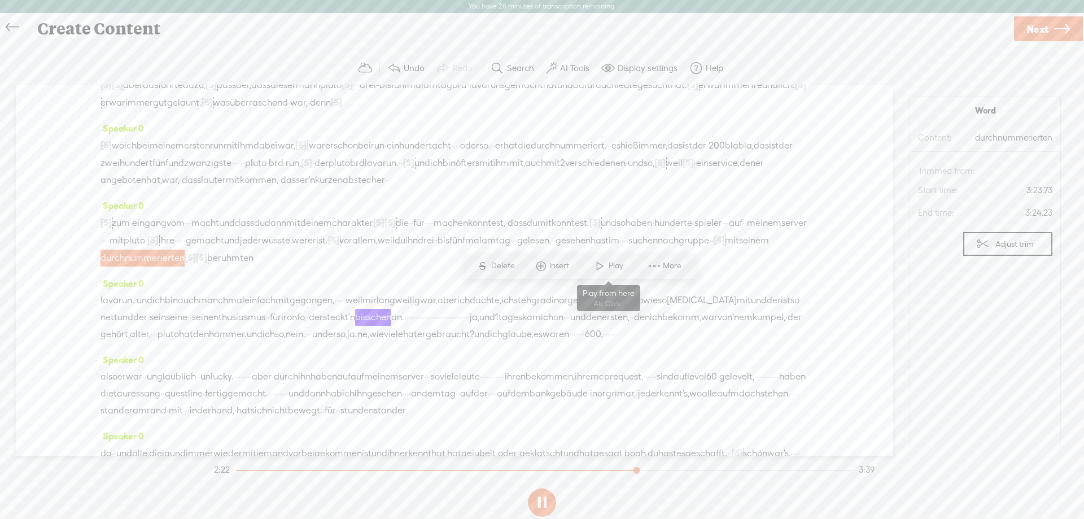
click at [597, 263] on span at bounding box center [600, 266] width 17 height 20
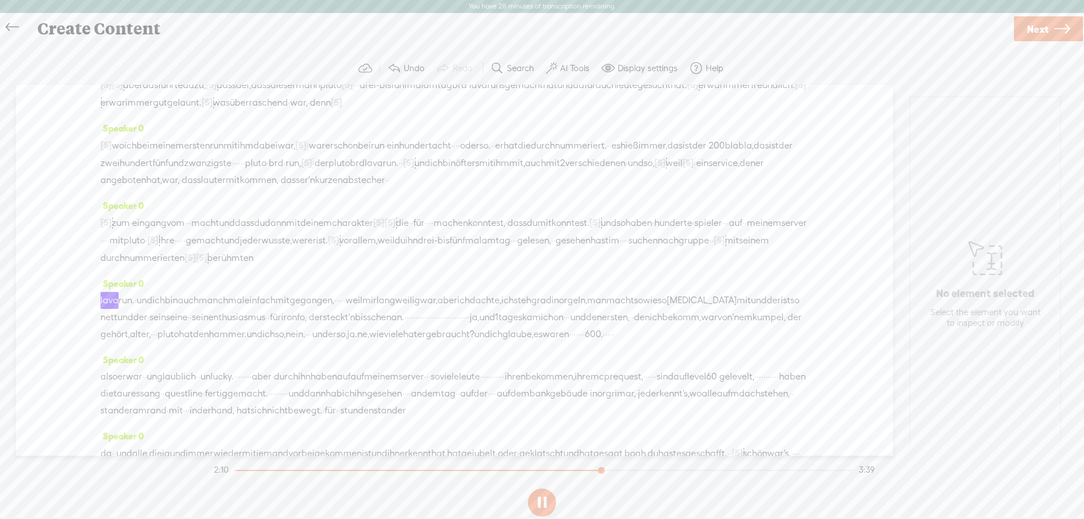
click at [196, 266] on div at bounding box center [190, 257] width 11 height 17
click at [612, 267] on span at bounding box center [615, 264] width 25 height 23
click at [185, 266] on span "durchnummerierten" at bounding box center [142, 258] width 84 height 17
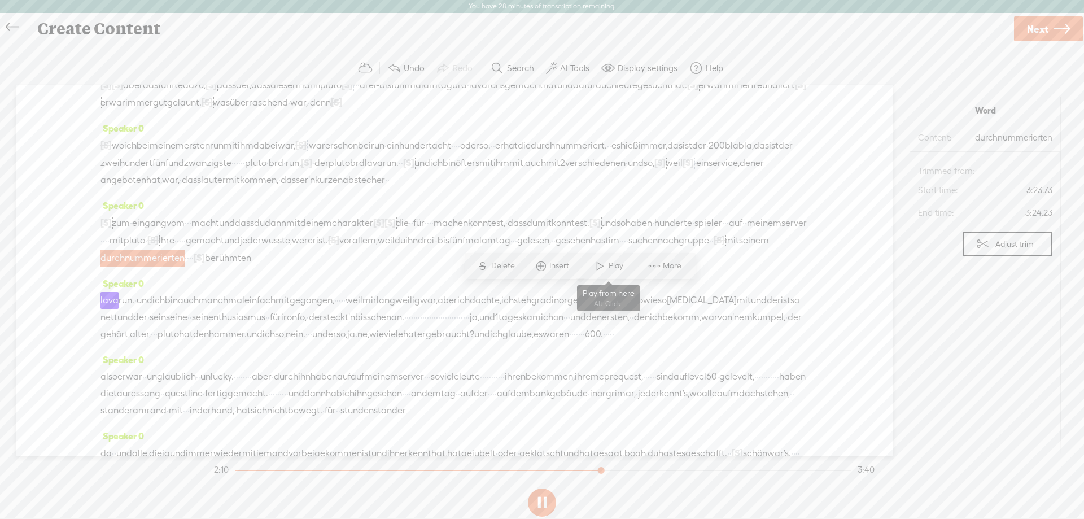
click at [597, 268] on span at bounding box center [600, 266] width 17 height 20
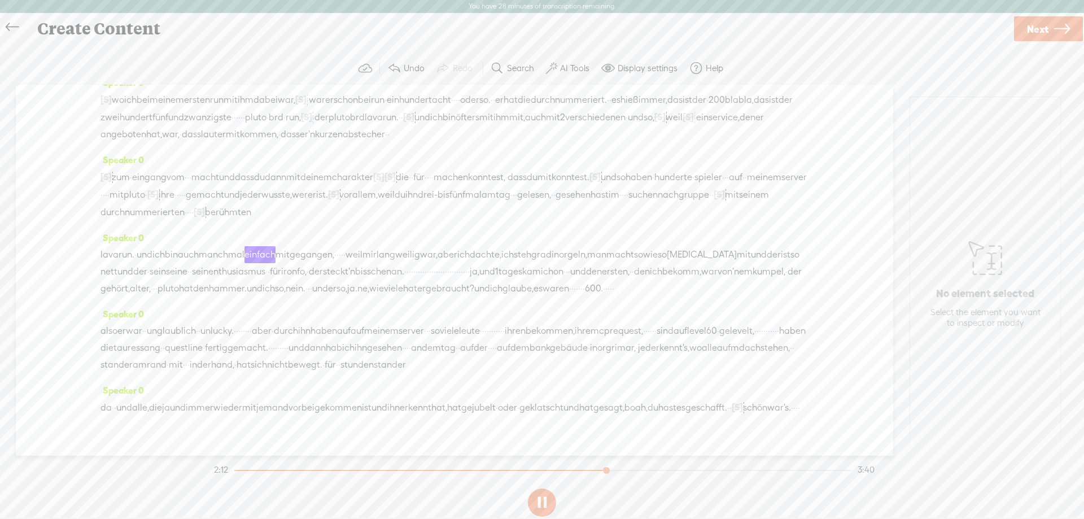
scroll to position [226, 0]
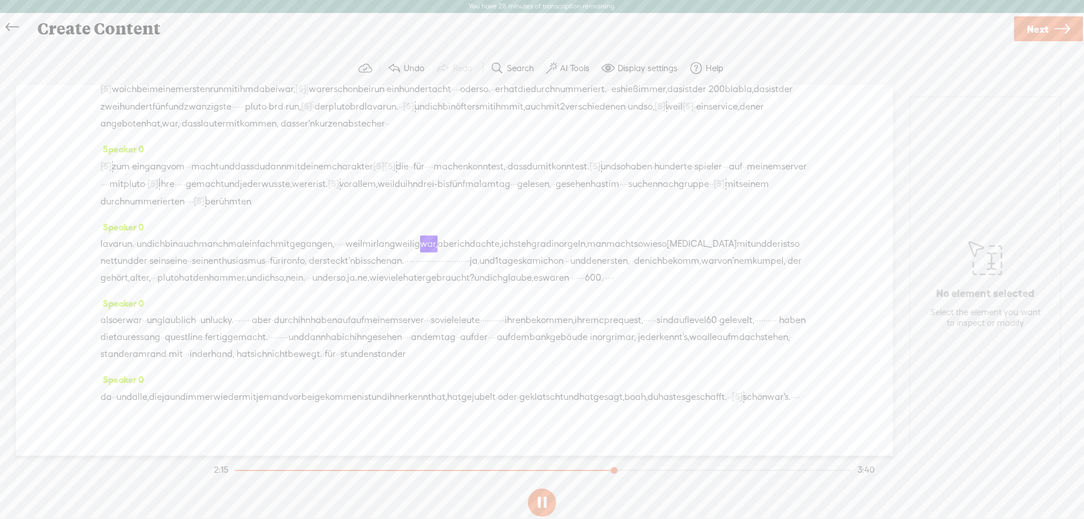
drag, startPoint x: 392, startPoint y: 280, endPoint x: 374, endPoint y: 282, distance: 18.7
click at [374, 282] on div "lava run. · und ich bin auch manchmal einfach mitgegangen, · · · · · · [PERSON_…" at bounding box center [454, 260] width 708 height 51
click at [281, 253] on span "S" at bounding box center [280, 252] width 17 height 20
click at [334, 253] on span "mitgegangen," at bounding box center [304, 244] width 59 height 17
click at [376, 251] on span "Play" at bounding box center [379, 252] width 17 height 11
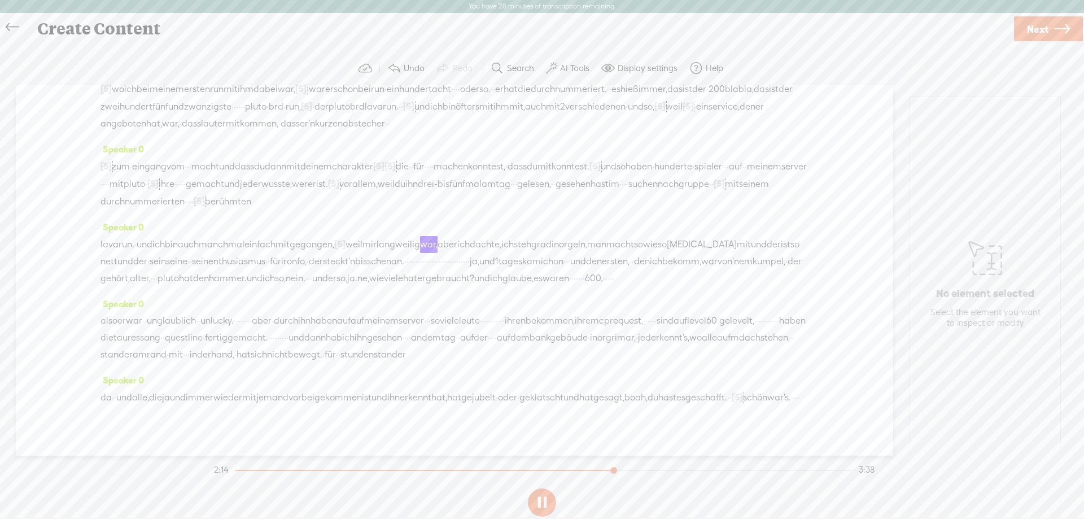
click at [334, 253] on span "mitgegangen," at bounding box center [304, 244] width 59 height 17
click at [265, 270] on span "enthusiasmus" at bounding box center [236, 261] width 57 height 17
click at [701, 270] on span "war" at bounding box center [709, 261] width 16 height 17
click at [392, 256] on div "Speaker 0 lava run. · und ich bin auch manchmal einfach mitgegangen, [S] · · · …" at bounding box center [454, 256] width 708 height 77
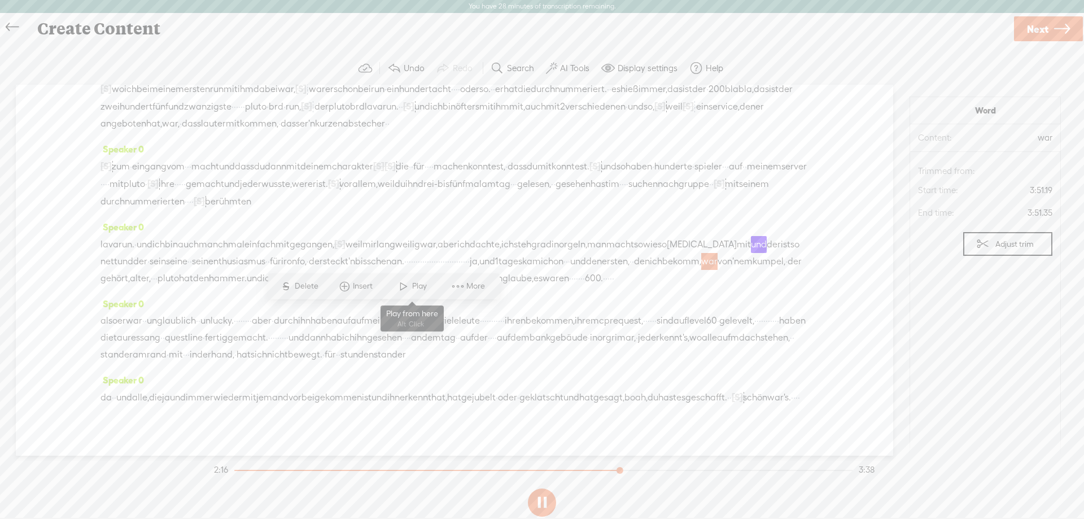
click at [542, 287] on span "waren" at bounding box center [555, 278] width 27 height 17
click at [345, 249] on span "[S]" at bounding box center [339, 244] width 11 height 10
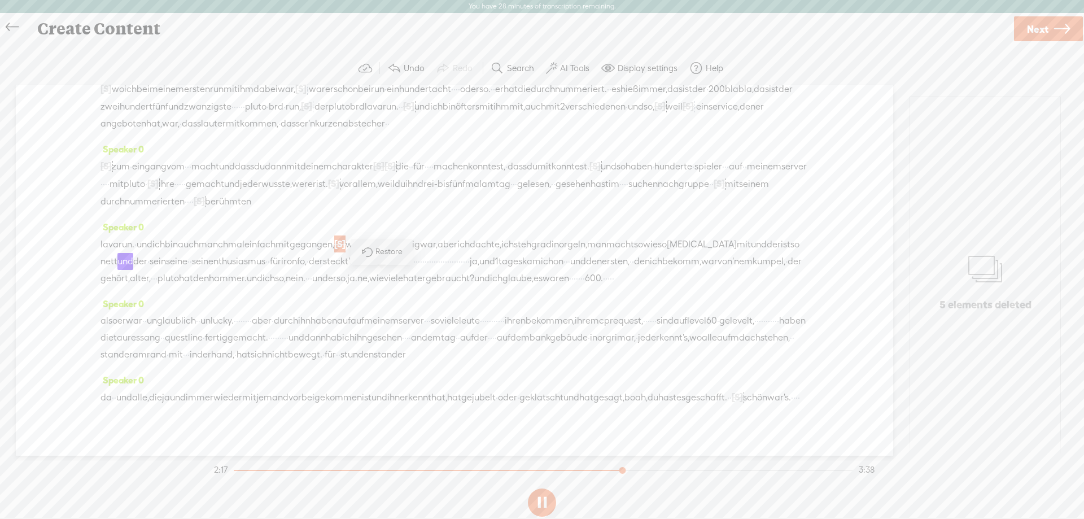
click at [377, 258] on span "Restore" at bounding box center [381, 252] width 56 height 20
drag, startPoint x: 409, startPoint y: 277, endPoint x: 389, endPoint y: 278, distance: 19.8
click at [389, 278] on div "lava run. · und ich bin auch manchmal einfach mitgegangen, · · · · · · [PERSON_…" at bounding box center [454, 260] width 708 height 51
click at [326, 257] on span "S Delete" at bounding box center [306, 252] width 56 height 20
click at [350, 249] on span "[S]" at bounding box center [344, 244] width 11 height 10
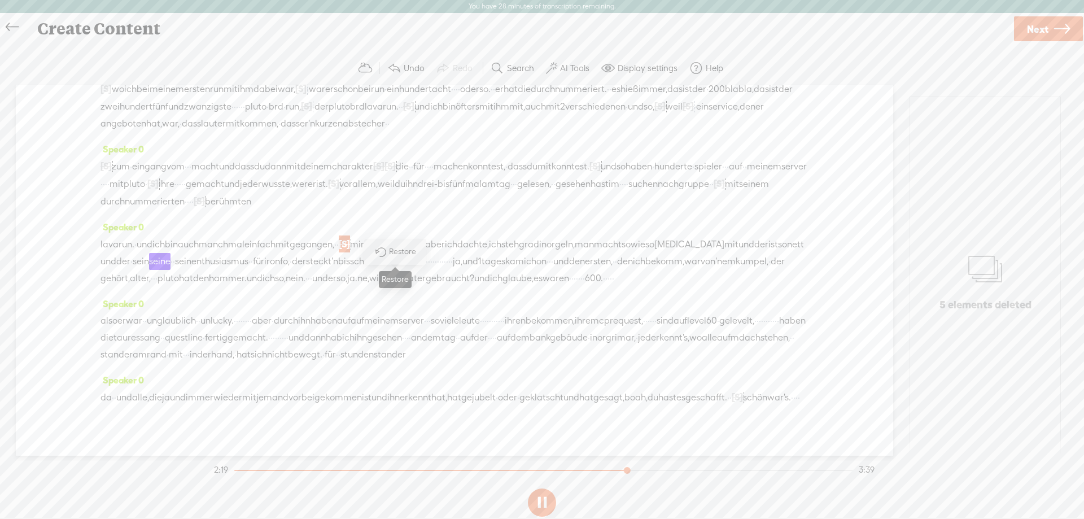
click at [387, 255] on span at bounding box center [379, 251] width 25 height 23
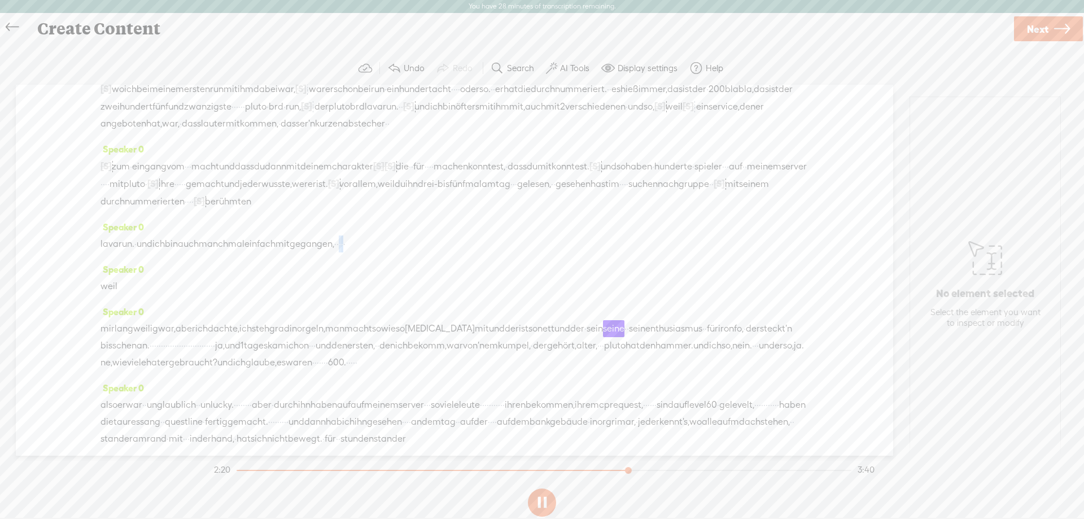
drag, startPoint x: 388, startPoint y: 281, endPoint x: 396, endPoint y: 281, distance: 7.4
click at [396, 252] on div "lava run. · und ich bin auch manchmal einfach mitgegangen, · · · · · ·" at bounding box center [454, 243] width 708 height 17
click at [319, 255] on span "Delete" at bounding box center [321, 251] width 27 height 11
click at [334, 253] on span "mitgegangen," at bounding box center [304, 244] width 59 height 17
click at [388, 256] on span "Play" at bounding box center [379, 252] width 17 height 11
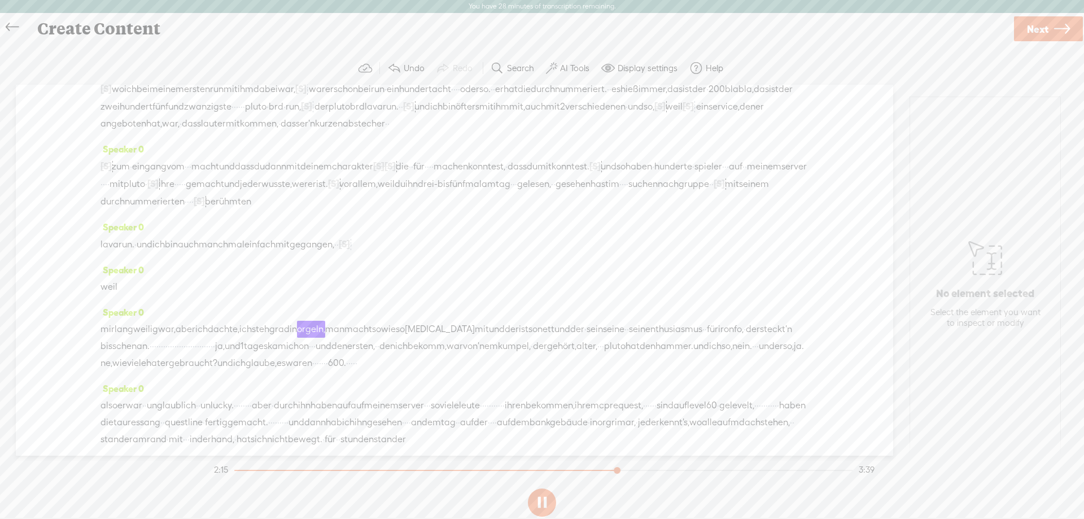
scroll to position [339, 0]
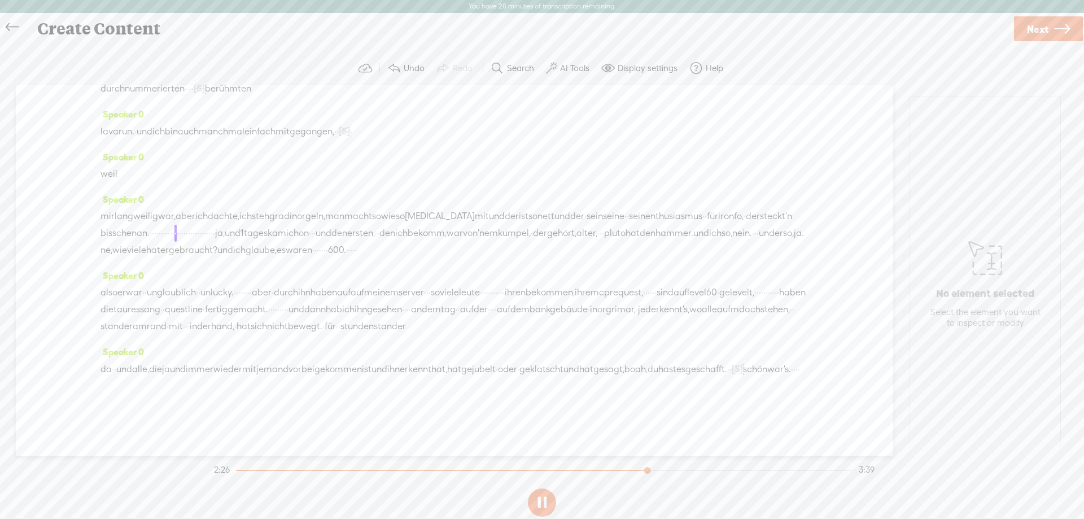
drag, startPoint x: 436, startPoint y: 269, endPoint x: 257, endPoint y: 272, distance: 179.0
click at [257, 259] on div "mir langweilig war, aber ich dachte, ich steh grad in orgeln, man macht sowieso…" at bounding box center [454, 233] width 708 height 51
click at [175, 241] on span "Delete" at bounding box center [180, 240] width 27 height 11
click at [137, 242] on span "bisschen" at bounding box center [118, 233] width 36 height 17
click at [253, 246] on span "Play" at bounding box center [251, 241] width 17 height 11
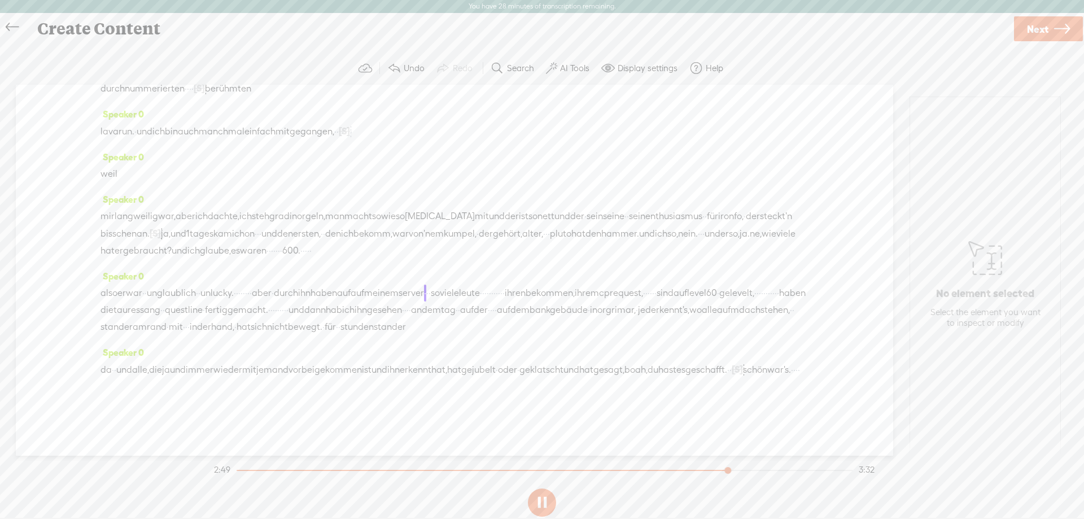
drag, startPoint x: 112, startPoint y: 0, endPoint x: 458, endPoint y: 328, distance: 476.3
click at [364, 301] on span "auf" at bounding box center [358, 292] width 14 height 17
drag, startPoint x: 445, startPoint y: 329, endPoint x: 430, endPoint y: 329, distance: 15.2
click at [351, 301] on span "auf" at bounding box center [344, 292] width 14 height 17
click at [160, 318] on span "tauressang" at bounding box center [136, 309] width 47 height 17
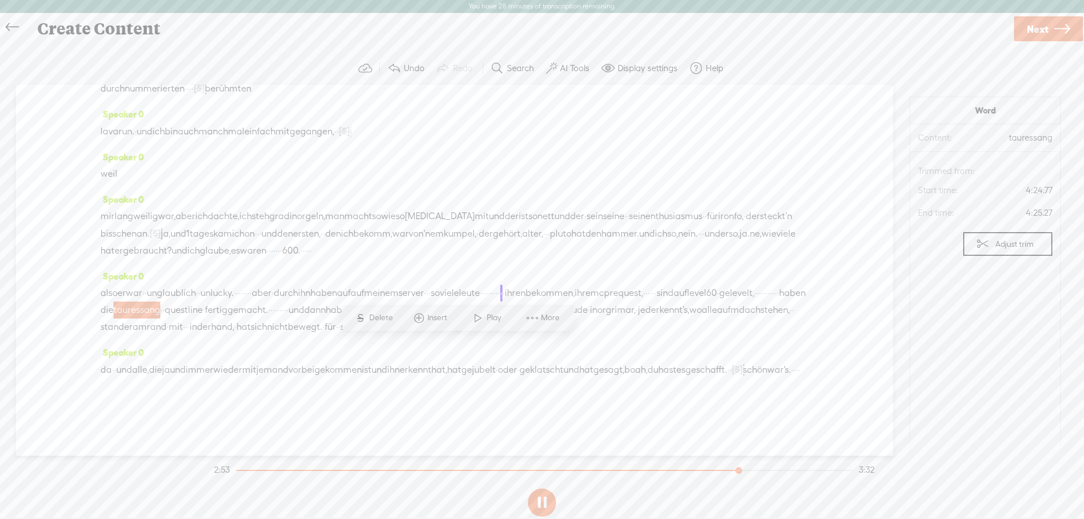
click at [779, 301] on span "haben" at bounding box center [792, 292] width 27 height 17
click at [636, 318] on span "·" at bounding box center [637, 309] width 2 height 17
click at [405, 225] on span "sowieso" at bounding box center [388, 216] width 33 height 17
click at [351, 301] on span "auf" at bounding box center [344, 292] width 14 height 17
click at [364, 301] on span "Delete" at bounding box center [362, 300] width 27 height 11
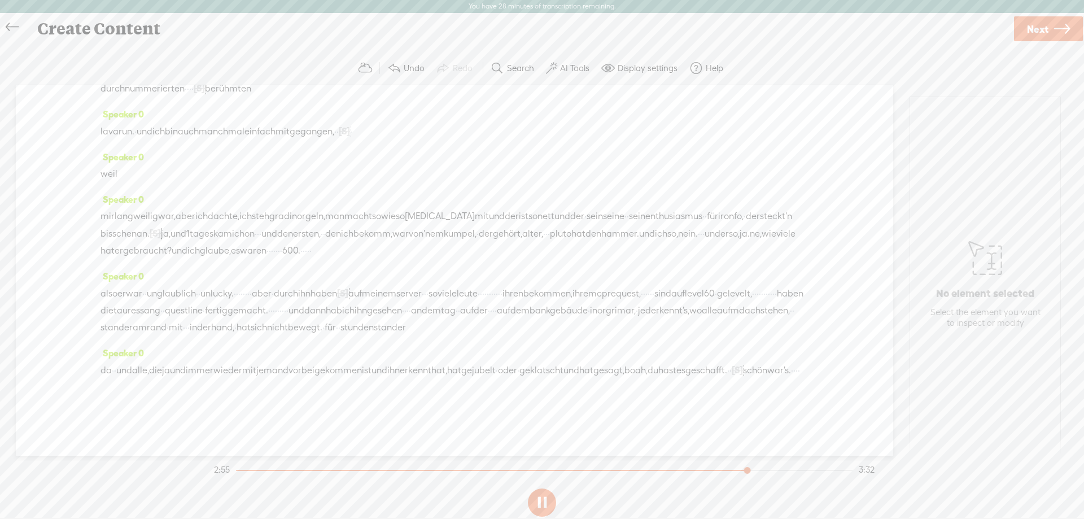
click at [310, 302] on span "ihn" at bounding box center [304, 293] width 12 height 17
click at [431, 298] on span "Play" at bounding box center [426, 301] width 17 height 11
click at [348, 298] on span "[S]" at bounding box center [342, 293] width 11 height 10
click at [429, 302] on span at bounding box center [421, 300] width 25 height 23
drag, startPoint x: 427, startPoint y: 327, endPoint x: 446, endPoint y: 330, distance: 18.9
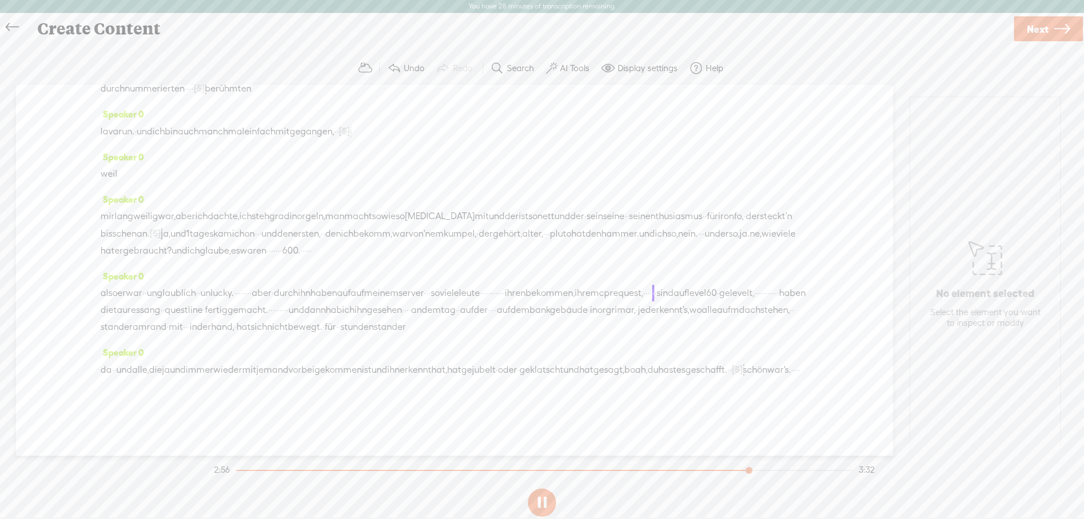
click at [446, 330] on div "also er war · · unglaublich · · unlucky. · · · · · · · · aber · durch ihn haben…" at bounding box center [454, 309] width 708 height 51
click at [364, 301] on span "auf" at bounding box center [358, 292] width 14 height 17
drag, startPoint x: 449, startPoint y: 329, endPoint x: 435, endPoint y: 327, distance: 13.7
click at [435, 327] on div "also er war · · unglaublich · · unlucky. · · · · · · · · aber · durch ihn haben…" at bounding box center [454, 309] width 708 height 51
click at [160, 318] on span "tauressang" at bounding box center [136, 309] width 47 height 17
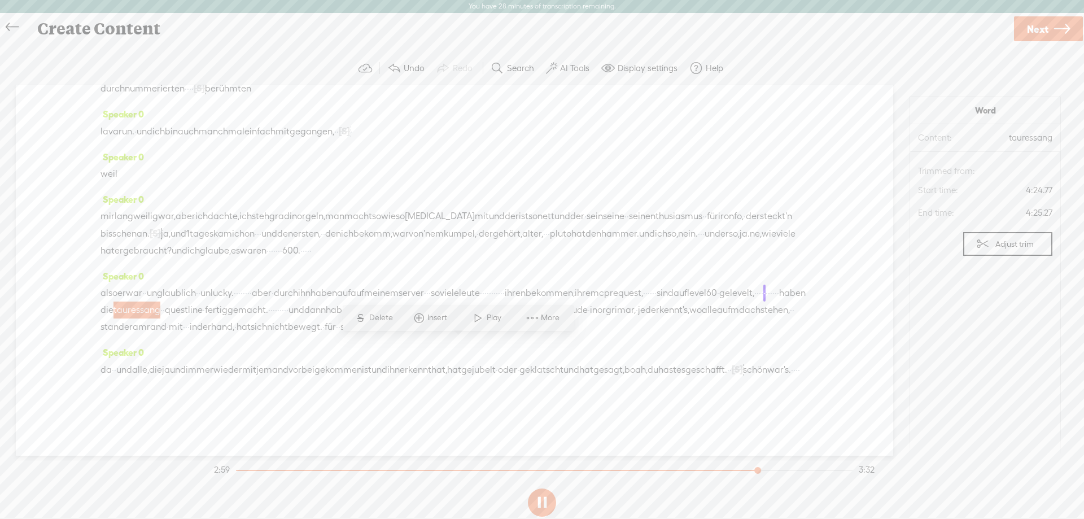
click at [160, 318] on span "tauressang" at bounding box center [136, 309] width 47 height 17
click at [450, 335] on div "also er war · · unglaublich · · unlucky. · · · · · · · · aber · durch ihn haben…" at bounding box center [454, 309] width 708 height 51
click at [529, 318] on span "bankgebäude" at bounding box center [558, 309] width 58 height 17
click at [702, 242] on span "·" at bounding box center [703, 233] width 2 height 17
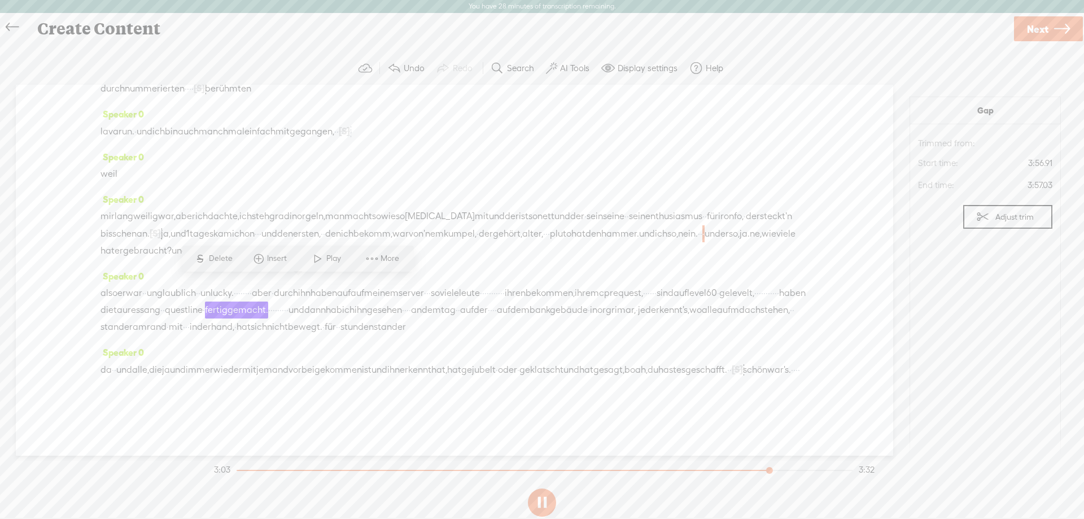
drag, startPoint x: 445, startPoint y: 330, endPoint x: 431, endPoint y: 329, distance: 14.7
click at [351, 301] on span "auf" at bounding box center [344, 292] width 14 height 17
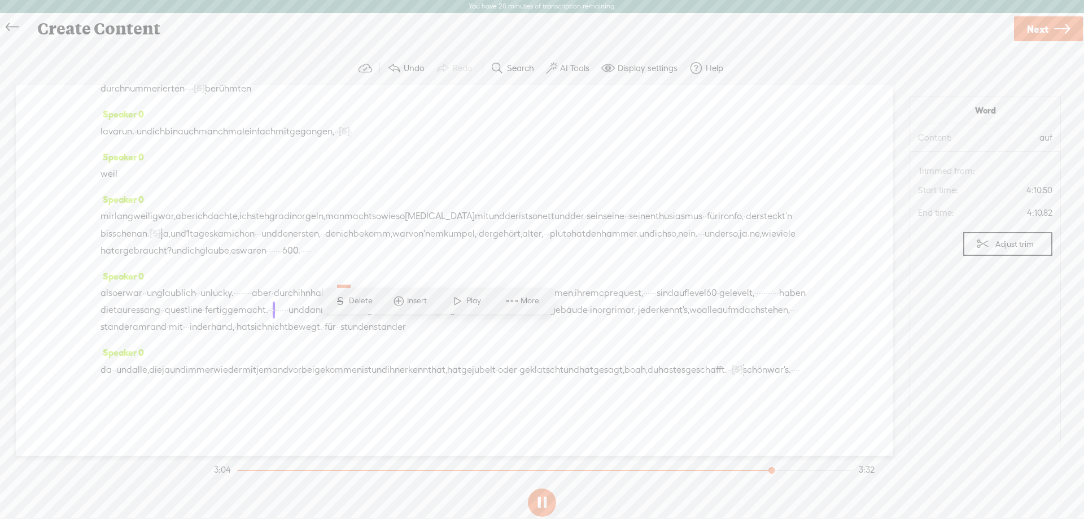
click at [344, 298] on span "S" at bounding box center [340, 301] width 17 height 20
click at [298, 302] on span "durch" at bounding box center [286, 293] width 24 height 17
click at [397, 299] on span "Play" at bounding box center [403, 301] width 17 height 11
drag, startPoint x: 189, startPoint y: 347, endPoint x: 154, endPoint y: 345, distance: 35.1
click at [154, 336] on div "also er war · · unglaublich · · unlucky. · · · · · · · · aber · durch ihn haben…" at bounding box center [454, 309] width 708 height 51
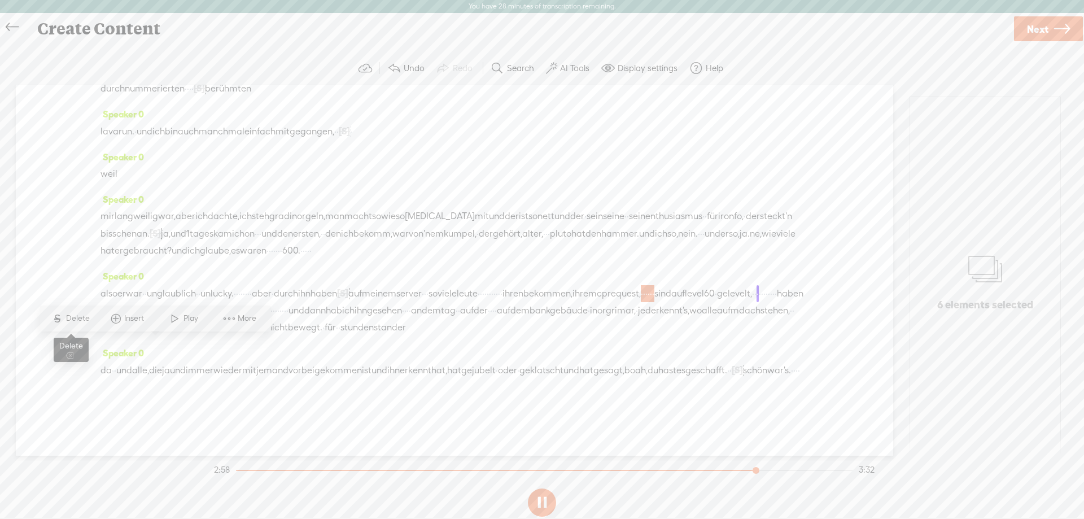
click at [83, 313] on span "Delete" at bounding box center [79, 318] width 27 height 11
click at [602, 302] on span "prequest," at bounding box center [621, 293] width 39 height 17
click at [182, 314] on span "Play" at bounding box center [159, 319] width 56 height 20
click at [641, 298] on span "[S]" at bounding box center [646, 293] width 11 height 10
click at [145, 319] on span at bounding box center [144, 318] width 25 height 23
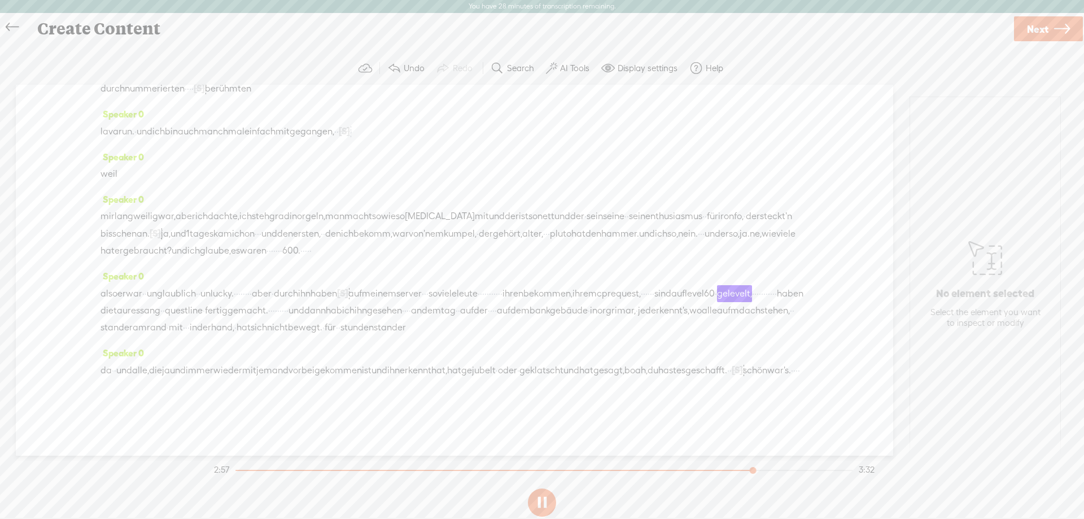
drag, startPoint x: 167, startPoint y: 346, endPoint x: 190, endPoint y: 348, distance: 22.7
click at [190, 336] on div "also er war · · unglaublich · · unlucky. · · · · · · · · aber · durch ihn haben…" at bounding box center [454, 309] width 708 height 51
click at [116, 316] on span "Delete" at bounding box center [112, 318] width 27 height 11
click at [602, 302] on span "prequest," at bounding box center [621, 293] width 39 height 17
click at [169, 317] on span "Play" at bounding box center [167, 318] width 17 height 11
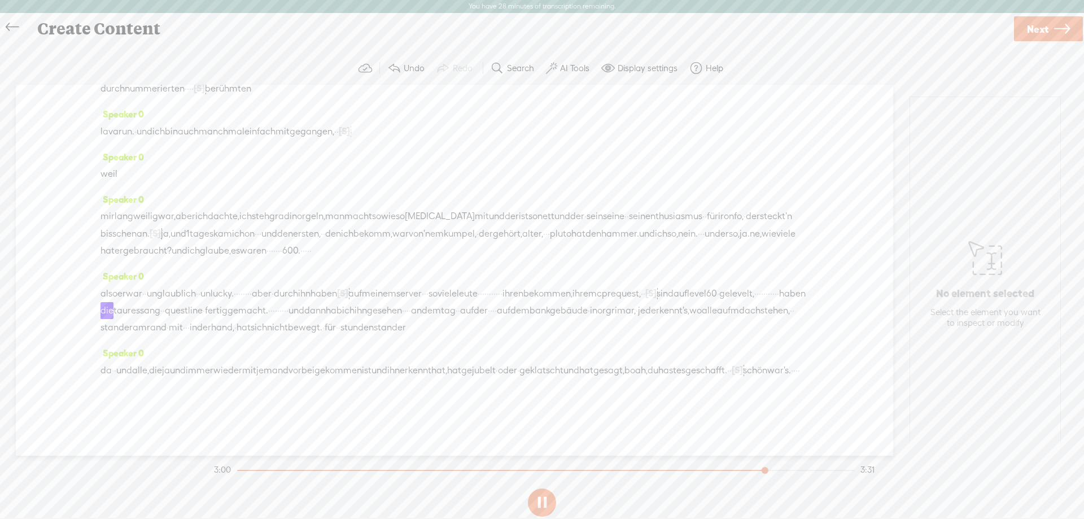
drag, startPoint x: 372, startPoint y: 347, endPoint x: 303, endPoint y: 345, distance: 68.9
click at [303, 336] on div "also er war · · unglaublich · · unlucky. · · · · · · · · aber · durch ihn haben…" at bounding box center [454, 309] width 708 height 51
click at [225, 316] on span "Delete" at bounding box center [229, 318] width 27 height 11
drag, startPoint x: 590, startPoint y: 349, endPoint x: 543, endPoint y: 349, distance: 47.4
click at [543, 336] on div "also er war · · unglaublich · · unlucky. · · · · · · · · aber · durch ihn haben…" at bounding box center [454, 309] width 708 height 51
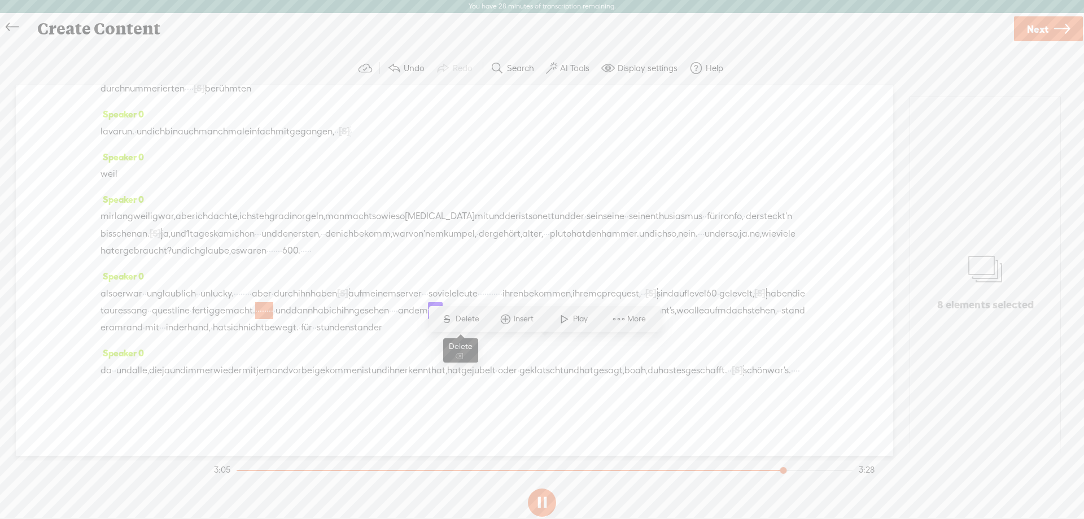
click at [466, 320] on span "Delete" at bounding box center [469, 318] width 27 height 11
click at [147, 319] on span "tauressang" at bounding box center [123, 311] width 47 height 17
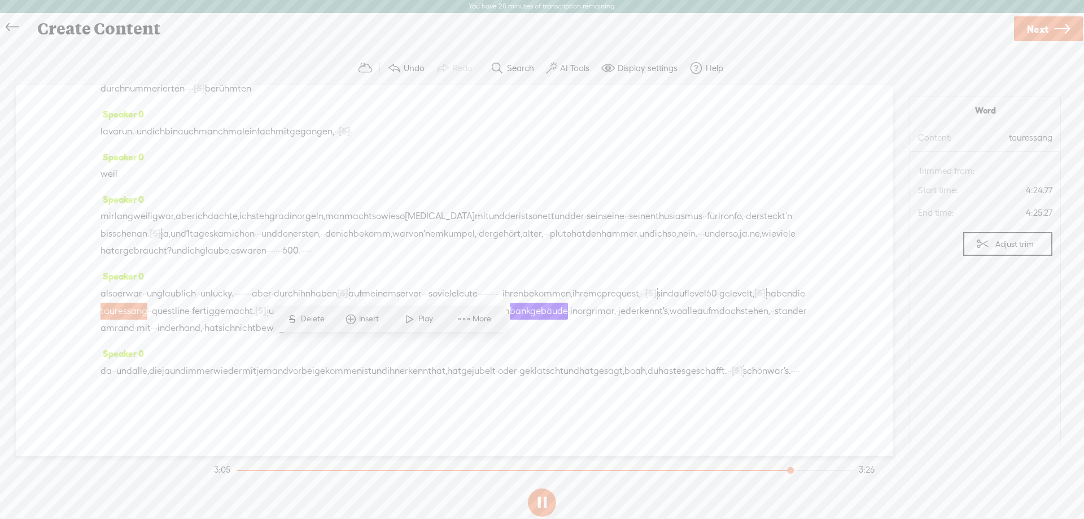
click at [419, 321] on span "Play" at bounding box center [426, 318] width 17 height 11
click at [266, 316] on span "[S]" at bounding box center [260, 310] width 11 height 10
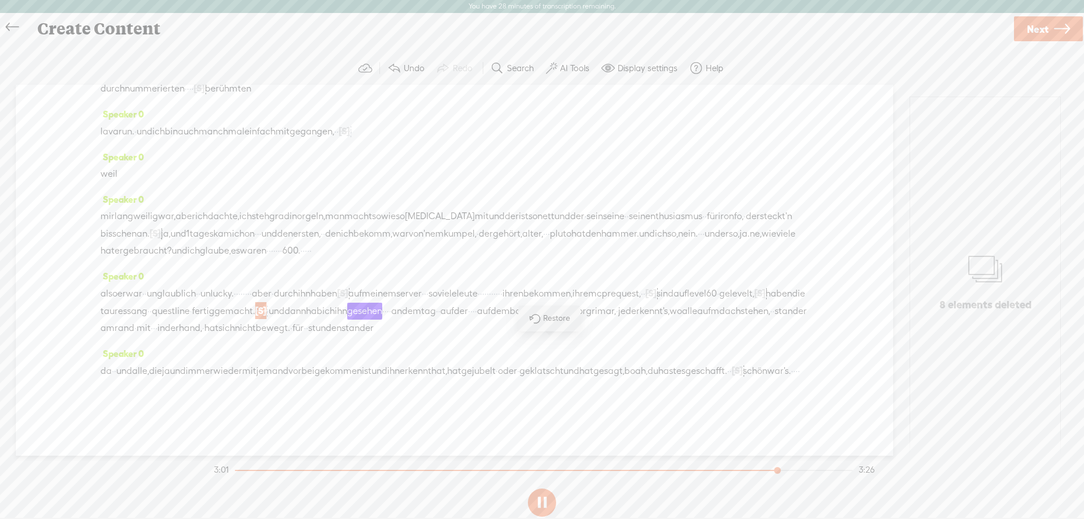
click at [534, 321] on span at bounding box center [534, 318] width 25 height 23
drag, startPoint x: 598, startPoint y: 347, endPoint x: 572, endPoint y: 343, distance: 25.8
click at [572, 336] on div "also er war · · unglaublich · · unlucky. · · · · · · · · aber · durch ihn haben…" at bounding box center [454, 309] width 708 height 51
click at [484, 317] on span "Delete" at bounding box center [495, 318] width 27 height 11
click at [255, 319] on span "fertiggemacht." at bounding box center [223, 311] width 63 height 17
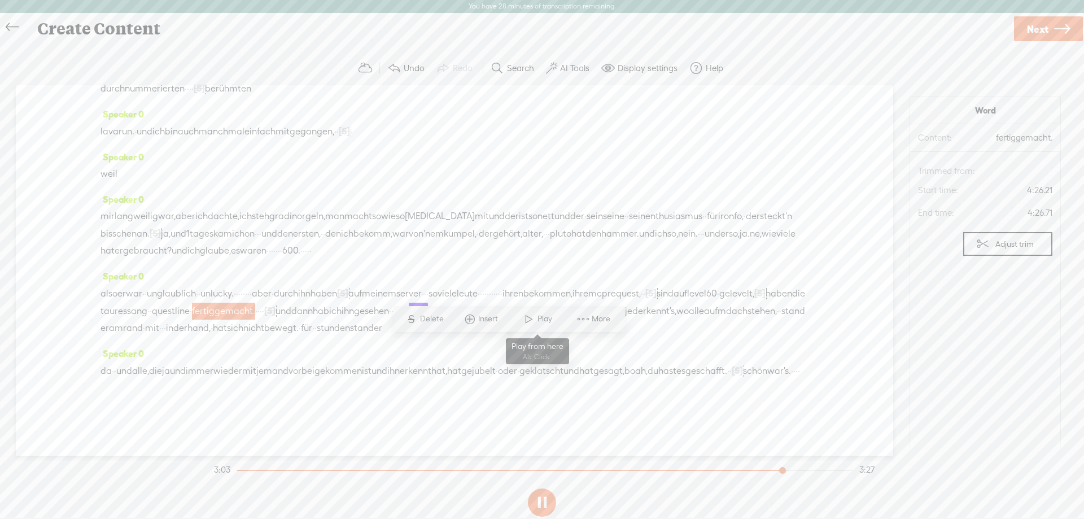
click at [533, 318] on span at bounding box center [528, 319] width 17 height 20
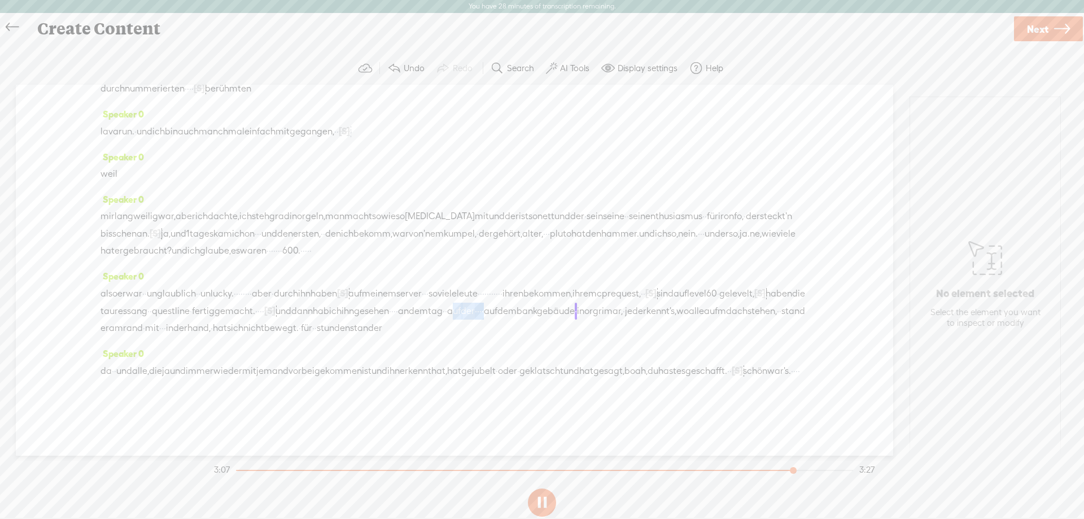
drag, startPoint x: 190, startPoint y: 365, endPoint x: 134, endPoint y: 366, distance: 55.3
click at [134, 336] on div "also er war · · unglaublich · · unlucky. · · · · · · · · aber · durch ihn haben…" at bounding box center [454, 310] width 708 height 52
click at [69, 338] on span "Delete" at bounding box center [65, 335] width 27 height 11
click at [428, 319] on span "tag" at bounding box center [435, 311] width 15 height 17
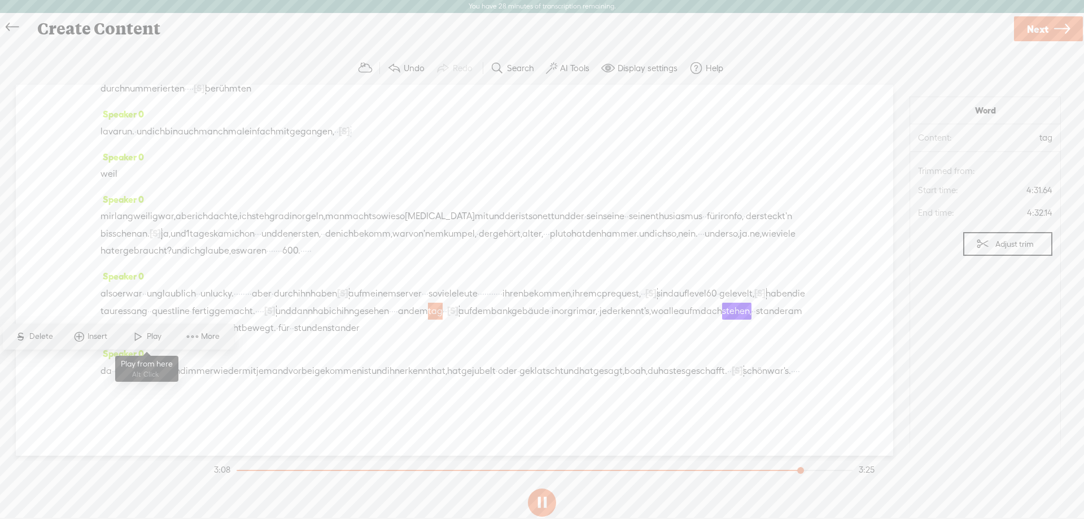
click at [157, 333] on span "Play" at bounding box center [155, 336] width 17 height 11
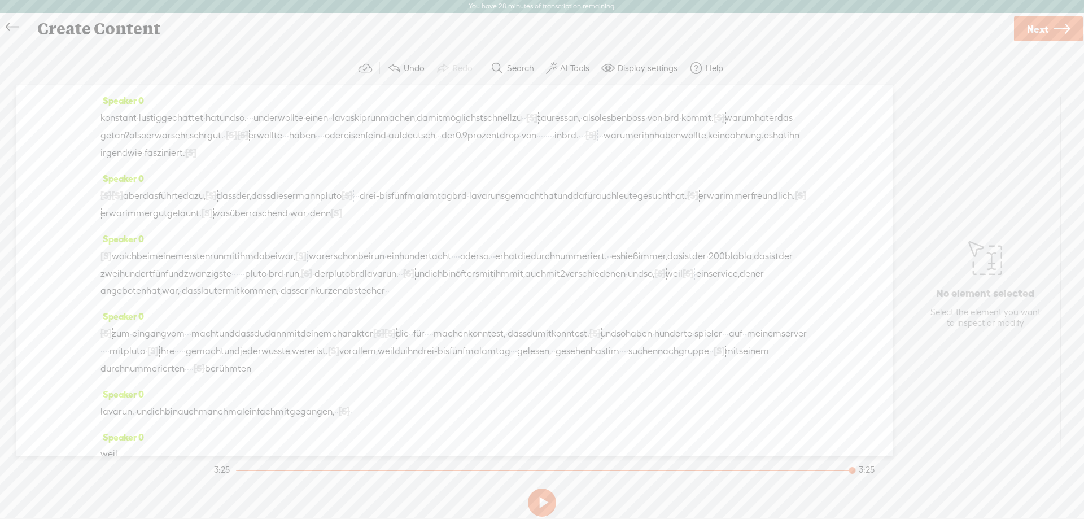
scroll to position [0, 0]
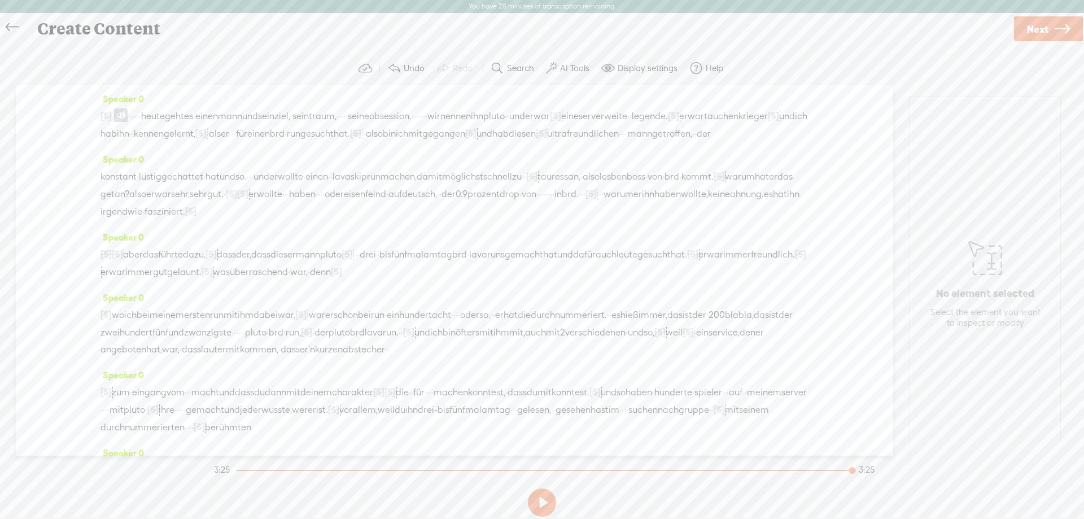
click at [122, 113] on span at bounding box center [121, 115] width 14 height 14
click at [418, 118] on span "·" at bounding box center [417, 116] width 2 height 17
click at [427, 120] on span "·" at bounding box center [426, 116] width 2 height 17
click at [119, 117] on span at bounding box center [121, 115] width 14 height 14
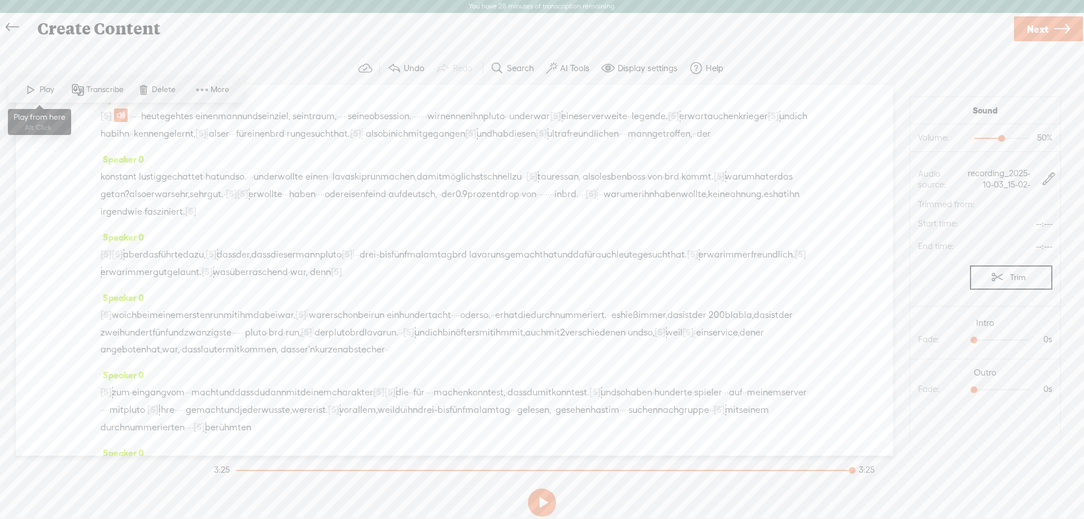
click at [58, 88] on span "Play" at bounding box center [39, 90] width 56 height 20
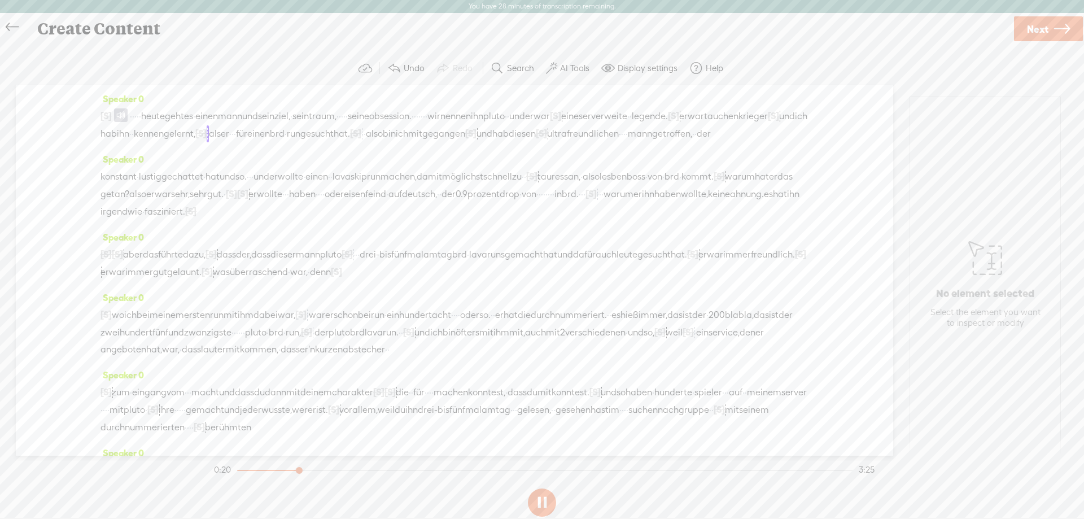
click at [768, 121] on span "[S]" at bounding box center [773, 116] width 11 height 10
click at [327, 108] on span "Restore" at bounding box center [335, 105] width 30 height 11
click at [207, 137] on span "[S]" at bounding box center [200, 133] width 11 height 10
click at [506, 115] on span "Restore" at bounding box center [505, 106] width 56 height 20
drag, startPoint x: 539, startPoint y: 135, endPoint x: 518, endPoint y: 134, distance: 21.5
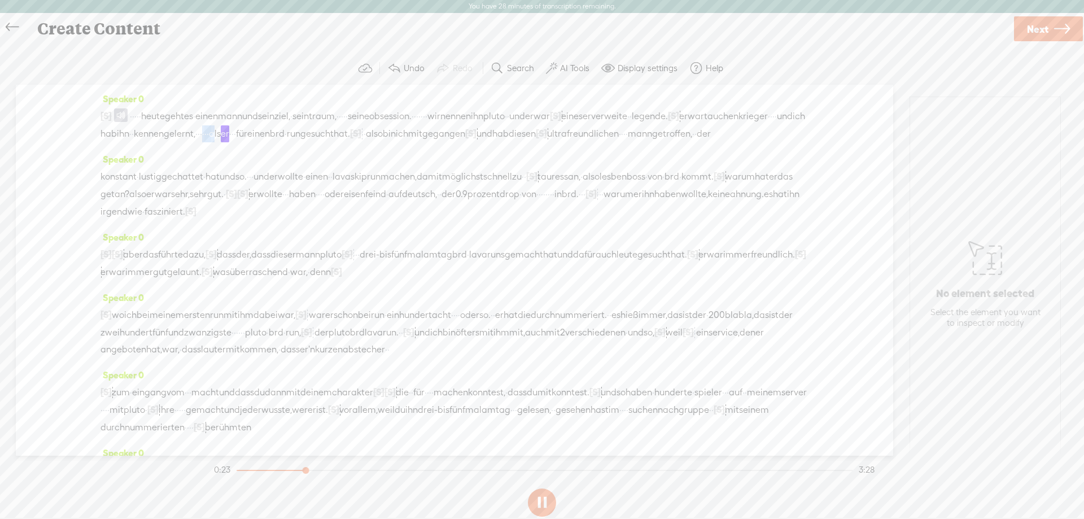
click at [518, 134] on div "[S] · · · folge 5. · · · · · der zweite herrscher in den blackrock · tiefen. · …" at bounding box center [454, 124] width 708 height 35
click at [204, 135] on span "·" at bounding box center [203, 133] width 2 height 17
drag, startPoint x: 535, startPoint y: 136, endPoint x: 517, endPoint y: 136, distance: 18.6
click at [517, 136] on div "[S] · · · folge 5. · · · · · der zweite herrscher in den blackrock · tiefen. · …" at bounding box center [454, 124] width 708 height 35
click at [423, 110] on span "S" at bounding box center [416, 107] width 17 height 20
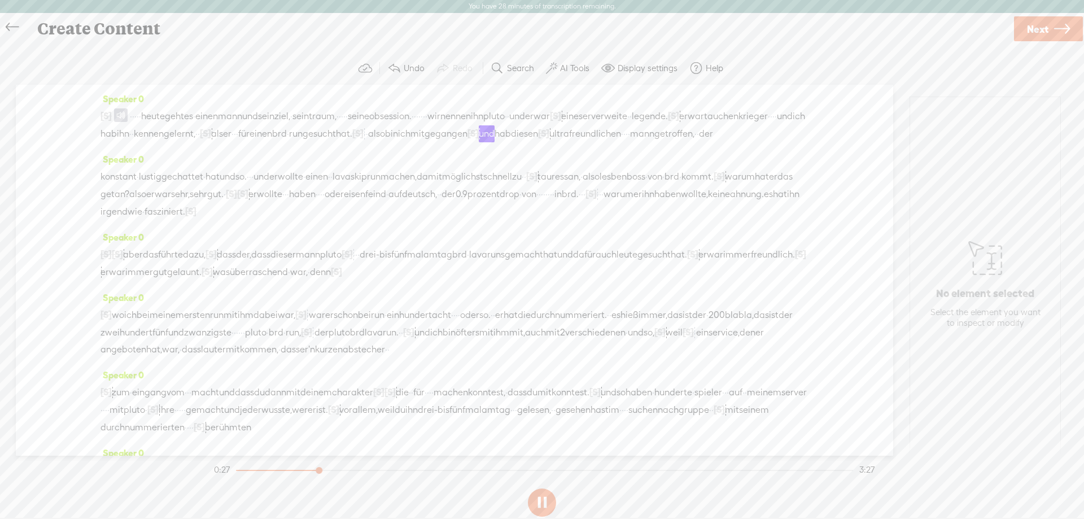
drag, startPoint x: 344, startPoint y: 135, endPoint x: 335, endPoint y: 135, distance: 9.0
click at [335, 135] on div "[S] · · · folge 5. · · · · · der zweite herrscher in den blackrock · tiefen. · …" at bounding box center [454, 124] width 708 height 35
click at [258, 106] on span "Delete" at bounding box center [259, 106] width 27 height 11
click at [688, 125] on span "war" at bounding box center [696, 116] width 16 height 17
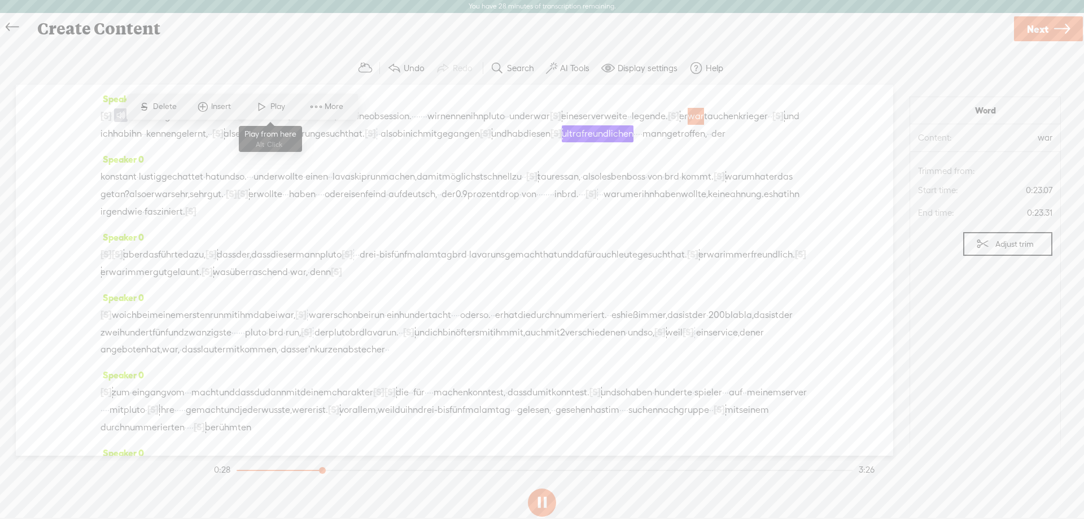
click at [282, 107] on span "Play" at bounding box center [278, 106] width 17 height 11
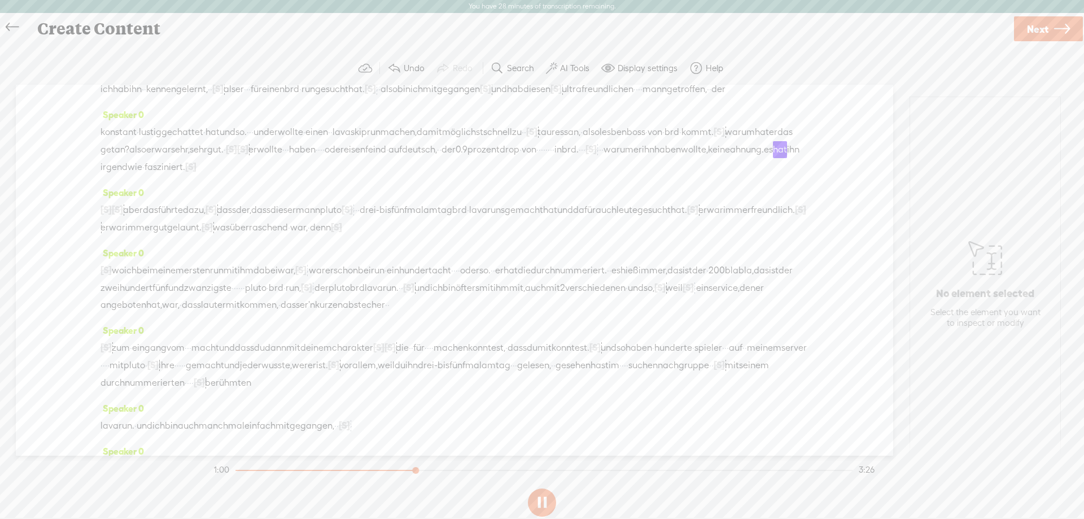
scroll to position [56, 0]
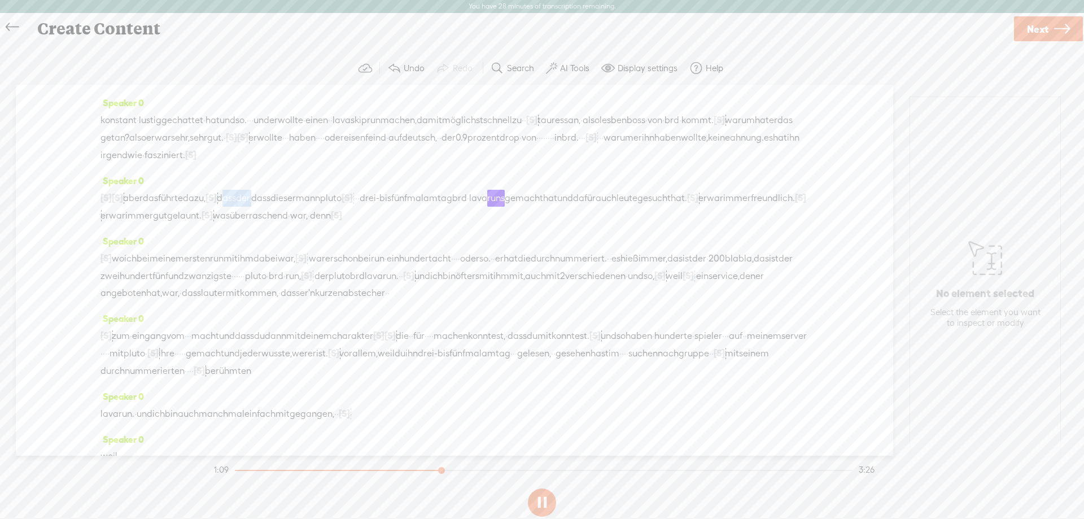
drag, startPoint x: 282, startPoint y: 214, endPoint x: 248, endPoint y: 214, distance: 33.9
click at [248, 214] on div "[S] aber [S] · · · · · · · · · · · · · · · · · · · · · · das hieß, · · · · · · …" at bounding box center [454, 206] width 708 height 35
click at [172, 186] on span "Delete" at bounding box center [180, 188] width 27 height 11
click at [183, 207] on span "führte" at bounding box center [170, 198] width 25 height 17
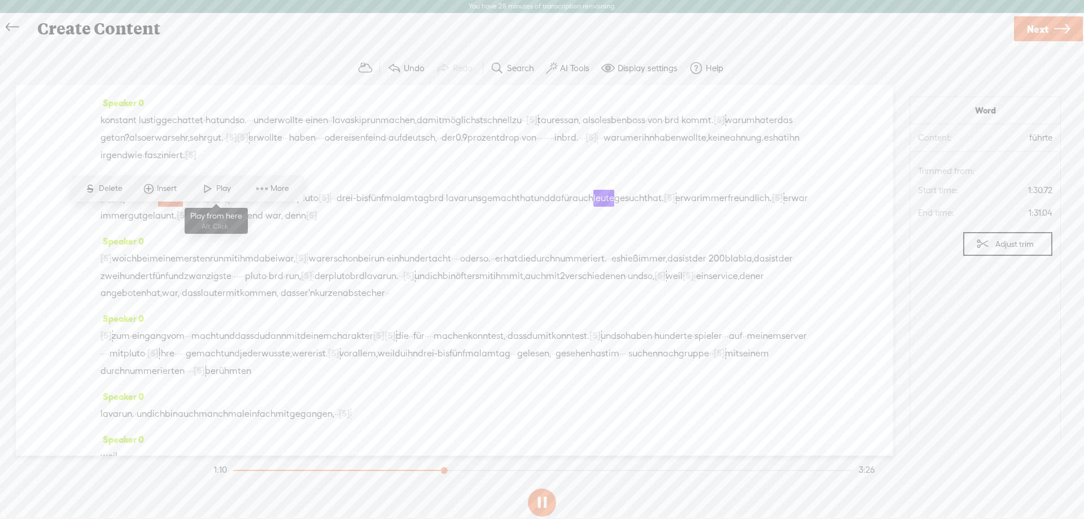
drag, startPoint x: 220, startPoint y: 194, endPoint x: 230, endPoint y: 200, distance: 11.7
click at [220, 193] on span "Play" at bounding box center [224, 188] width 17 height 11
click at [601, 340] on span "[S]" at bounding box center [594, 335] width 11 height 10
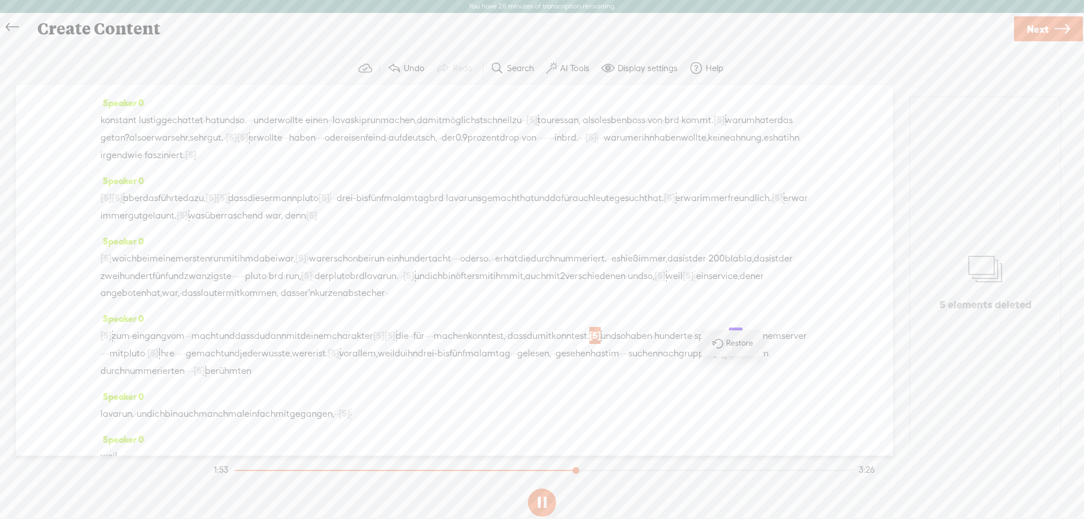
click at [720, 347] on span at bounding box center [716, 342] width 25 height 23
click at [748, 372] on div "[S] · · · · zum · eingang vom · · · macht und dass du dann mit deinem charakter…" at bounding box center [454, 353] width 708 height 52
drag, startPoint x: 676, startPoint y: 340, endPoint x: 676, endPoint y: 353, distance: 13.5
click at [676, 339] on span "Delete" at bounding box center [671, 343] width 27 height 11
click at [551, 344] on span "mit" at bounding box center [544, 335] width 14 height 17
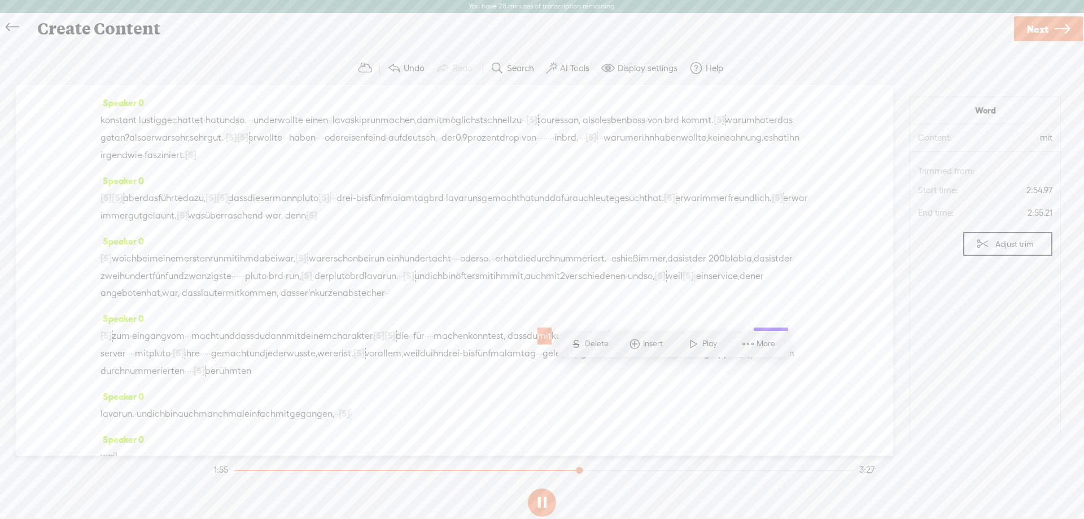
click at [703, 347] on span "Play" at bounding box center [710, 343] width 17 height 11
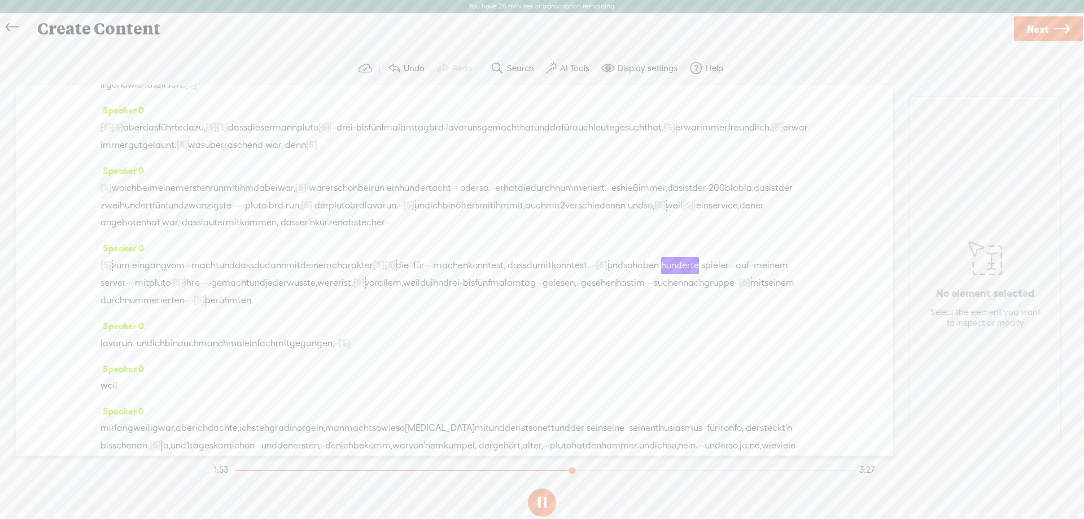
scroll to position [226, 0]
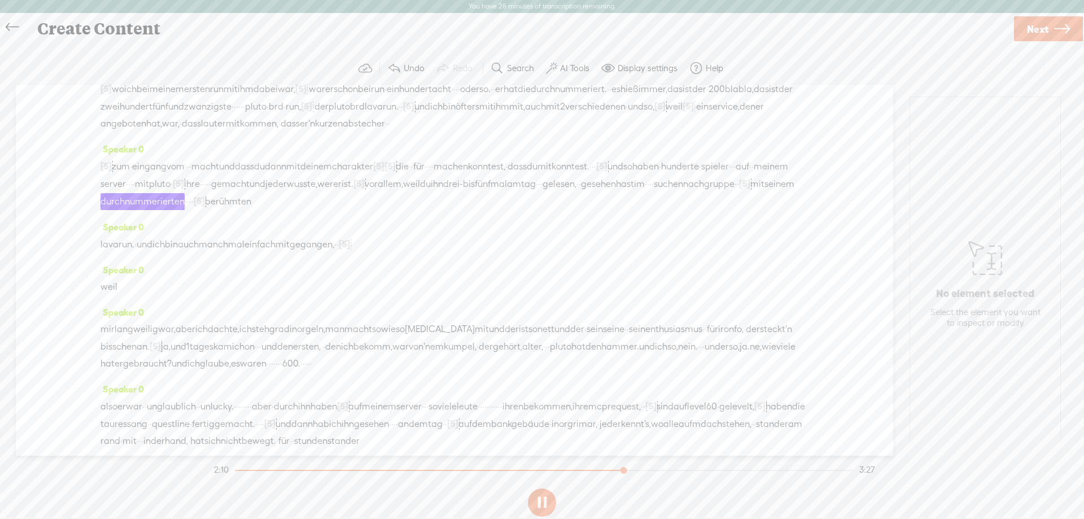
drag, startPoint x: 256, startPoint y: 239, endPoint x: 200, endPoint y: 234, distance: 56.2
click at [200, 210] on div "[S] · · · · zum · eingang vom · · · macht und dass du dann mit deinem charakter…" at bounding box center [454, 183] width 708 height 52
click at [119, 208] on span "Delete" at bounding box center [123, 209] width 27 height 11
click at [475, 192] on span "fünfmal" at bounding box center [491, 184] width 32 height 17
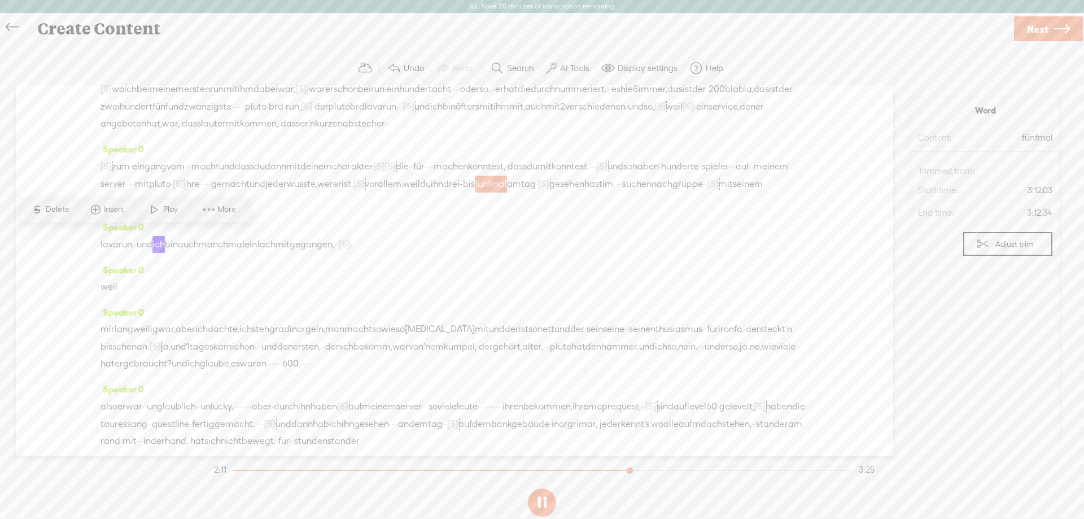
click at [170, 207] on span "Play" at bounding box center [171, 209] width 17 height 11
drag, startPoint x: 305, startPoint y: 238, endPoint x: 287, endPoint y: 236, distance: 18.2
click at [287, 210] on div "[S] · · · · zum · eingang vom · · · macht und dass du dann mit deinem charakter…" at bounding box center [454, 183] width 708 height 52
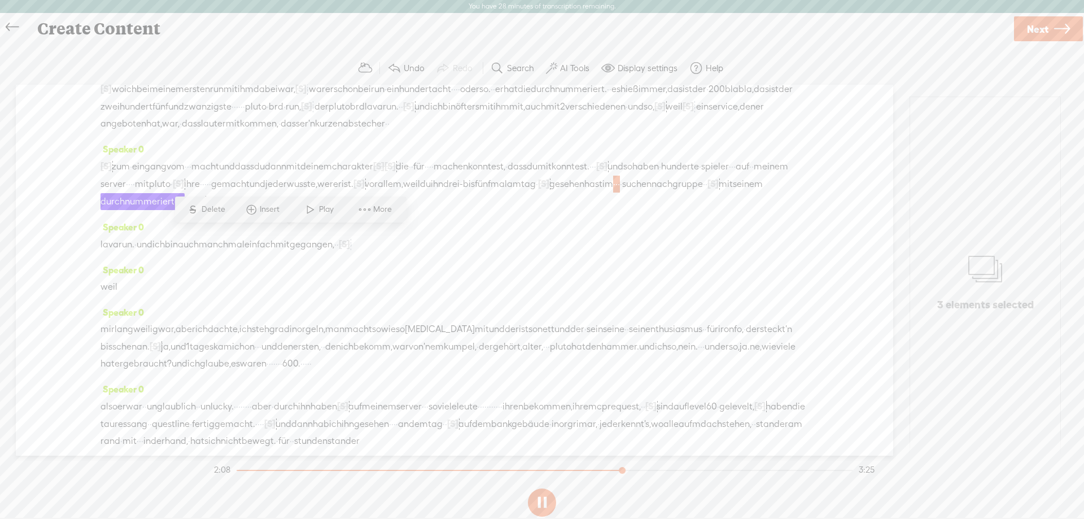
click at [202, 208] on span "Delete" at bounding box center [215, 209] width 27 height 11
click at [584, 192] on span "hast" at bounding box center [593, 184] width 18 height 17
click at [291, 209] on span "Play" at bounding box center [298, 209] width 17 height 11
drag, startPoint x: 669, startPoint y: 362, endPoint x: 624, endPoint y: 365, distance: 45.8
click at [624, 365] on div "mir langweilig war, aber ich dachte, ich steh grad in orgeln, man macht sowieso…" at bounding box center [454, 346] width 708 height 51
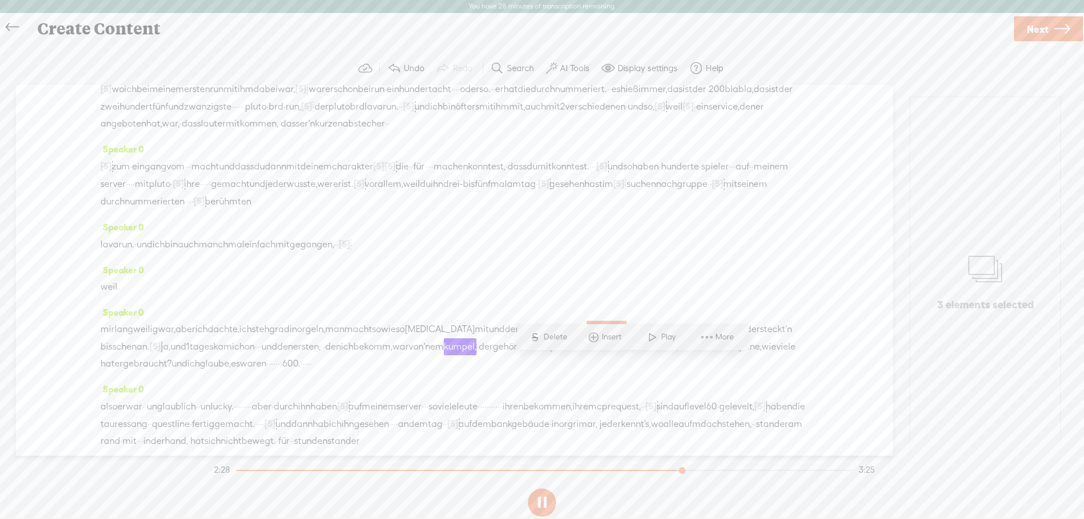
click at [584, 338] on span "der" at bounding box center [577, 329] width 14 height 17
drag, startPoint x: 600, startPoint y: 364, endPoint x: 669, endPoint y: 363, distance: 68.9
click at [669, 363] on div "mir langweilig war, aber ich dachte, ich steh grad in orgeln, man macht sowieso…" at bounding box center [454, 346] width 708 height 51
click at [588, 334] on span "Delete" at bounding box center [597, 336] width 27 height 11
click at [554, 338] on span "nett" at bounding box center [545, 329] width 17 height 17
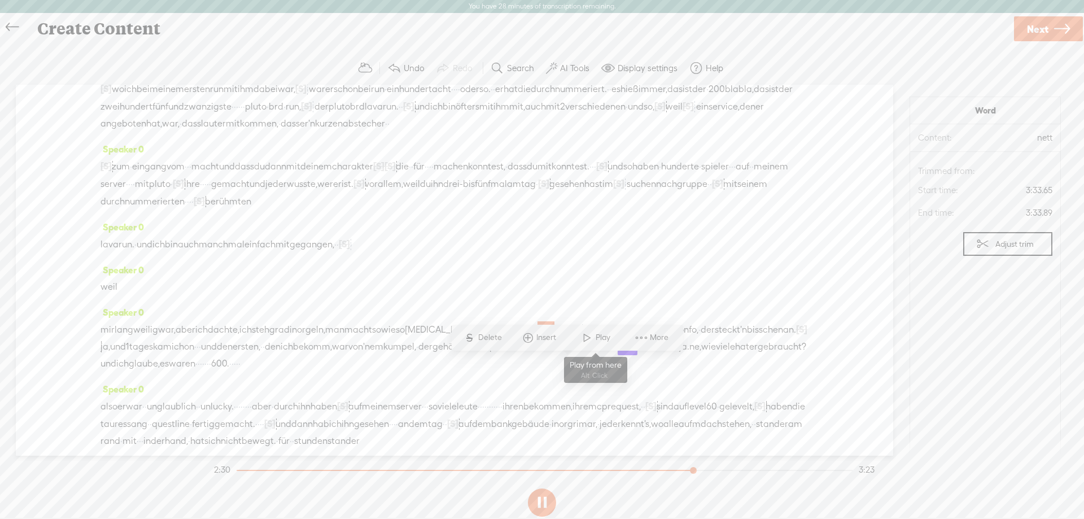
click at [573, 336] on span "Play" at bounding box center [595, 337] width 56 height 20
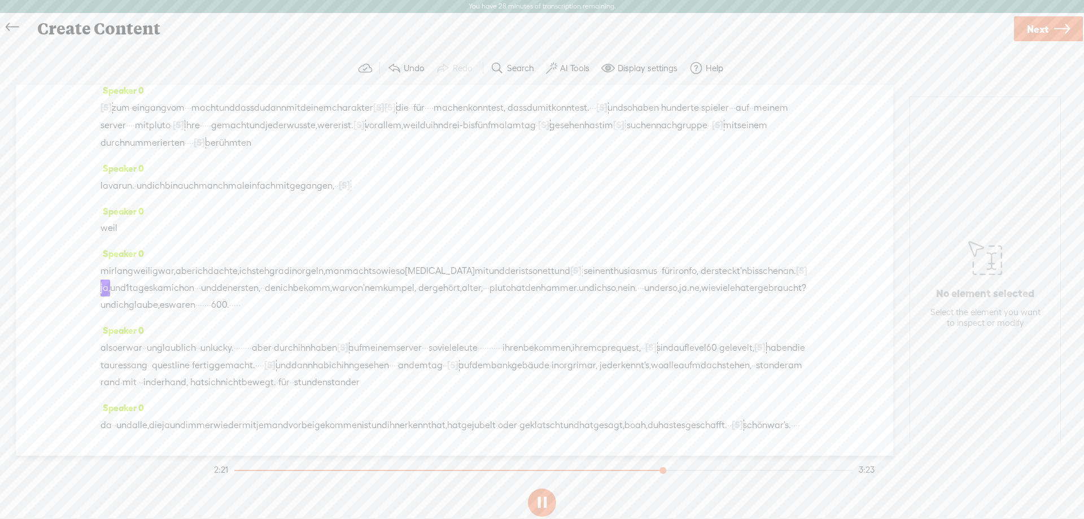
scroll to position [339, 0]
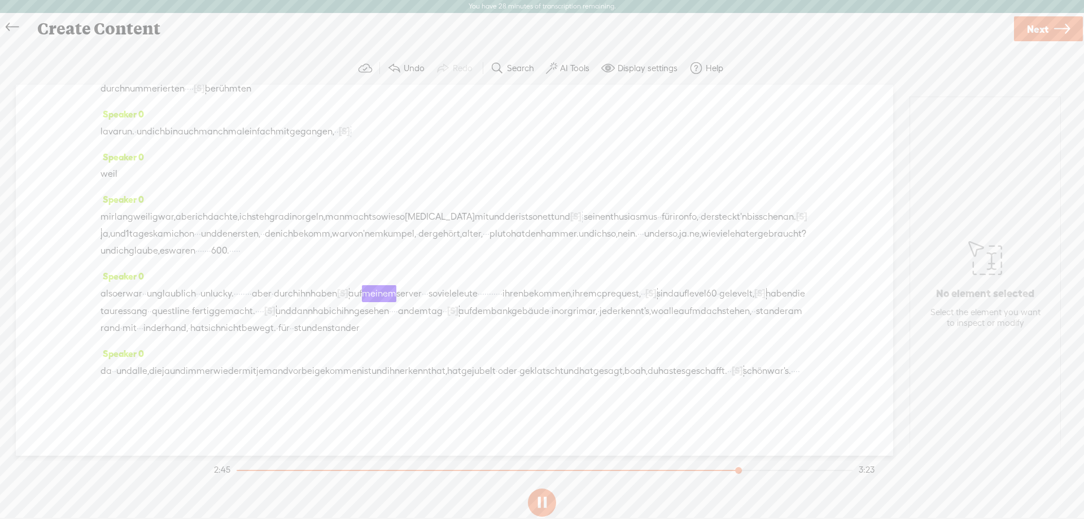
drag, startPoint x: 321, startPoint y: 325, endPoint x: 290, endPoint y: 327, distance: 31.1
click at [290, 327] on div "also er war · · unglaublich · · unlucky. · · · · · · · · aber · durch ihn haben…" at bounding box center [454, 310] width 708 height 52
click at [217, 296] on span "Delete" at bounding box center [217, 301] width 27 height 11
click at [238, 302] on span "·" at bounding box center [237, 293] width 2 height 17
click at [305, 302] on span at bounding box center [300, 302] width 17 height 20
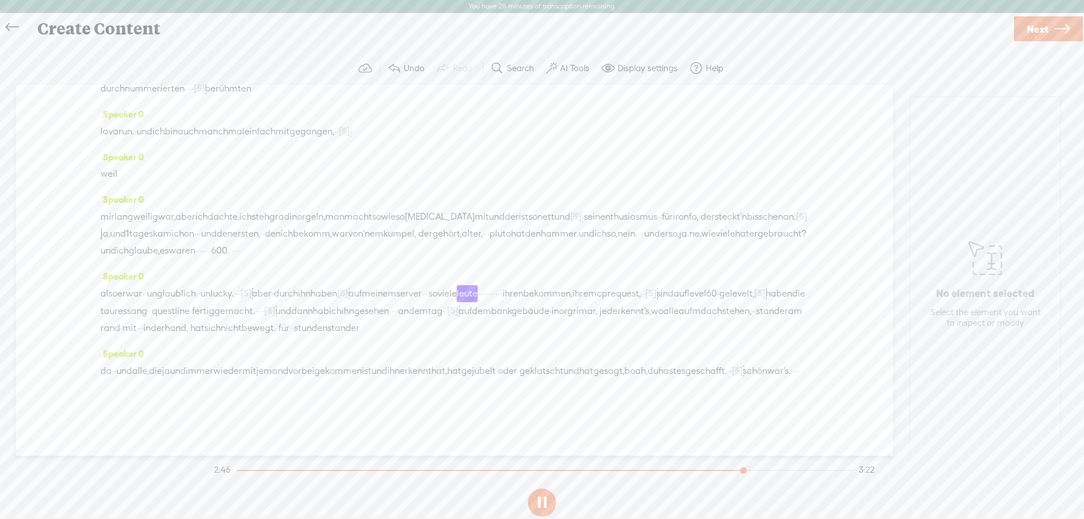
click at [348, 301] on div at bounding box center [342, 292] width 11 height 17
click at [420, 308] on span "Restore" at bounding box center [419, 301] width 56 height 20
drag, startPoint x: 446, startPoint y: 329, endPoint x: 432, endPoint y: 329, distance: 14.1
click at [364, 302] on span "auf" at bounding box center [358, 293] width 14 height 17
click at [356, 300] on span "Delete" at bounding box center [362, 301] width 27 height 11
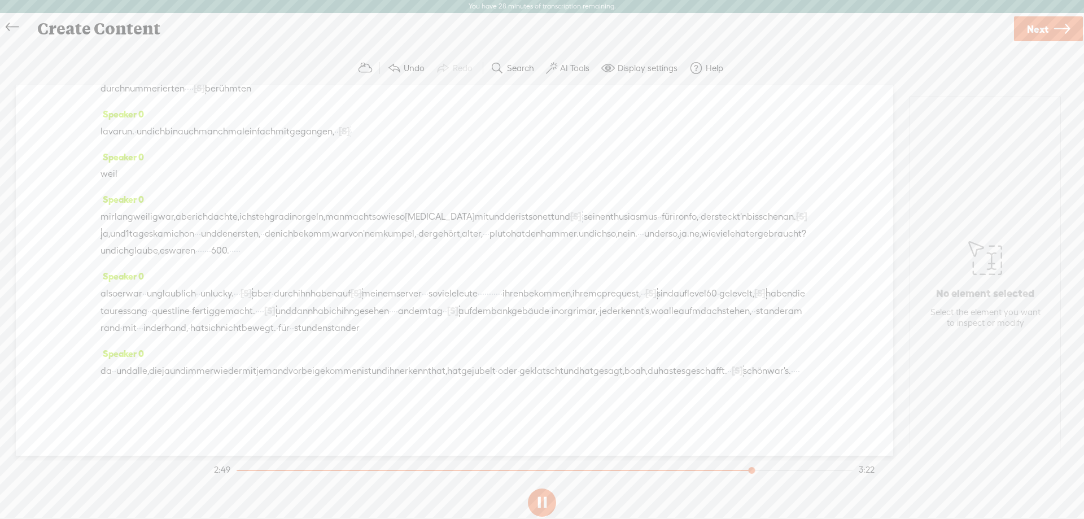
click at [337, 302] on span "haben" at bounding box center [323, 293] width 27 height 17
click at [424, 304] on span "Play" at bounding box center [432, 301] width 17 height 11
click at [447, 362] on span "hat," at bounding box center [439, 365] width 16 height 17
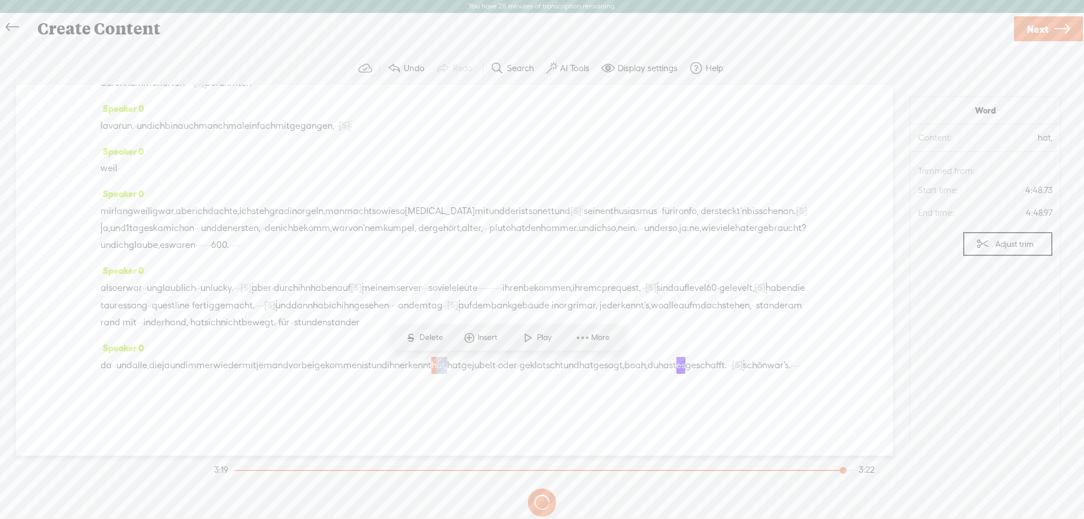
click at [447, 362] on span "hat," at bounding box center [439, 365] width 16 height 17
click at [421, 332] on span "Delete" at bounding box center [432, 337] width 27 height 11
click at [387, 362] on span "und" at bounding box center [379, 365] width 16 height 17
drag, startPoint x: 465, startPoint y: 335, endPoint x: 479, endPoint y: 366, distance: 34.1
click at [465, 335] on span "Play" at bounding box center [472, 337] width 17 height 11
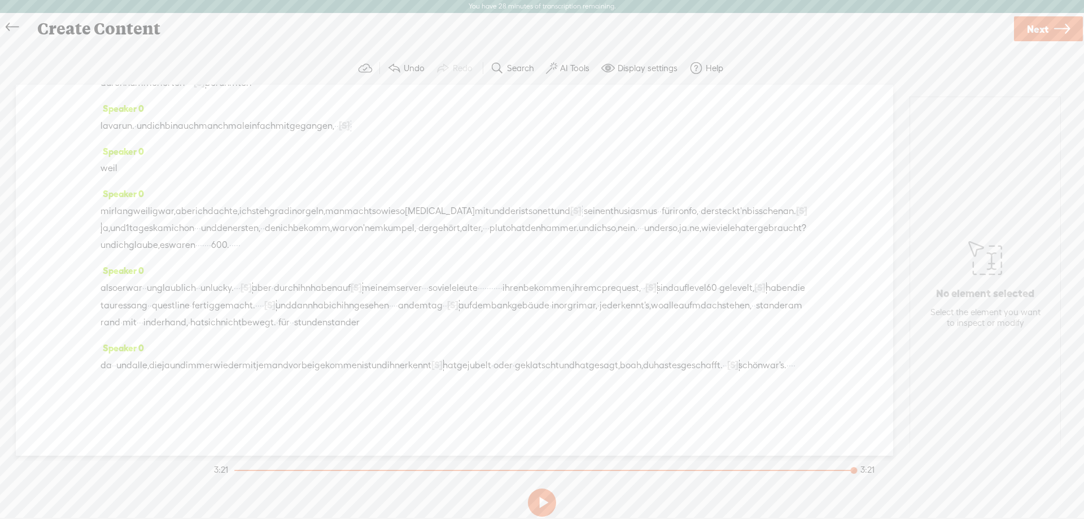
drag, startPoint x: 272, startPoint y: 383, endPoint x: 246, endPoint y: 382, distance: 26.0
click at [246, 382] on div "da · · und alle, die ja und immer wieder mit [GEOGRAPHIC_DATA] vorbeigekommen i…" at bounding box center [454, 373] width 708 height 34
drag, startPoint x: 246, startPoint y: 382, endPoint x: 274, endPoint y: 382, distance: 28.8
click at [274, 382] on div "da · · und alle, die ja und immer wieder mit [GEOGRAPHIC_DATA] vorbeigekommen i…" at bounding box center [454, 373] width 708 height 34
click at [190, 356] on span "Delete" at bounding box center [191, 355] width 27 height 11
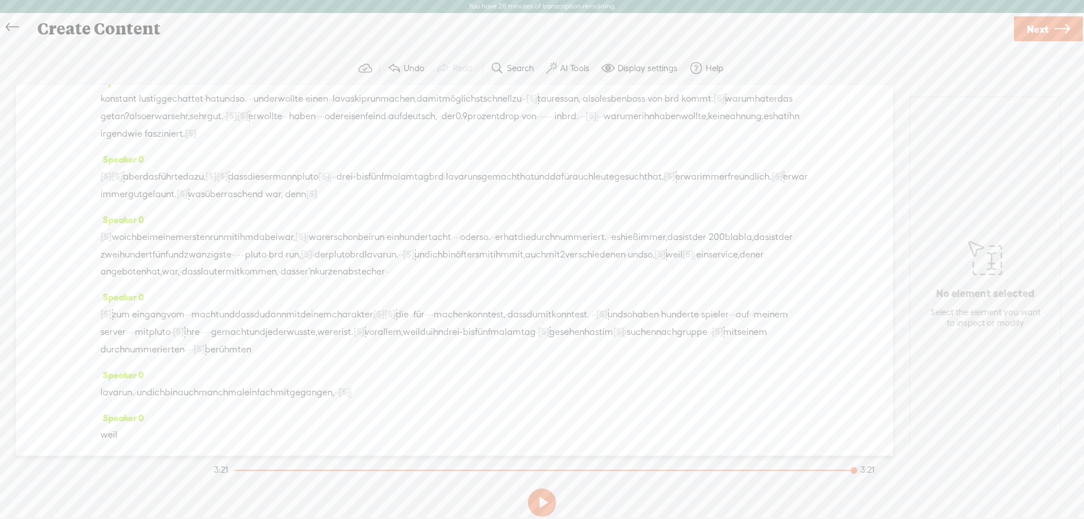
scroll to position [0, 0]
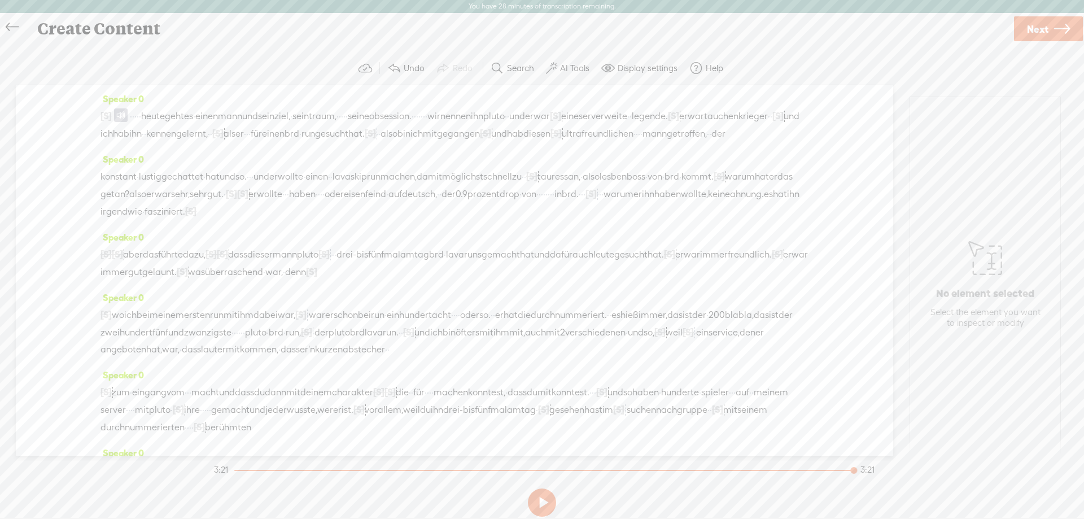
click at [1042, 34] on span "Next" at bounding box center [1037, 29] width 21 height 29
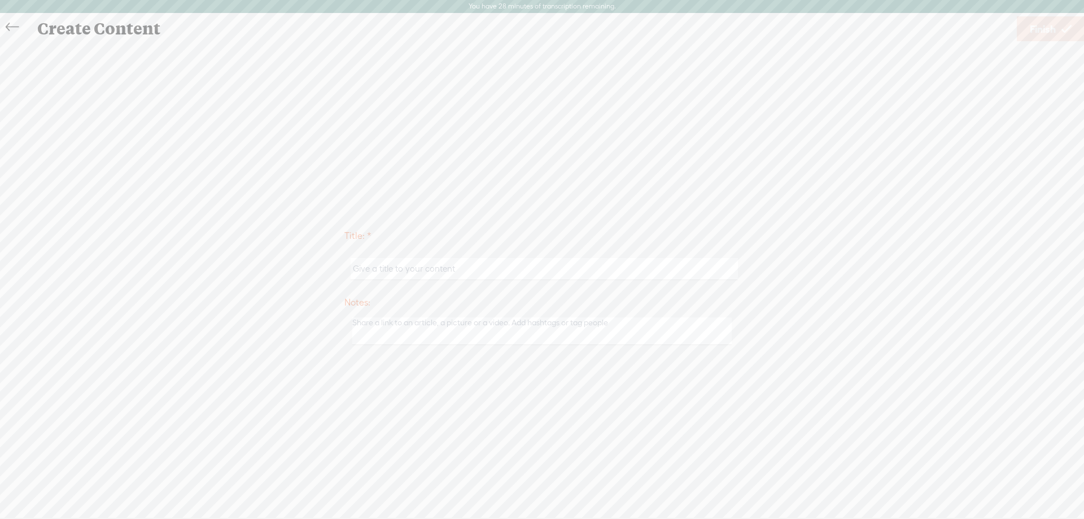
click at [493, 270] on input "text" at bounding box center [544, 269] width 387 height 22
drag, startPoint x: 485, startPoint y: 263, endPoint x: 408, endPoint y: 269, distance: 77.6
click at [408, 269] on input "text" at bounding box center [544, 269] width 387 height 22
drag, startPoint x: 399, startPoint y: 263, endPoint x: 487, endPoint y: 258, distance: 88.2
click at [487, 258] on input "text" at bounding box center [544, 269] width 387 height 22
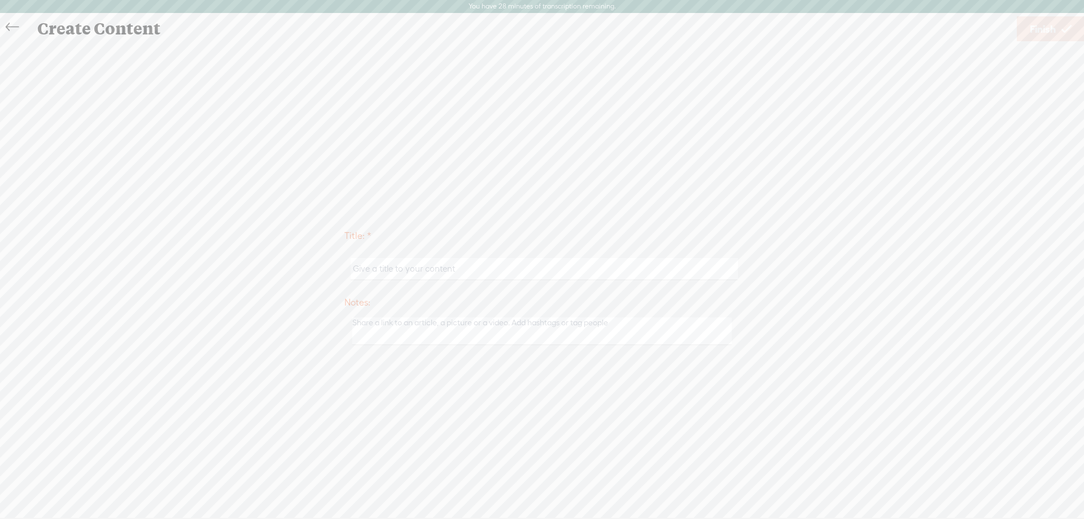
click at [488, 265] on input "text" at bounding box center [544, 269] width 387 height 22
drag, startPoint x: 493, startPoint y: 269, endPoint x: 427, endPoint y: 270, distance: 66.1
click at [431, 269] on input "text" at bounding box center [544, 269] width 387 height 22
click at [398, 270] on input "text" at bounding box center [544, 269] width 387 height 22
drag, startPoint x: 499, startPoint y: 274, endPoint x: 386, endPoint y: 273, distance: 112.9
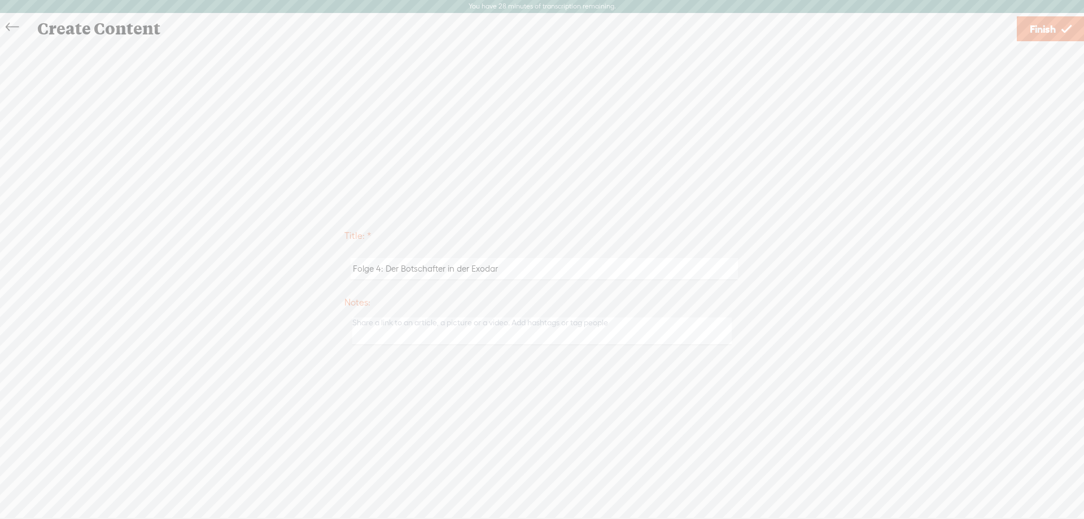
click at [386, 273] on input "Folge 4: Der Botschafter in der Exodar" at bounding box center [544, 269] width 387 height 22
click at [466, 273] on input "Folge 4: Der wahre Herrscher in den Blackrocktiefen" at bounding box center [544, 269] width 387 height 22
type input "Folge 4: Der wahre Herrscher von den Blackrocktiefen"
click at [1034, 33] on span "Finish" at bounding box center [1043, 29] width 26 height 29
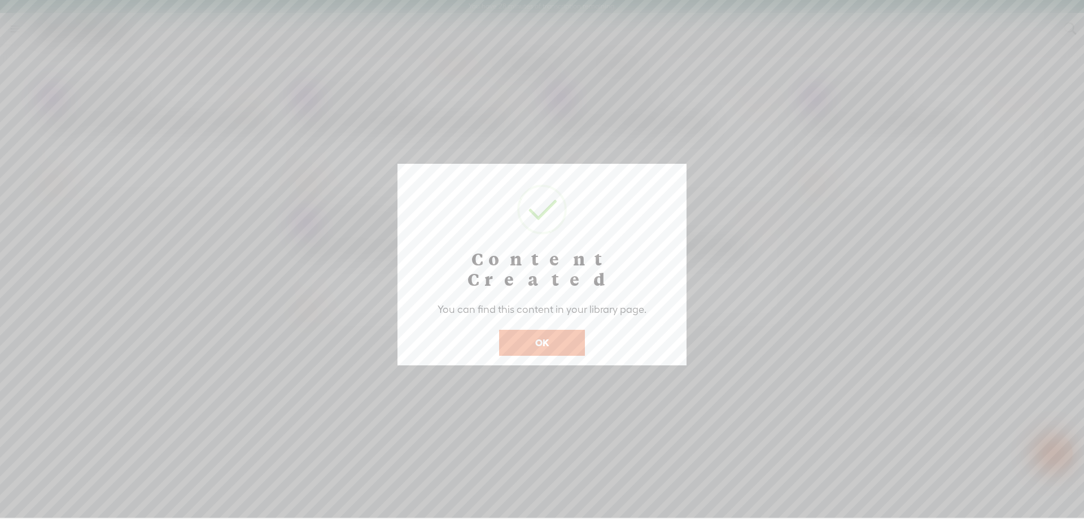
click at [539, 331] on button "OK" at bounding box center [542, 343] width 86 height 26
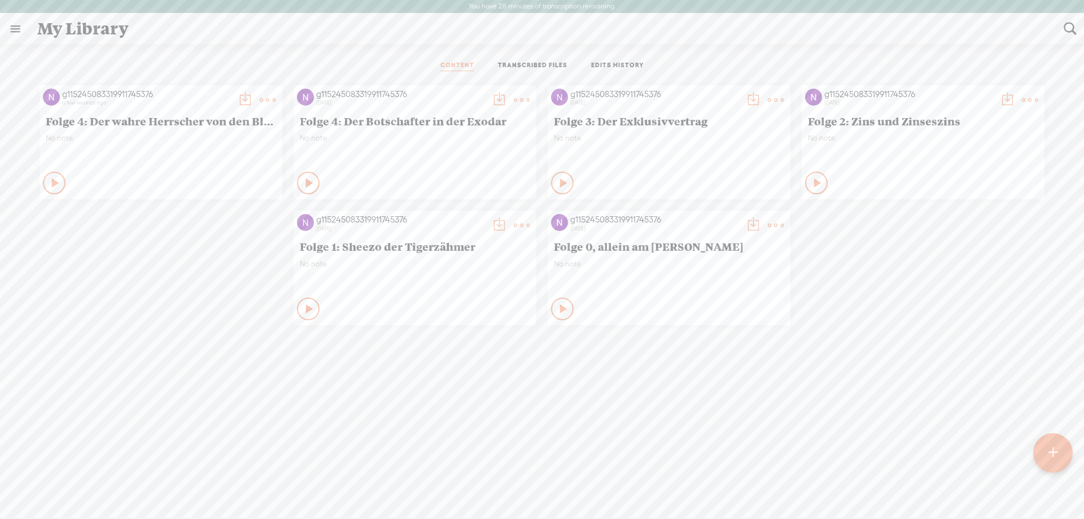
click at [260, 94] on t at bounding box center [268, 100] width 16 height 16
click at [202, 222] on link "Download as..." at bounding box center [210, 216] width 113 height 26
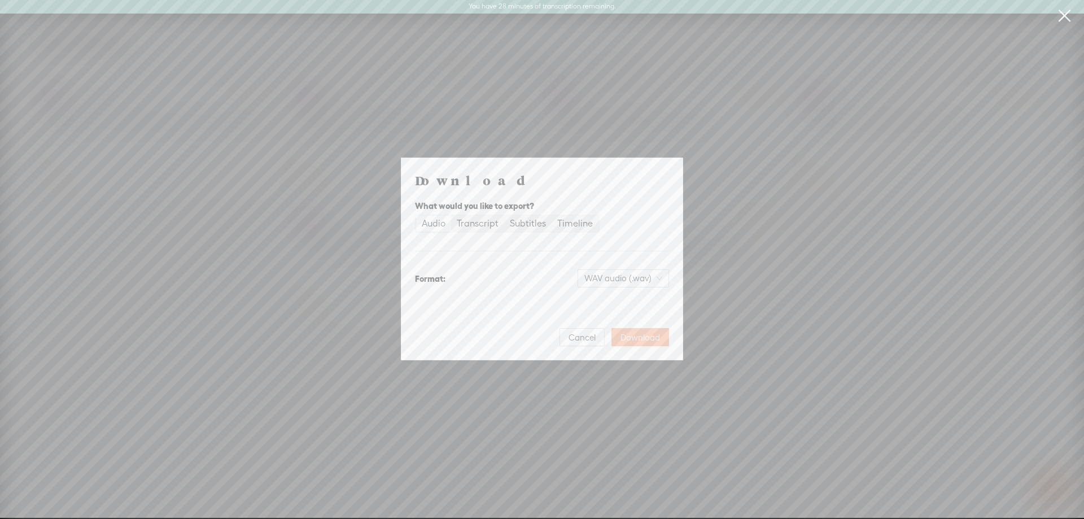
click at [638, 336] on span "Download" at bounding box center [640, 337] width 40 height 11
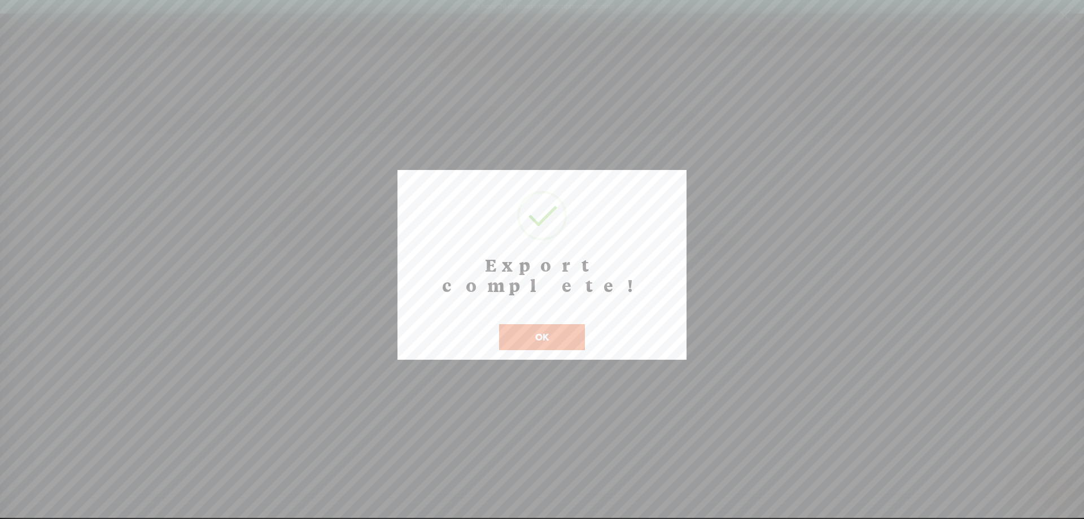
click at [577, 324] on button "OK" at bounding box center [542, 337] width 86 height 26
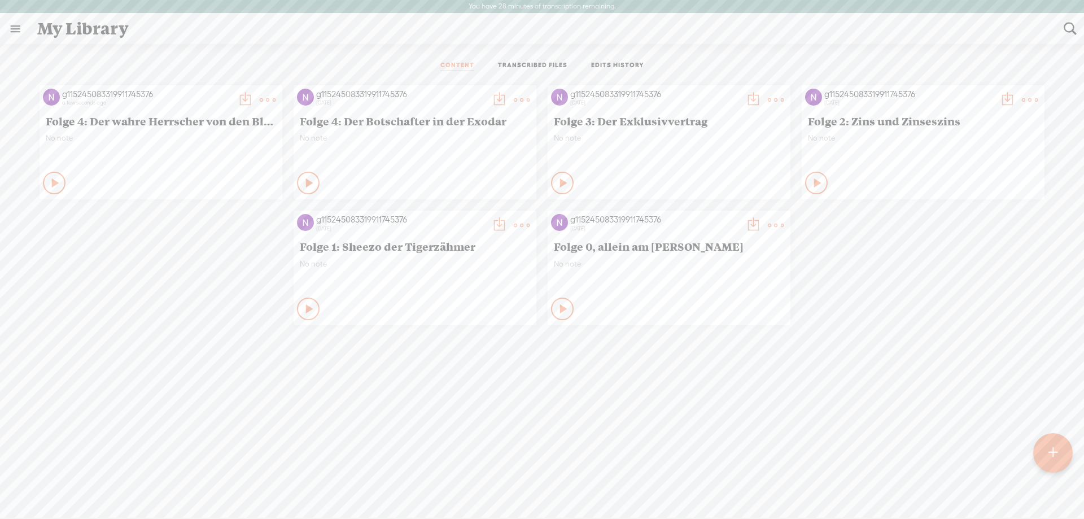
click at [260, 99] on t at bounding box center [268, 100] width 16 height 16
click at [229, 213] on link "Download as..." at bounding box center [210, 216] width 113 height 26
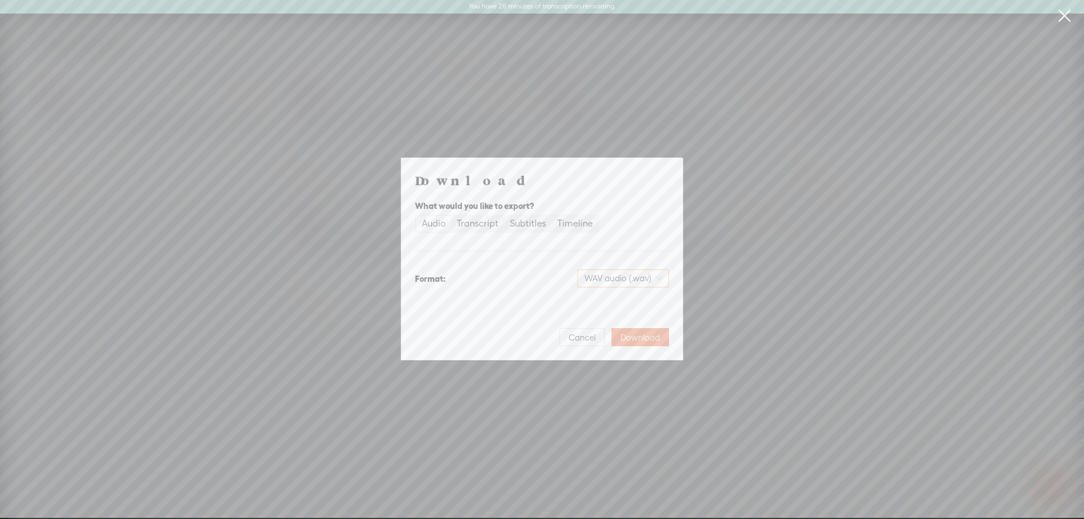
click at [651, 282] on span "WAV audio (.wav)" at bounding box center [623, 278] width 78 height 17
click at [627, 308] on div "MP3 audio (.mp3)" at bounding box center [614, 301] width 92 height 11
click at [644, 343] on button "Download" at bounding box center [640, 337] width 58 height 18
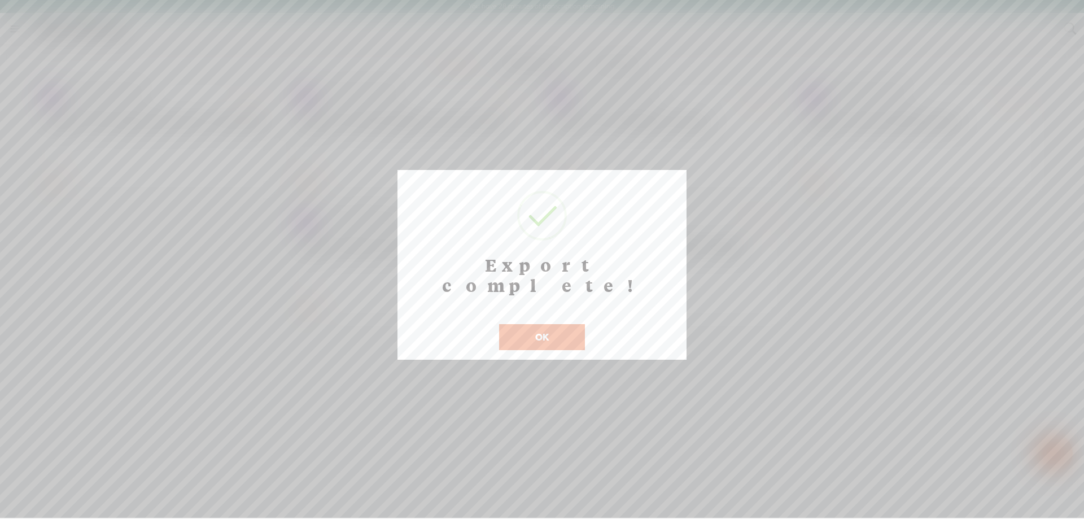
click at [539, 335] on div "Export complete! ! Not valid! Cancel OK" at bounding box center [541, 265] width 289 height 190
click at [532, 327] on button "OK" at bounding box center [542, 337] width 86 height 26
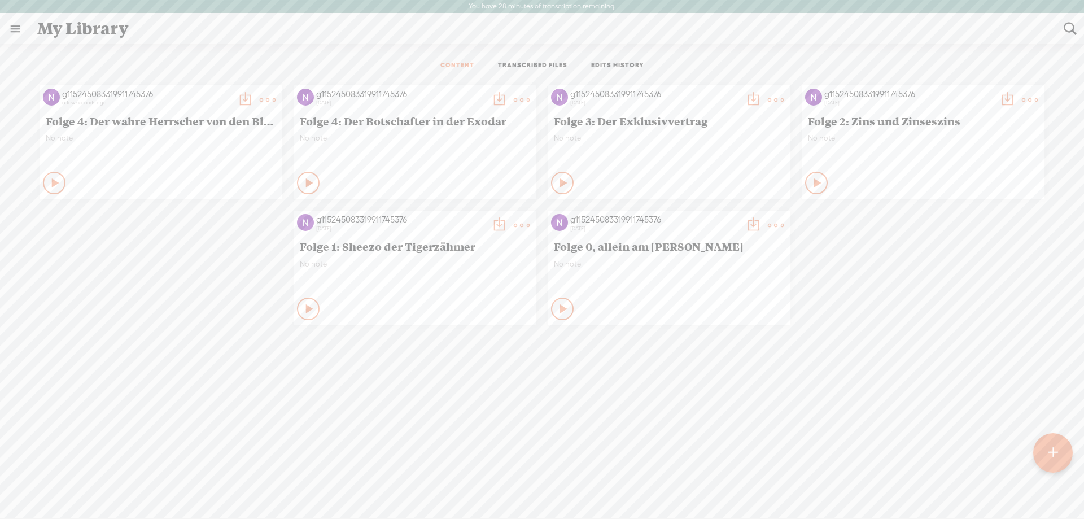
click at [248, 98] on icon at bounding box center [245, 100] width 23 height 23
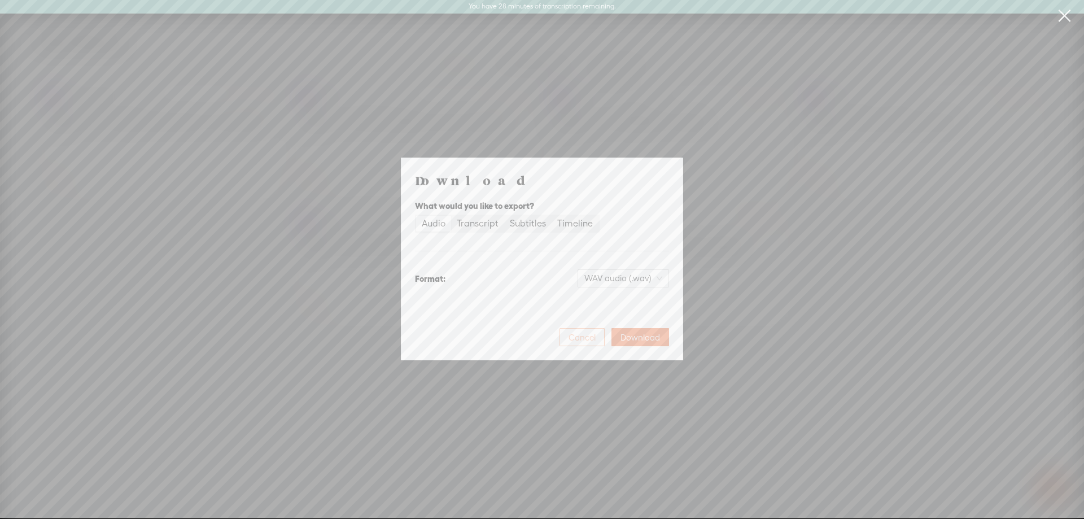
click at [575, 343] on span "Cancel" at bounding box center [581, 337] width 27 height 11
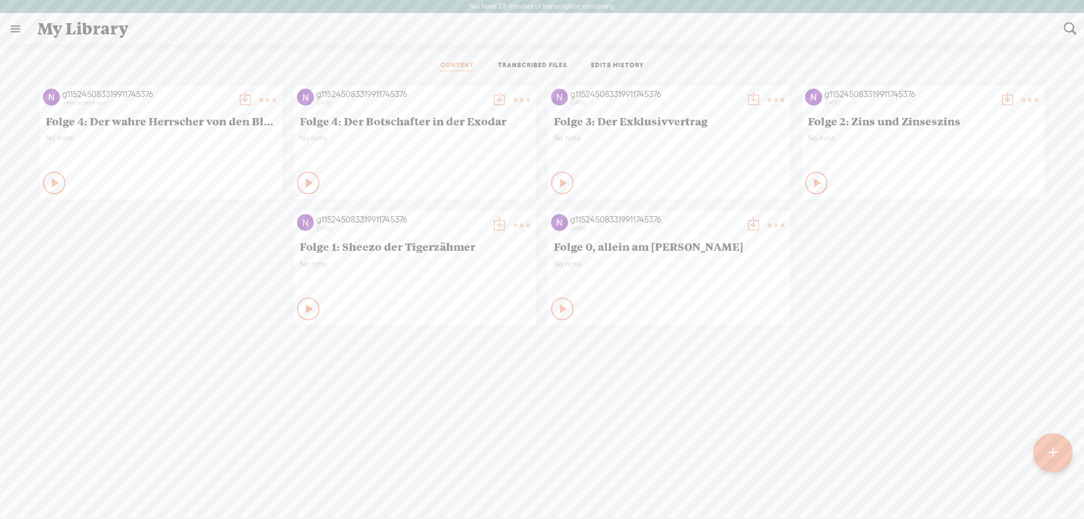
click at [263, 93] on t at bounding box center [268, 100] width 16 height 16
click at [220, 141] on link "Edit" at bounding box center [210, 138] width 113 height 26
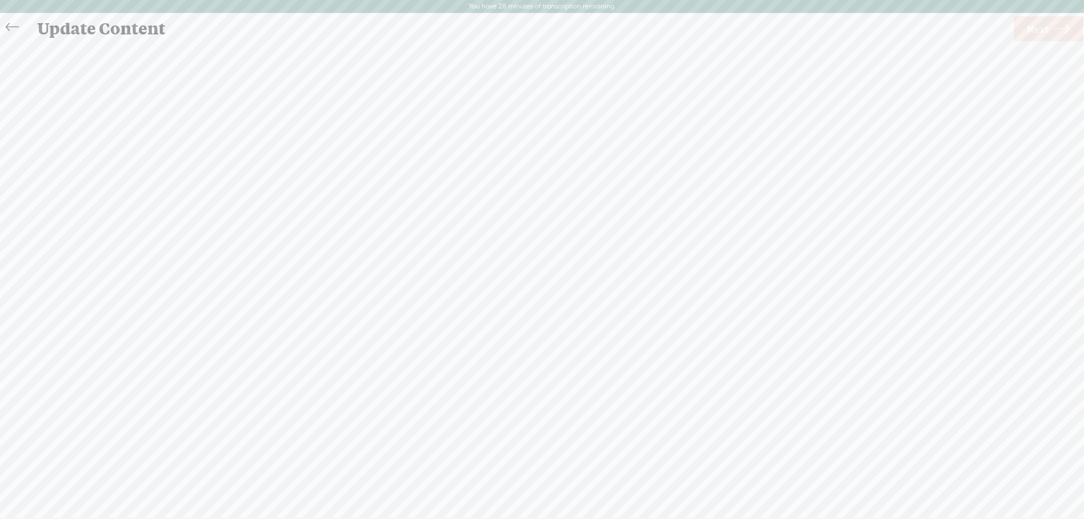
scroll to position [1, 0]
click at [1052, 28] on link "Next" at bounding box center [1048, 28] width 69 height 25
click at [378, 269] on input "Folge 4: Der wahre Herrscher von den Blackrocktiefen" at bounding box center [544, 268] width 387 height 22
type input "Folge 5: Der wahre Herrscher von den Blackrocktiefen"
click at [1052, 20] on span "Finish" at bounding box center [1043, 28] width 26 height 29
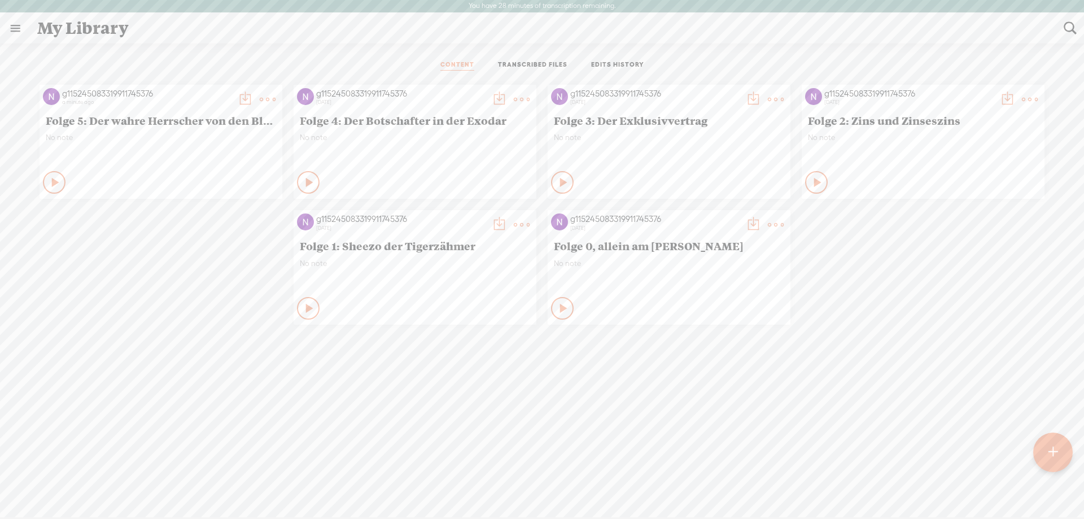
click at [691, 373] on div "g115245083319911745376 a minute ago Folge 5: Der wahre Herrscher von den Blackr…" at bounding box center [541, 318] width 1067 height 479
